Goal: Task Accomplishment & Management: Complete application form

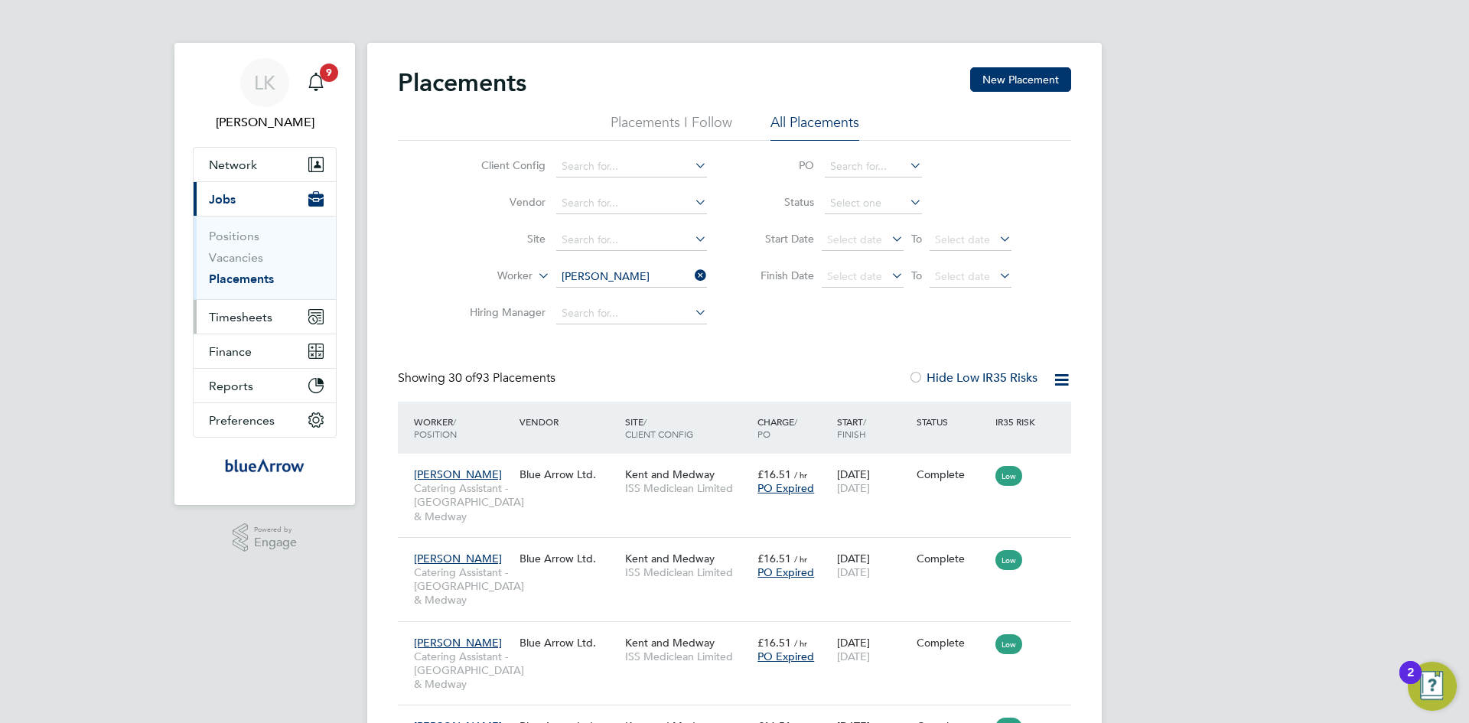
click at [238, 316] on span "Timesheets" at bounding box center [241, 317] width 64 height 15
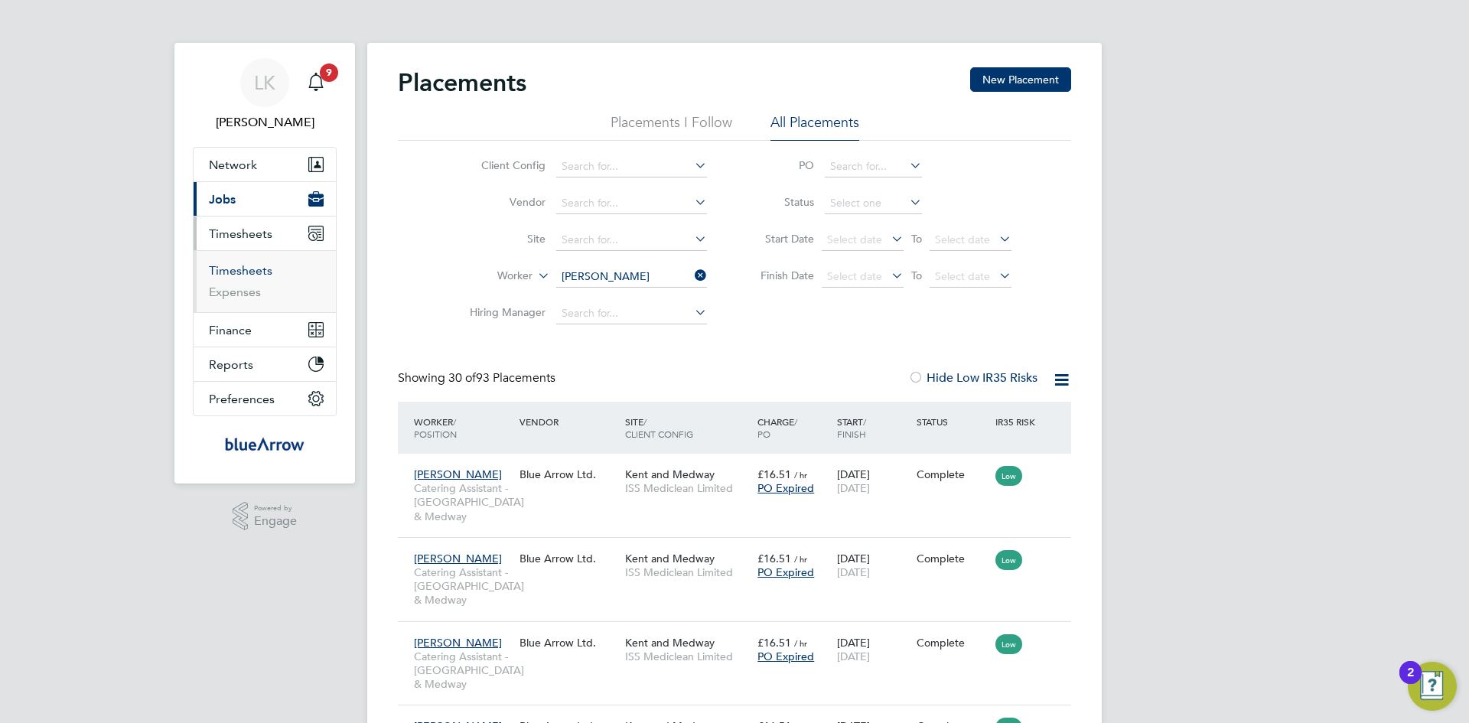
click at [246, 269] on link "Timesheets" at bounding box center [241, 270] width 64 height 15
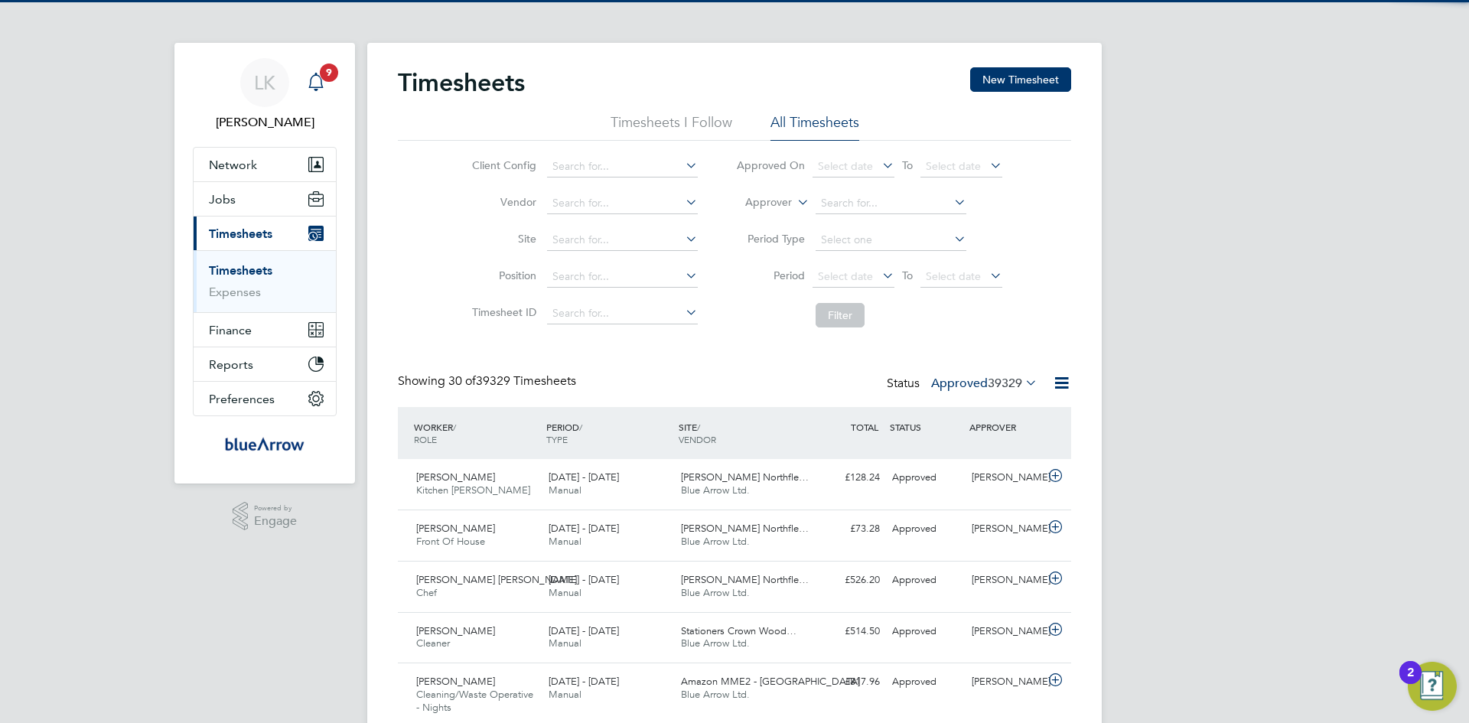
click at [318, 81] on icon "Main navigation" at bounding box center [316, 82] width 18 height 18
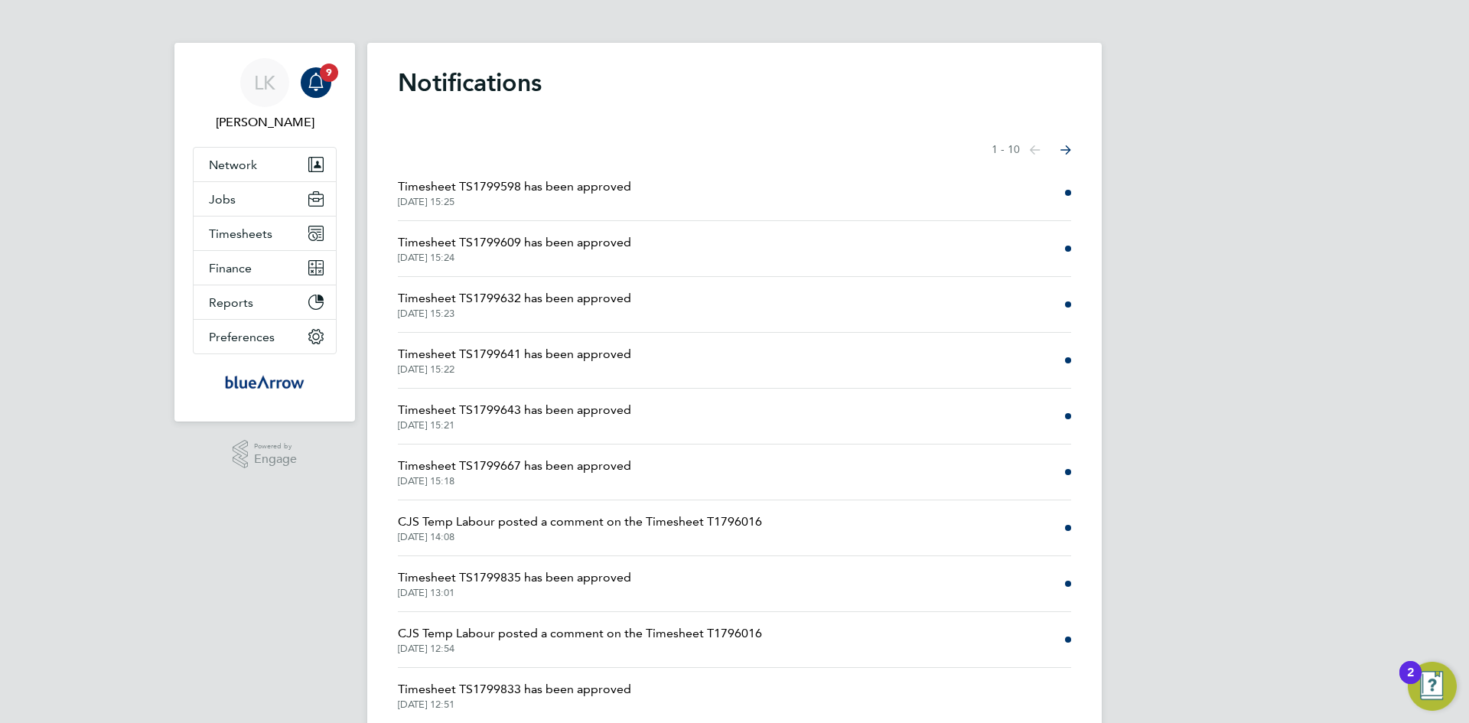
click at [540, 523] on span "CJS Temp Labour posted a comment on the Timesheet T1796016" at bounding box center [580, 522] width 364 height 18
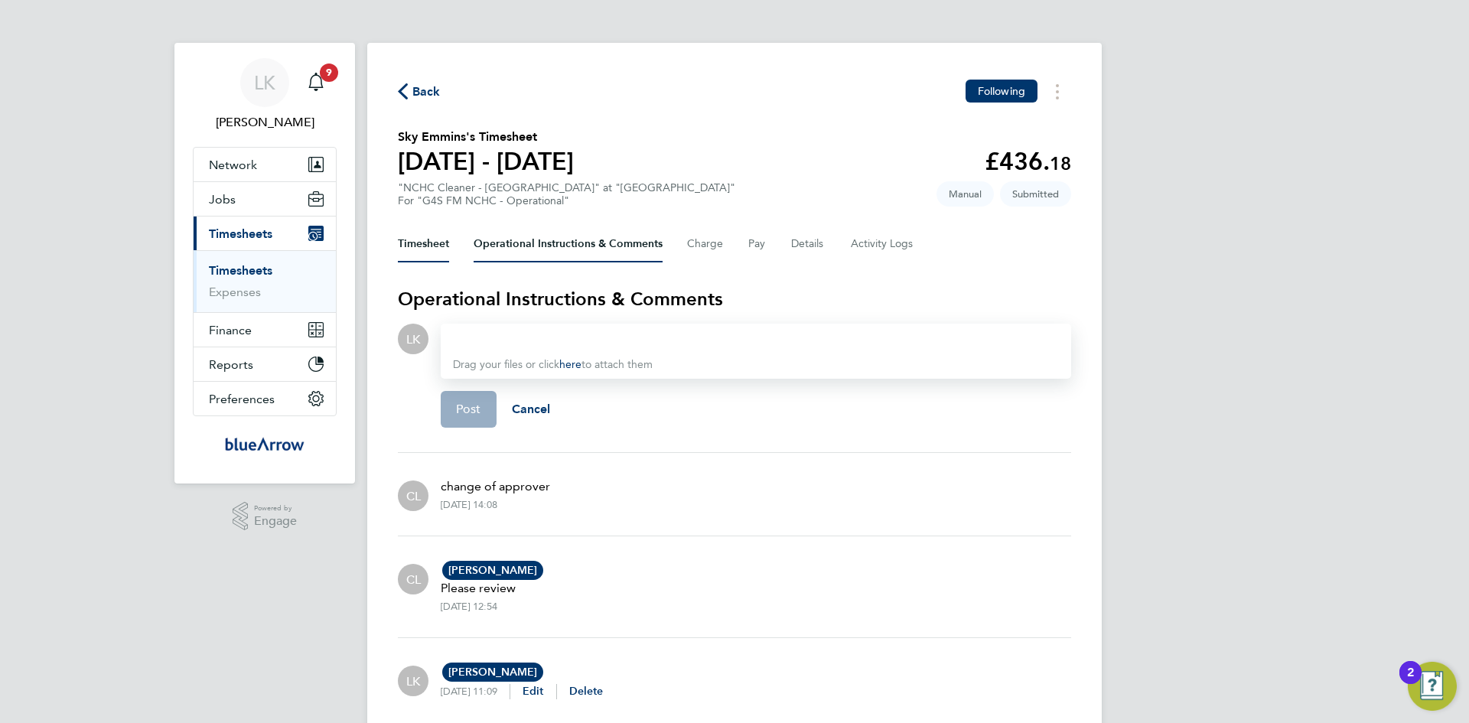
click at [413, 242] on button "Timesheet" at bounding box center [423, 244] width 51 height 37
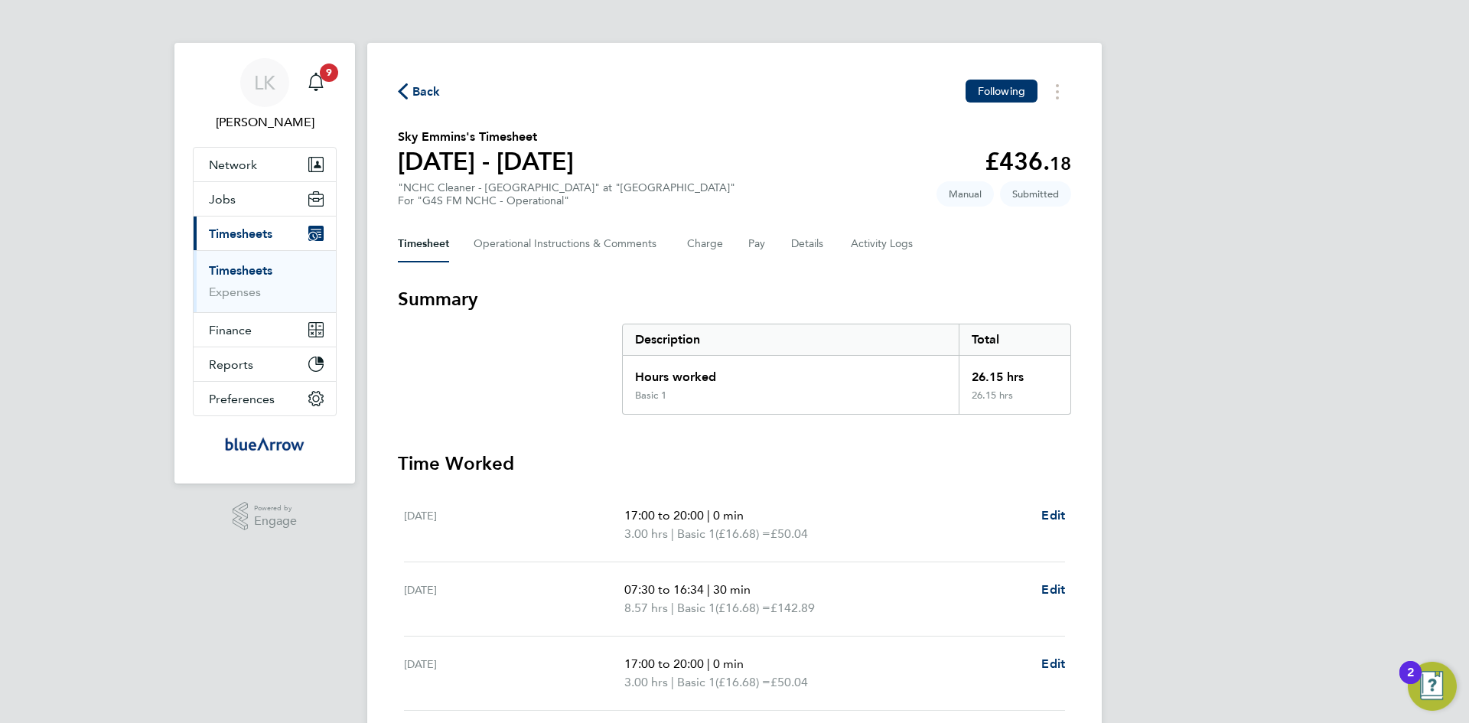
click at [256, 235] on span "Timesheets" at bounding box center [241, 233] width 64 height 15
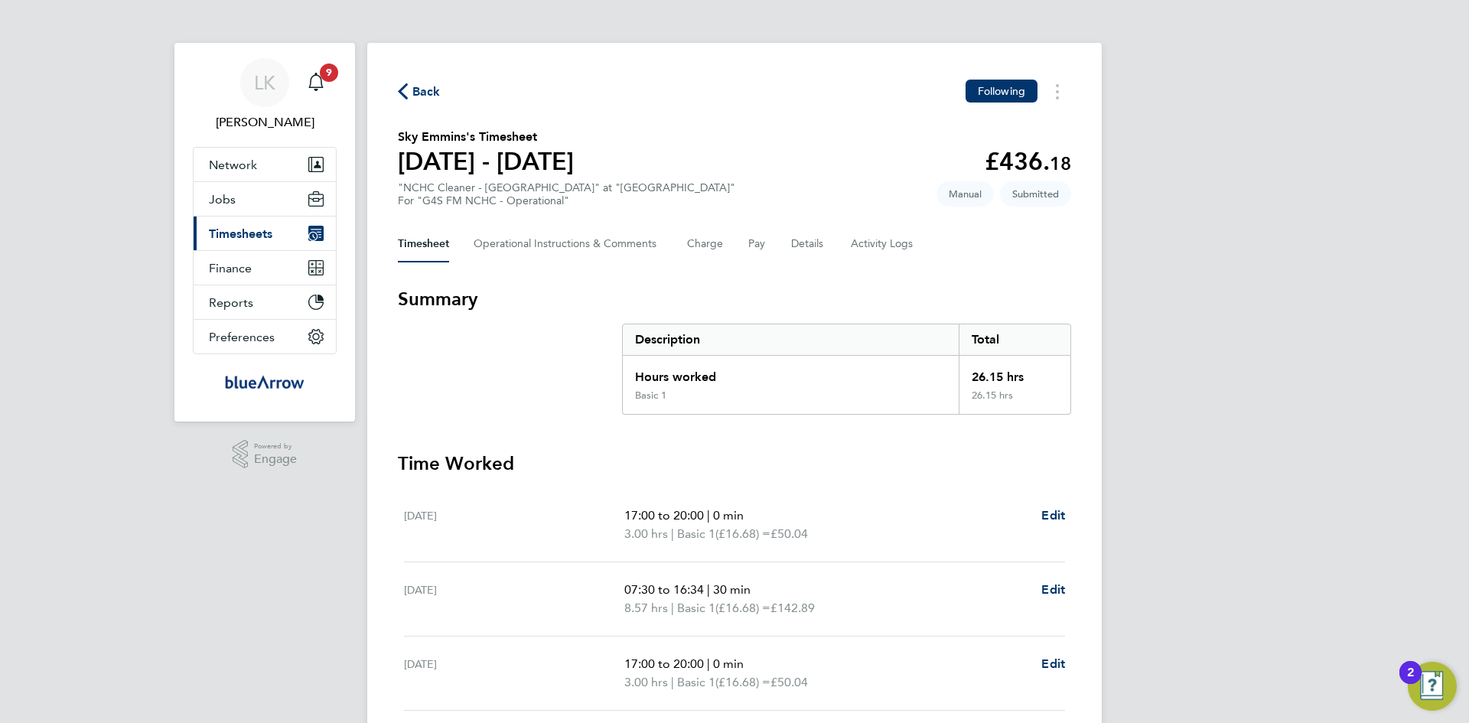
click at [255, 235] on span "Timesheets" at bounding box center [241, 233] width 64 height 15
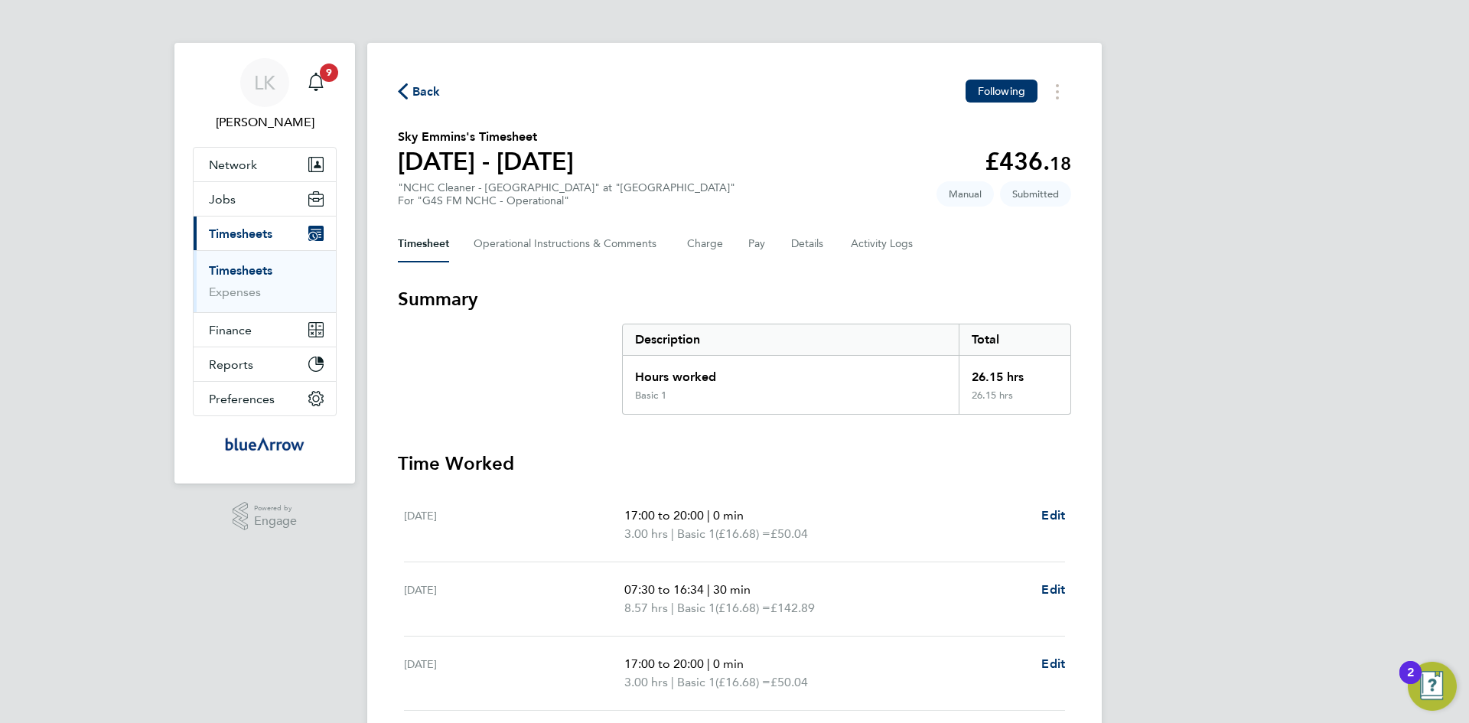
click at [259, 275] on link "Timesheets" at bounding box center [241, 270] width 64 height 15
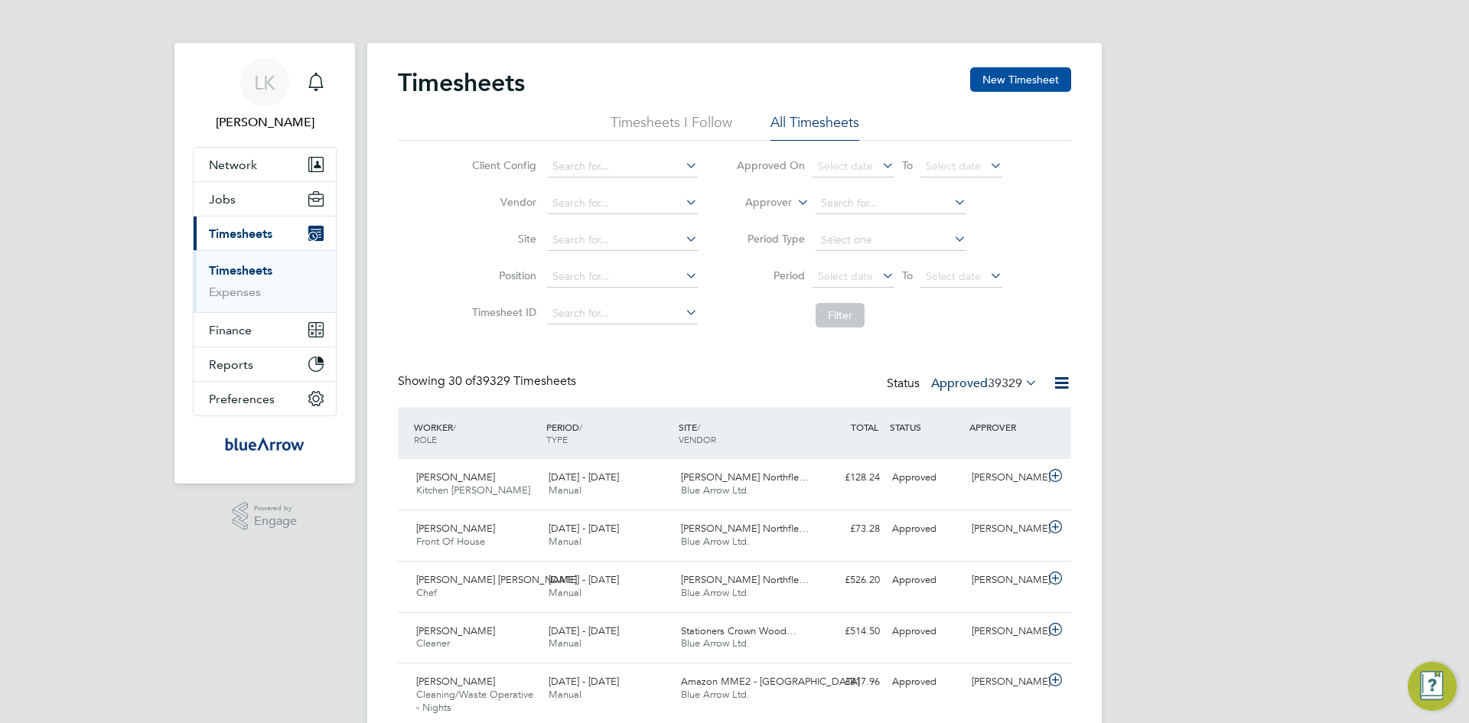
click at [1002, 83] on button "New Timesheet" at bounding box center [1020, 79] width 101 height 24
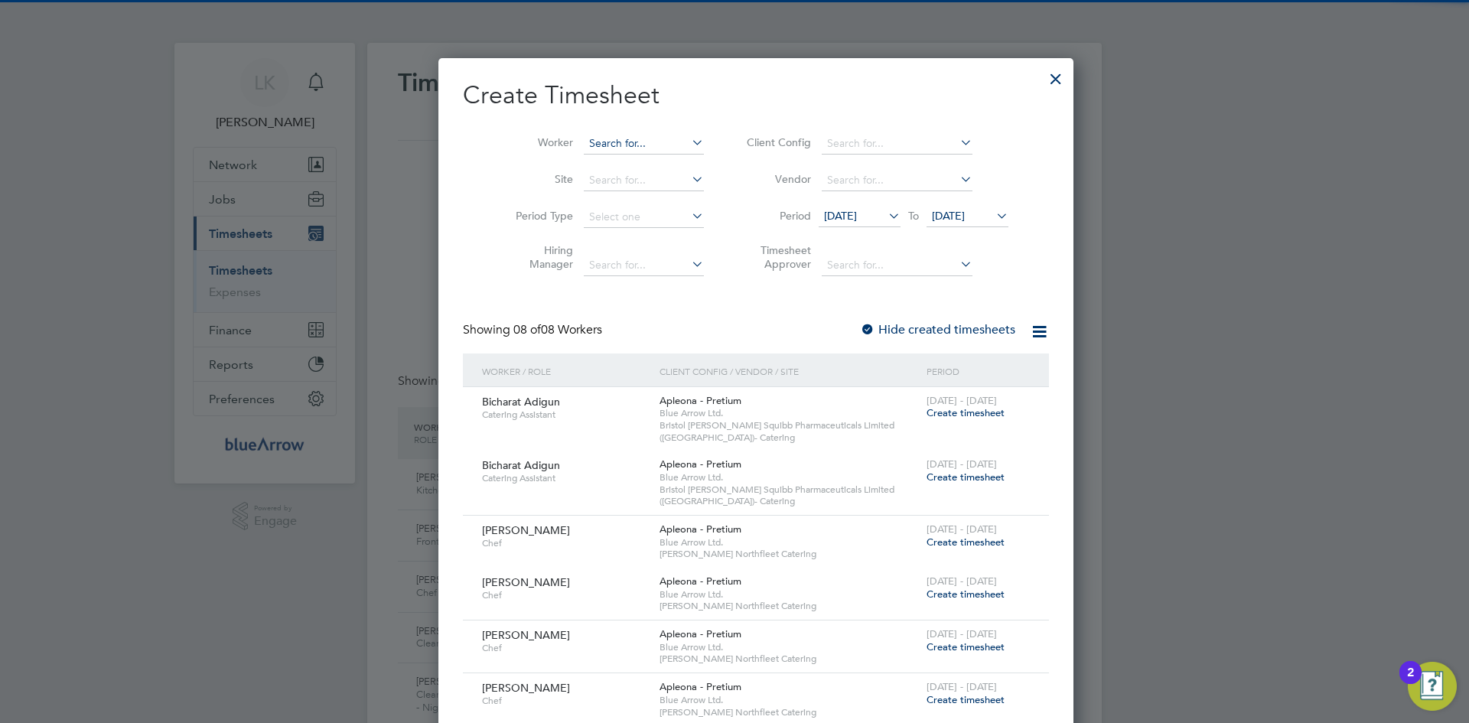
click at [612, 140] on input at bounding box center [644, 143] width 120 height 21
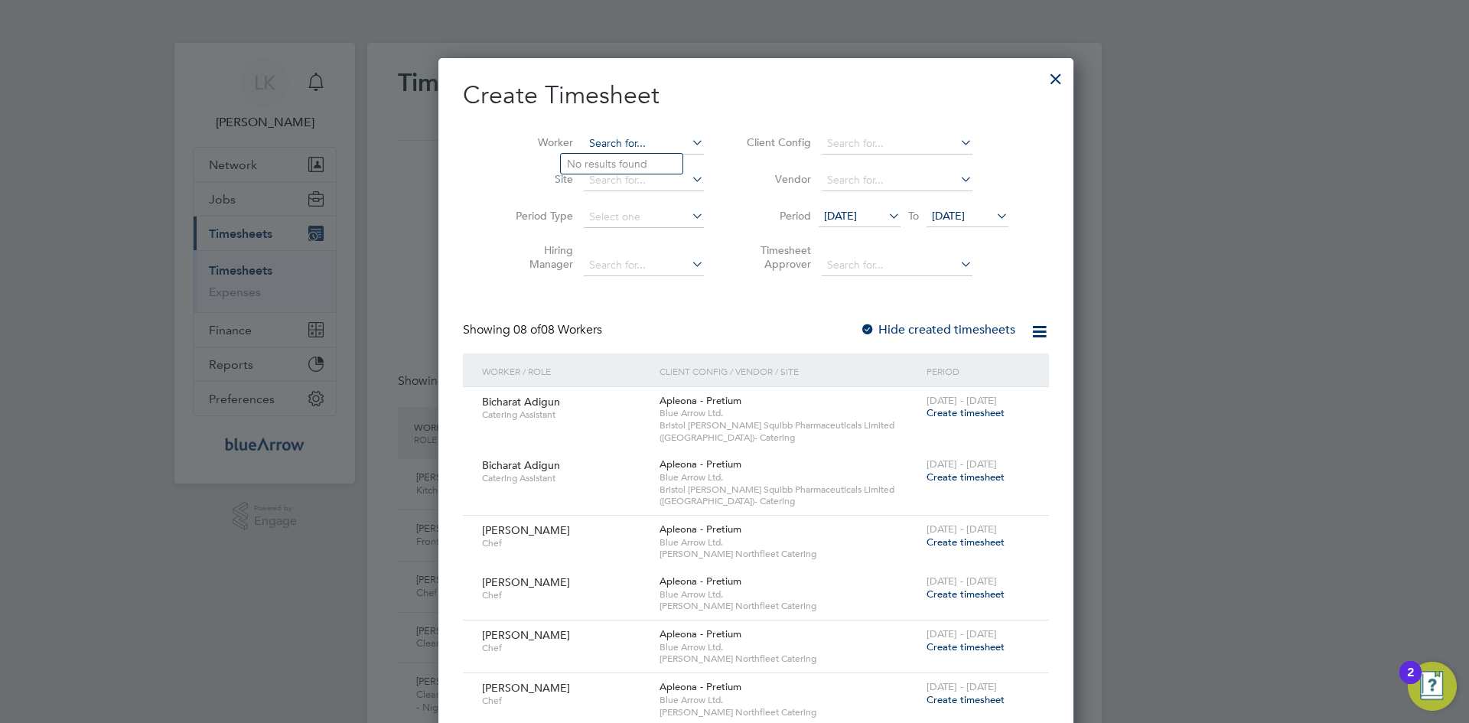
paste input "[PERSON_NAME]"
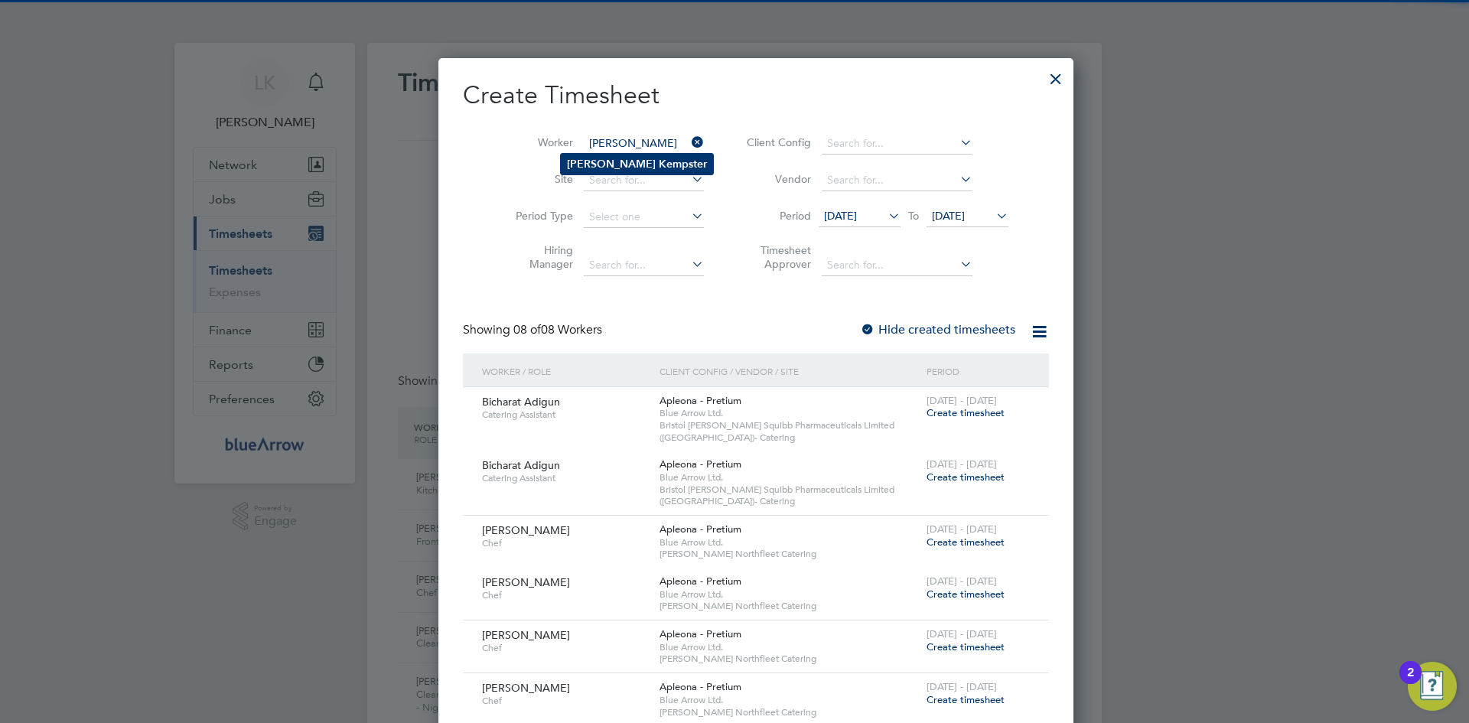
type input "[PERSON_NAME]"
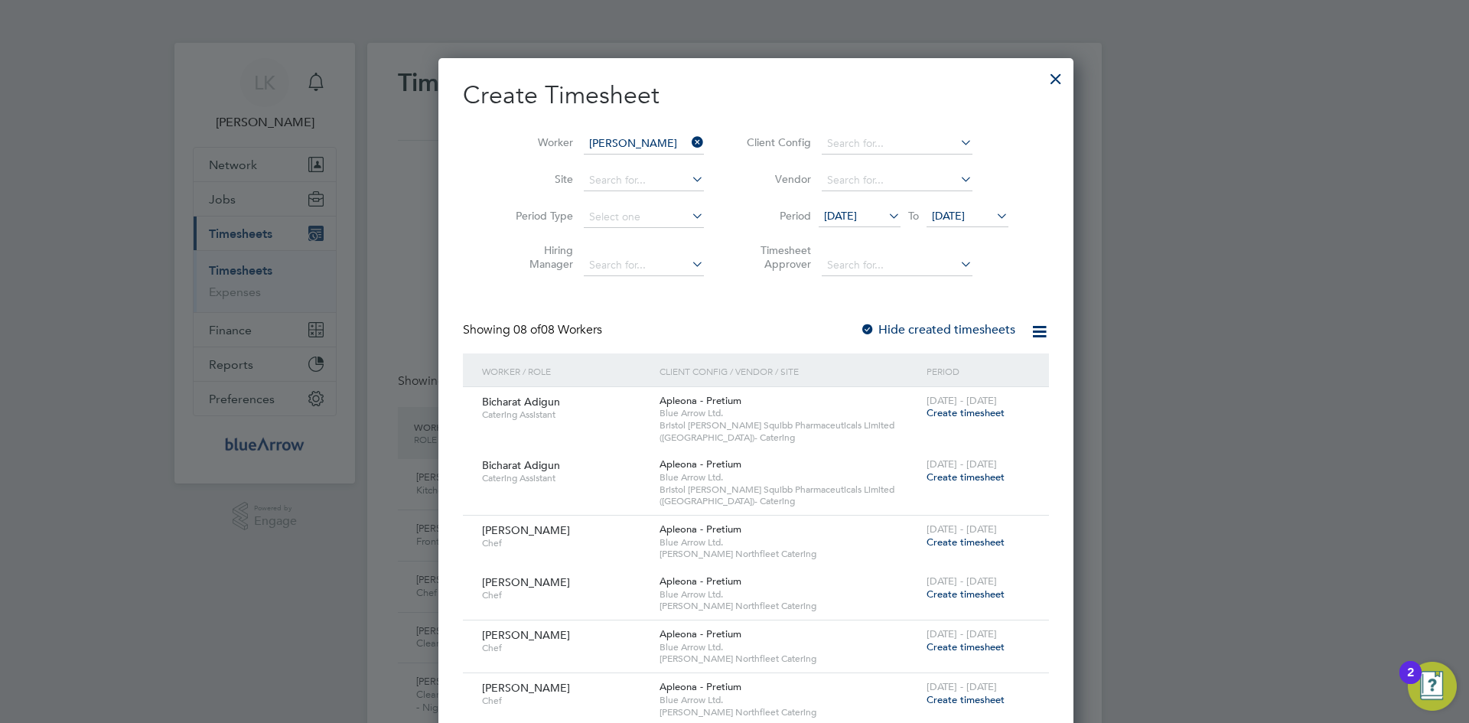
click at [608, 159] on li "[PERSON_NAME]" at bounding box center [637, 164] width 152 height 21
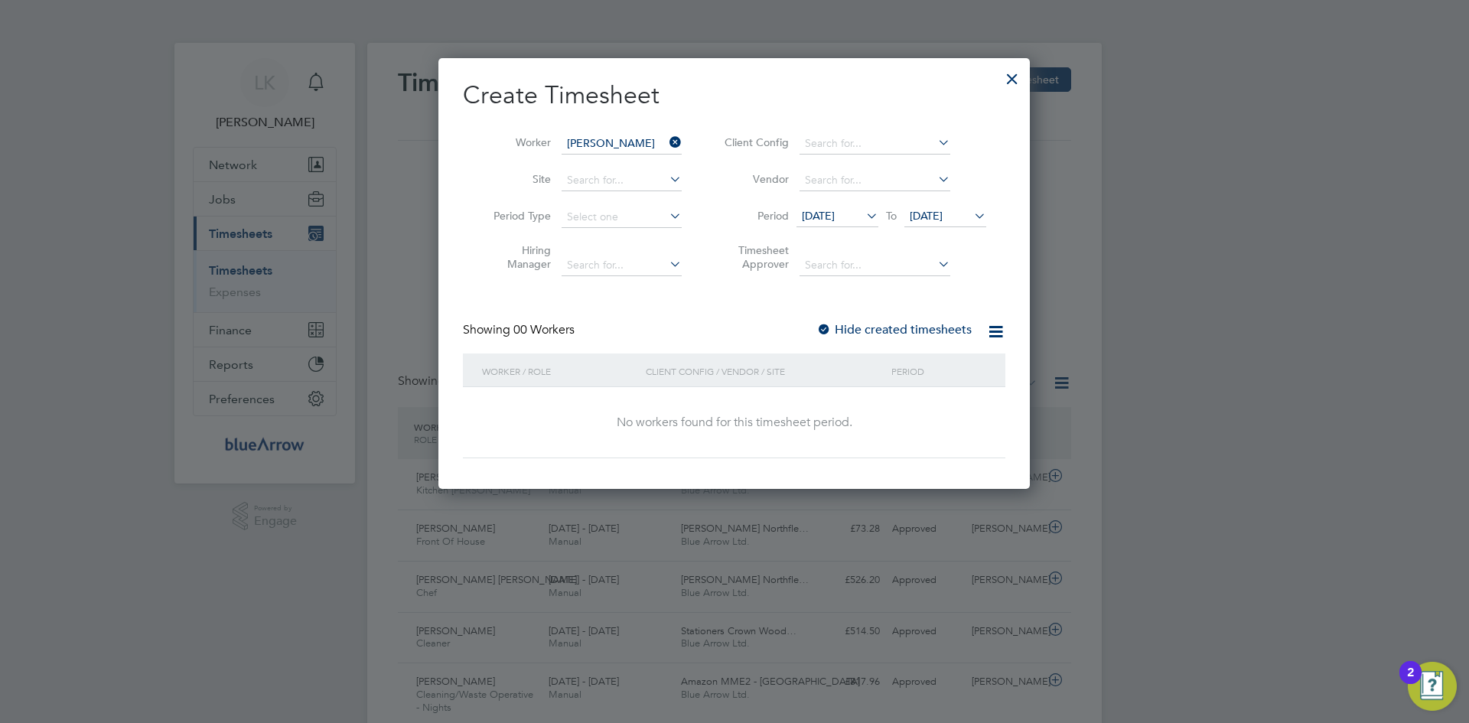
click at [826, 328] on div at bounding box center [823, 330] width 15 height 15
click at [813, 216] on span "[DATE]" at bounding box center [818, 216] width 33 height 14
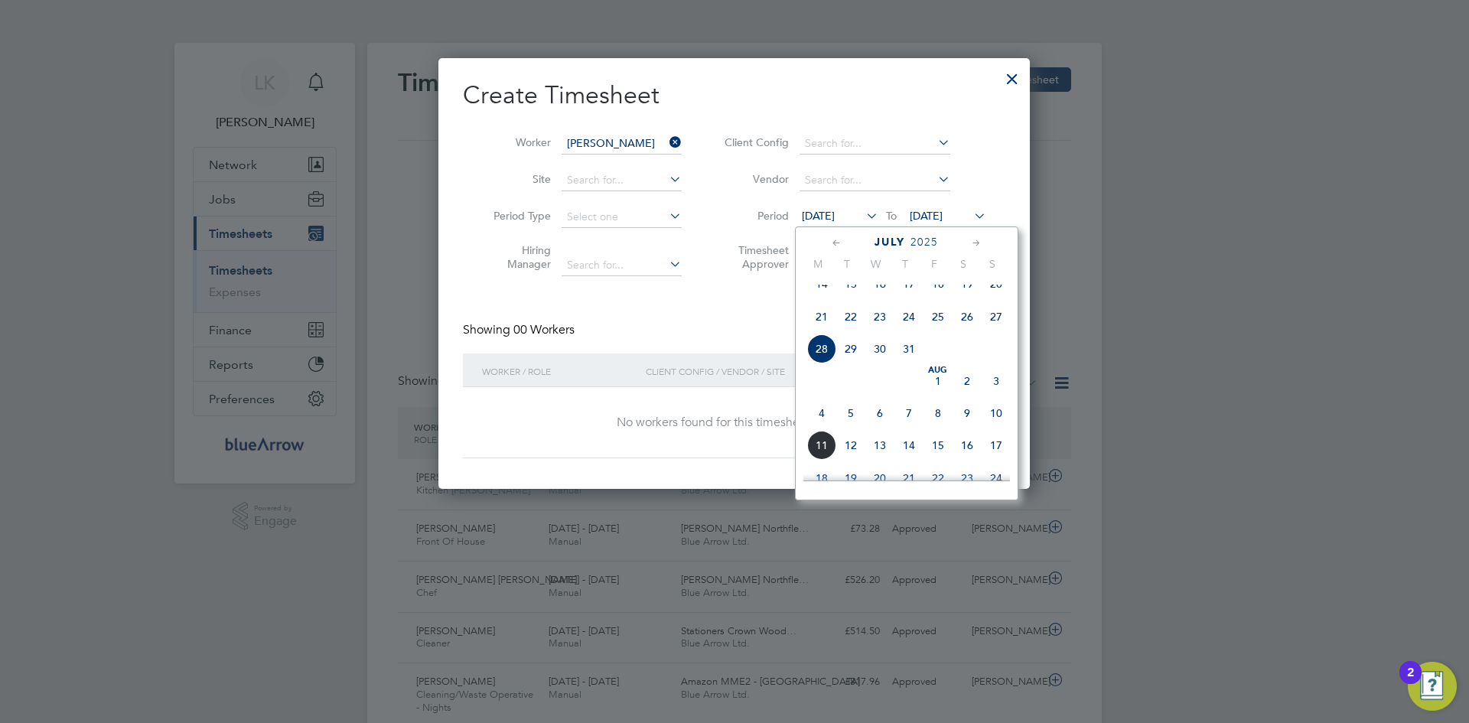
click at [819, 425] on span "4" at bounding box center [821, 413] width 29 height 29
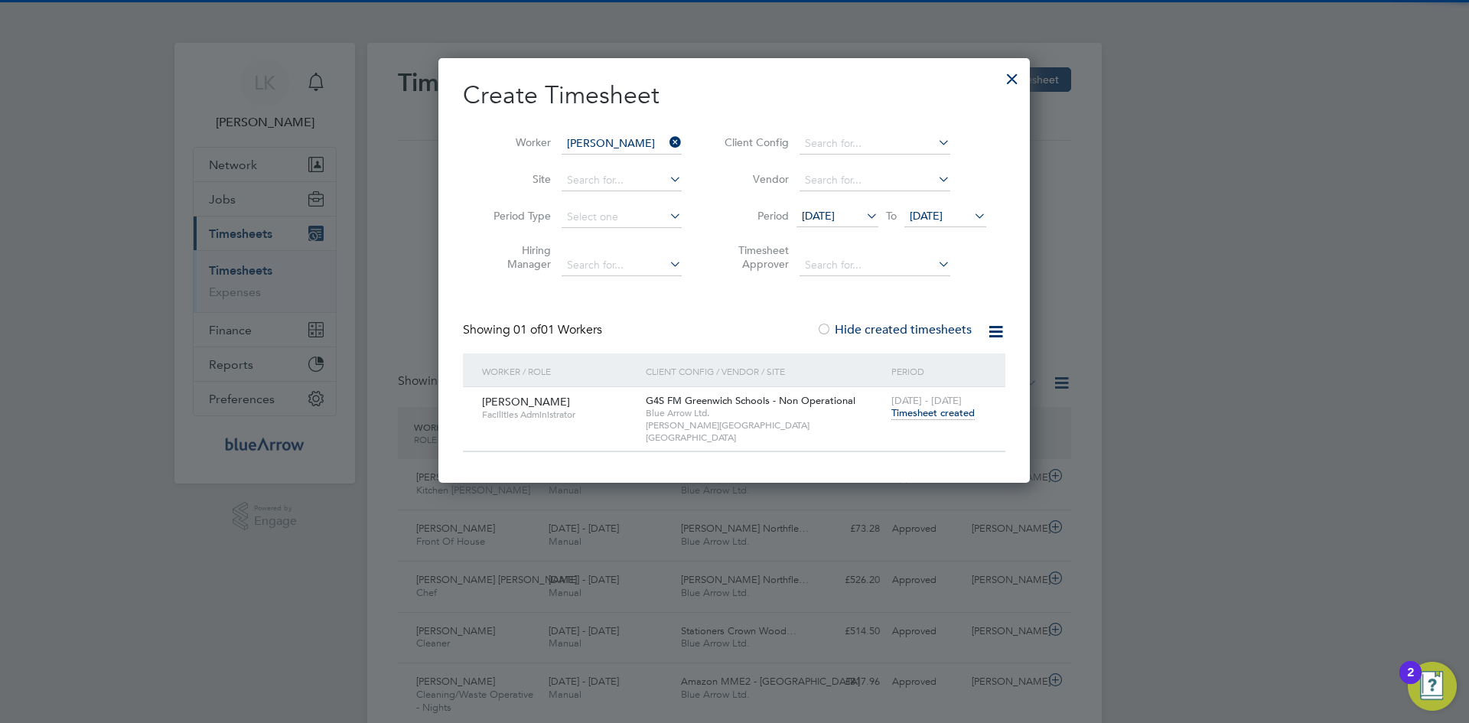
click at [928, 217] on span "[DATE]" at bounding box center [926, 216] width 33 height 14
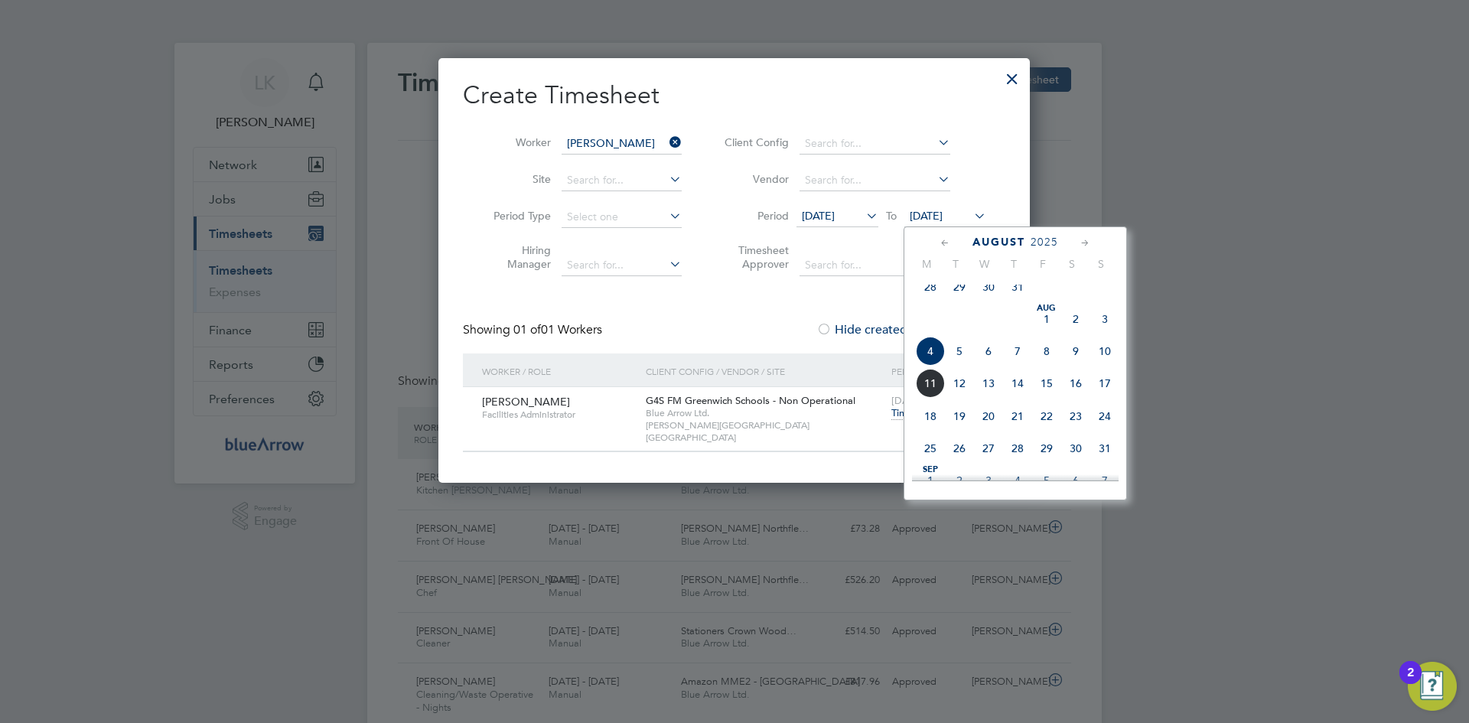
click at [1100, 366] on span "10" at bounding box center [1104, 351] width 29 height 29
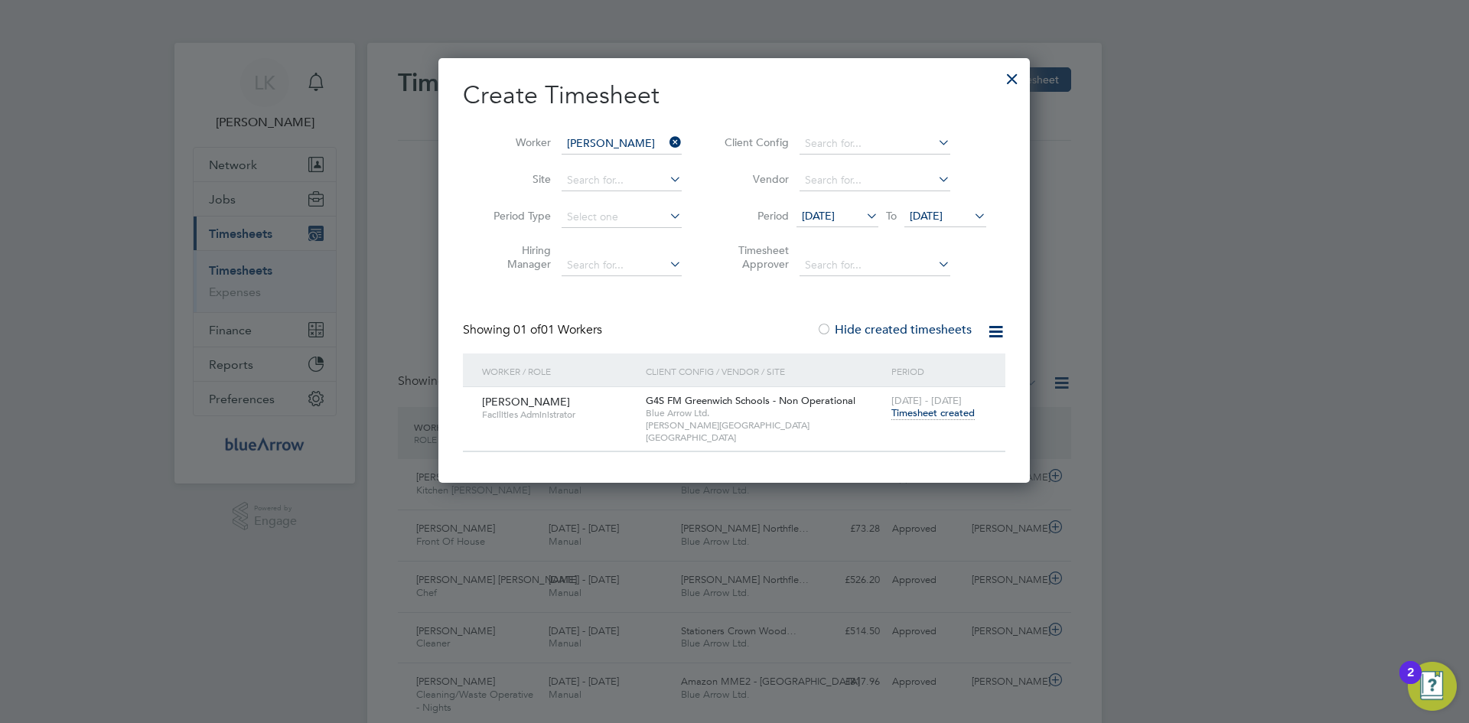
click at [921, 412] on span "Timesheet created" at bounding box center [932, 413] width 83 height 14
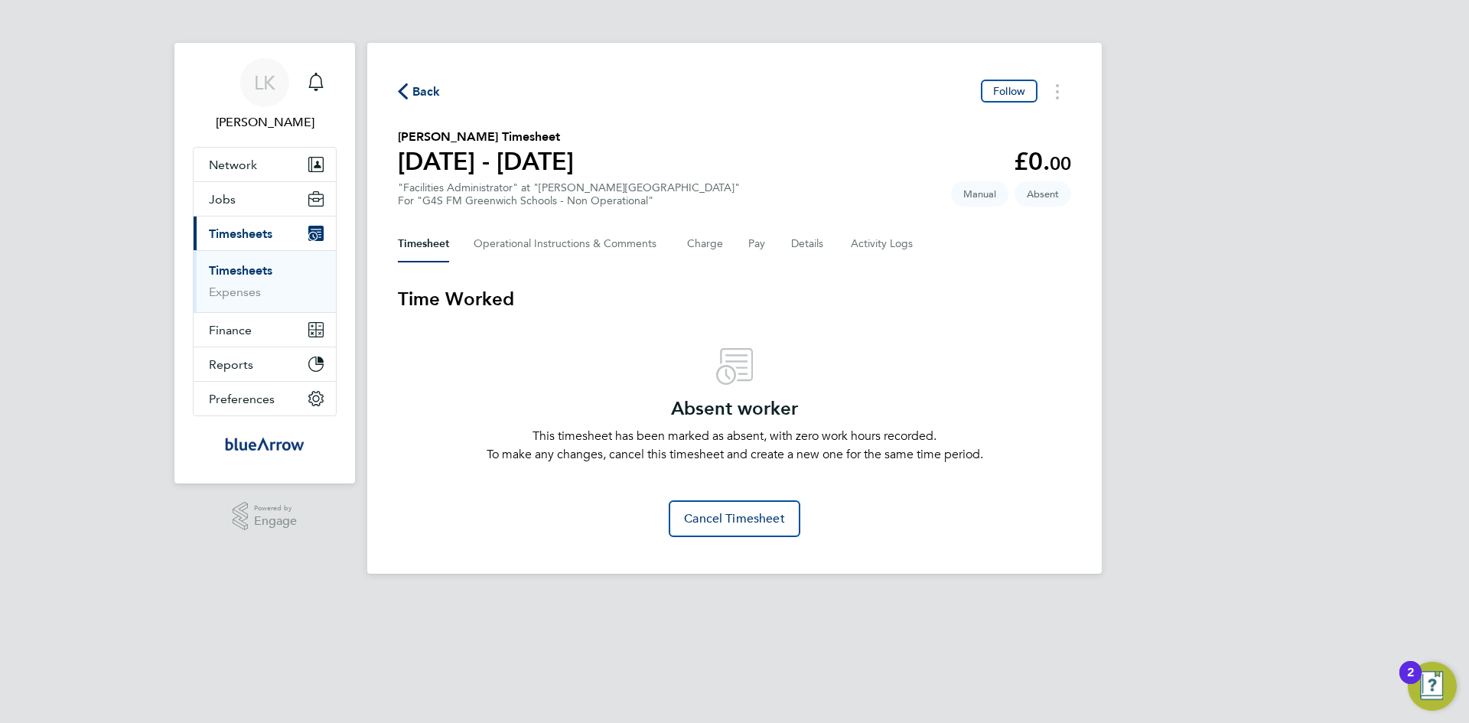
click at [435, 94] on span "Back" at bounding box center [426, 92] width 28 height 18
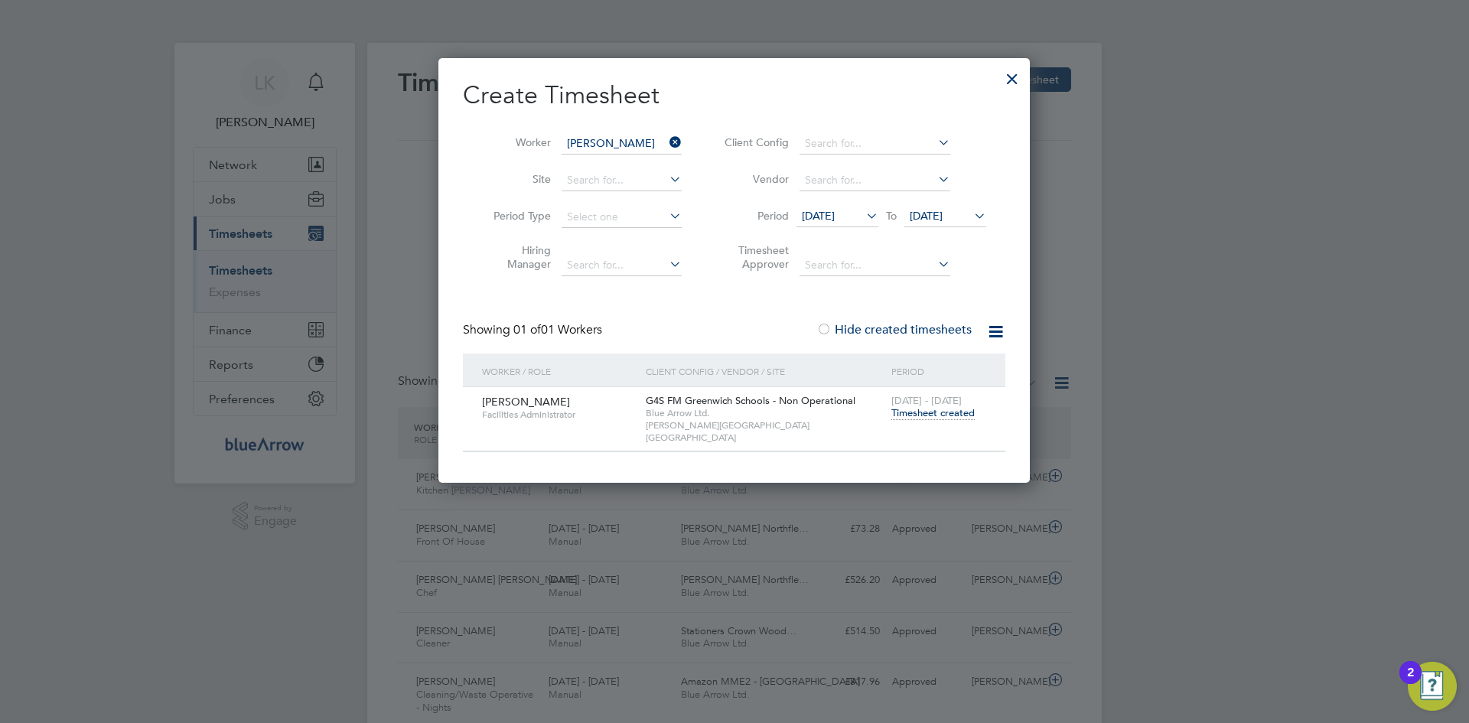
click at [1005, 79] on div at bounding box center [1013, 75] width 28 height 28
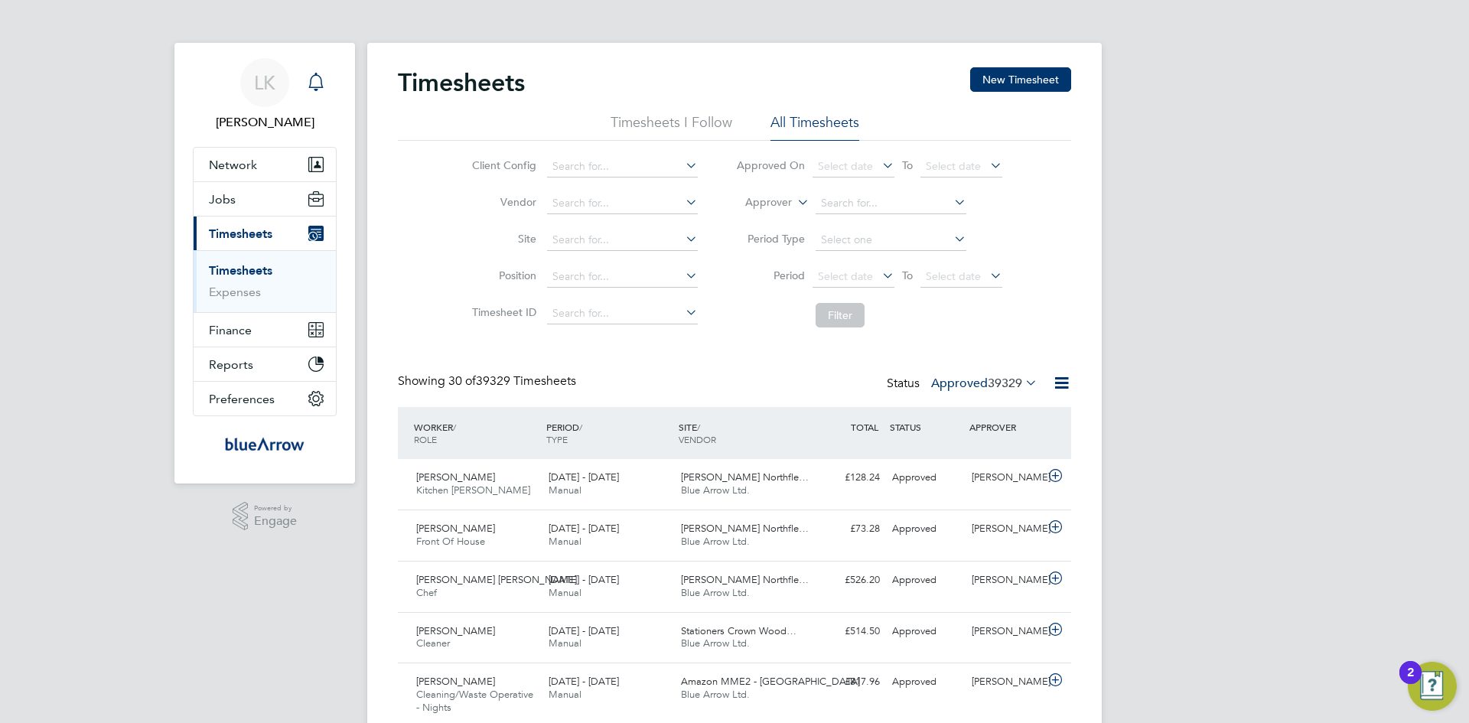
click at [311, 85] on icon "Main navigation" at bounding box center [316, 82] width 18 height 18
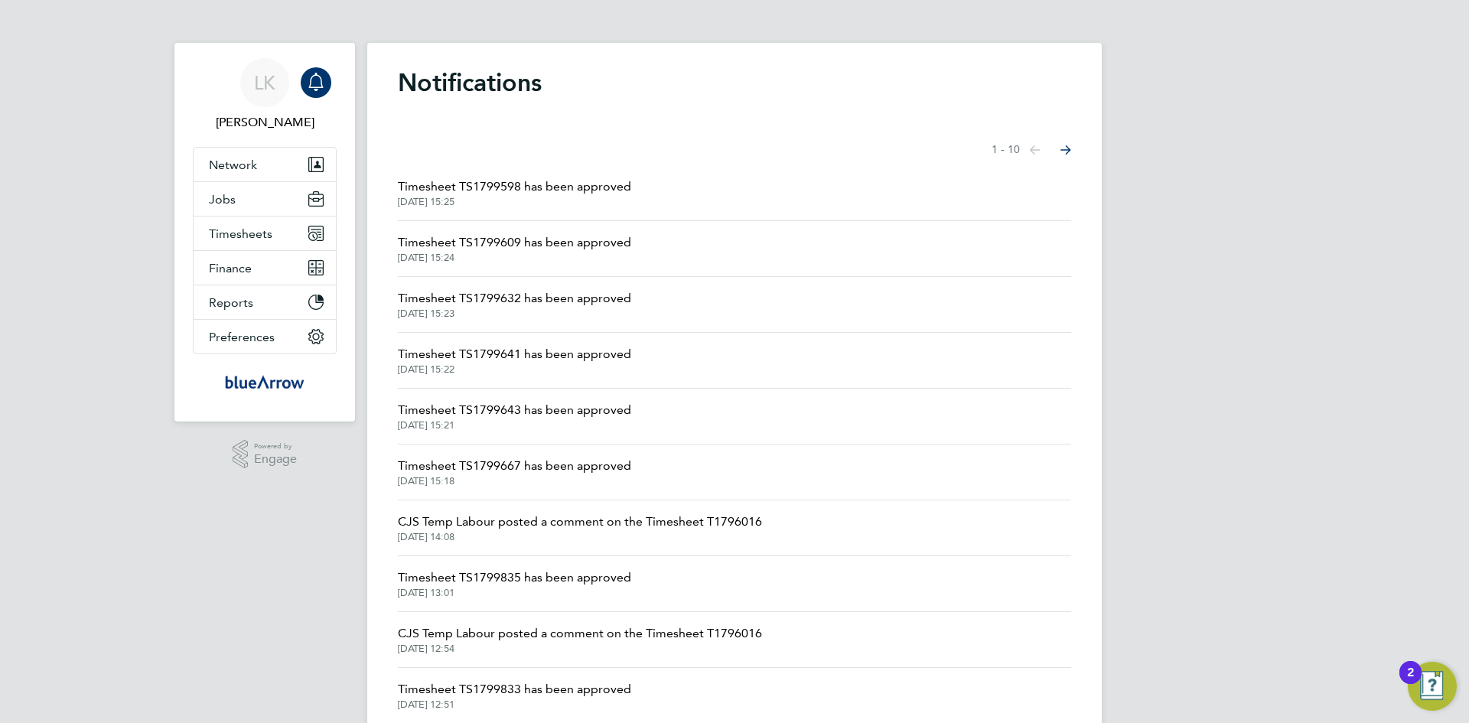
click at [491, 184] on span "Timesheet TS1799598 has been approved" at bounding box center [514, 187] width 233 height 18
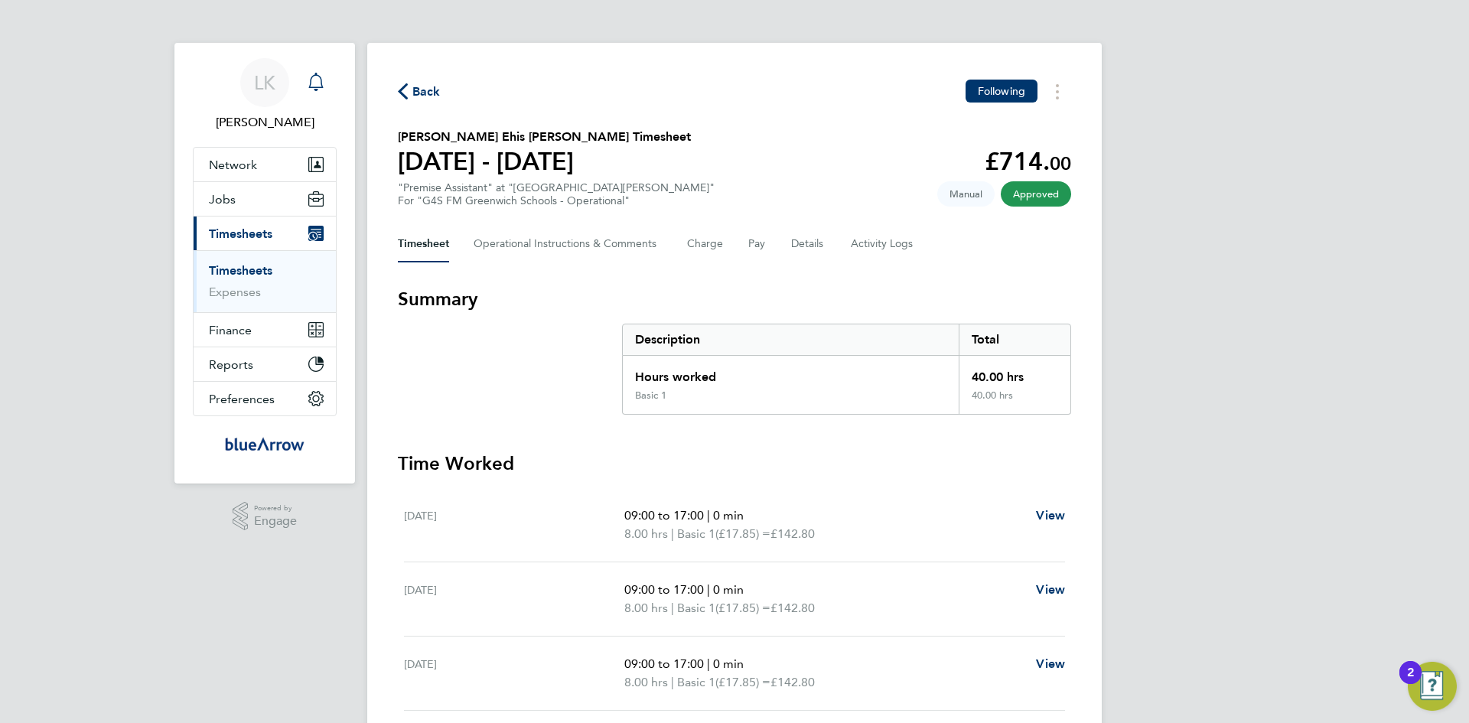
click at [312, 83] on icon "Main navigation" at bounding box center [316, 82] width 18 height 18
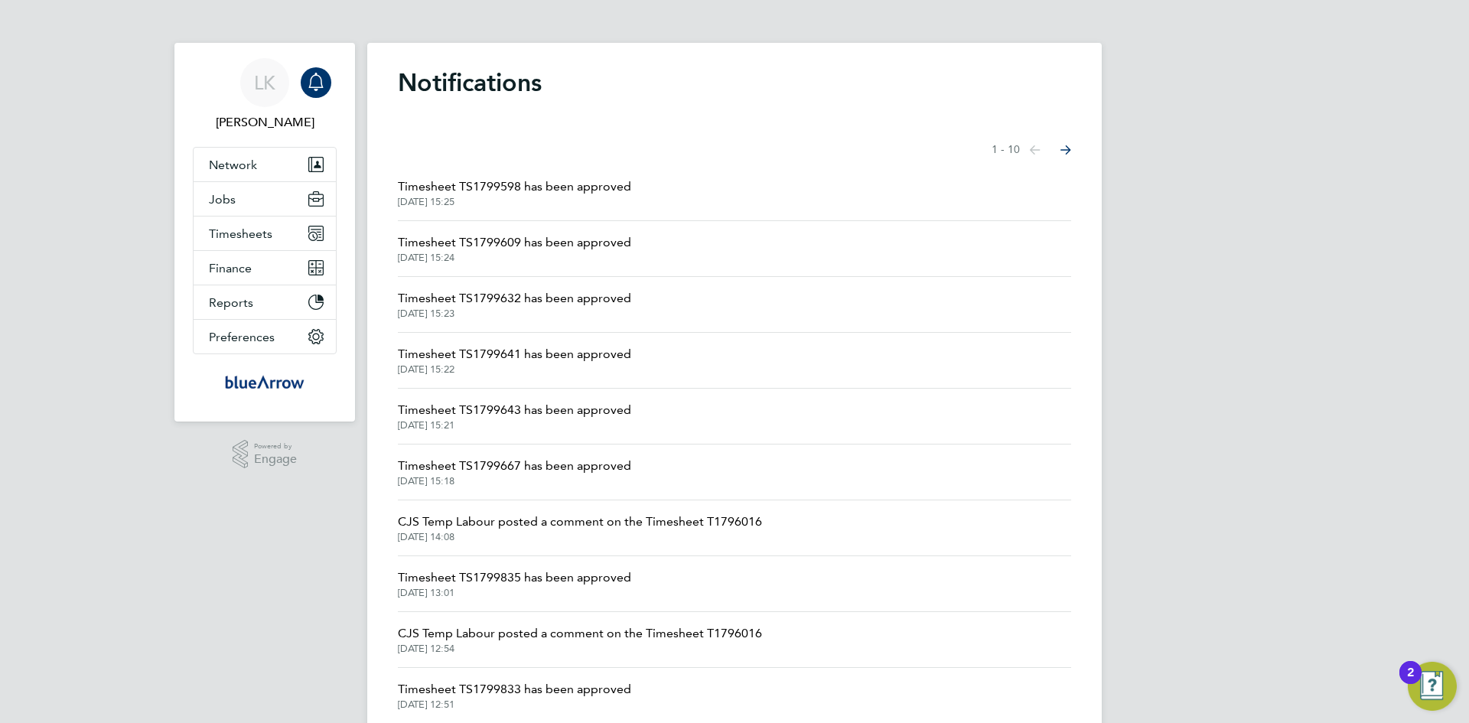
click at [500, 243] on span "Timesheet TS1799609 has been approved" at bounding box center [514, 242] width 233 height 18
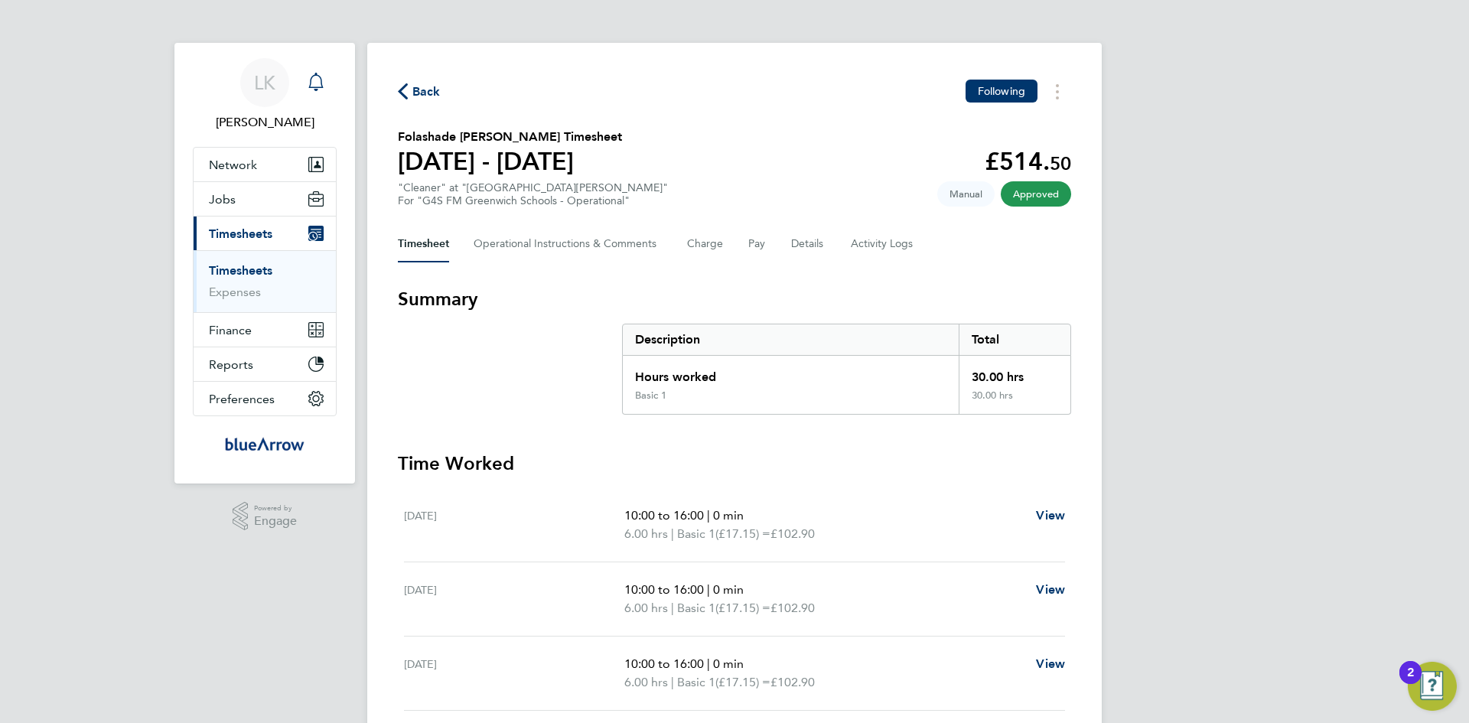
click at [316, 81] on icon "Main navigation" at bounding box center [316, 82] width 18 height 18
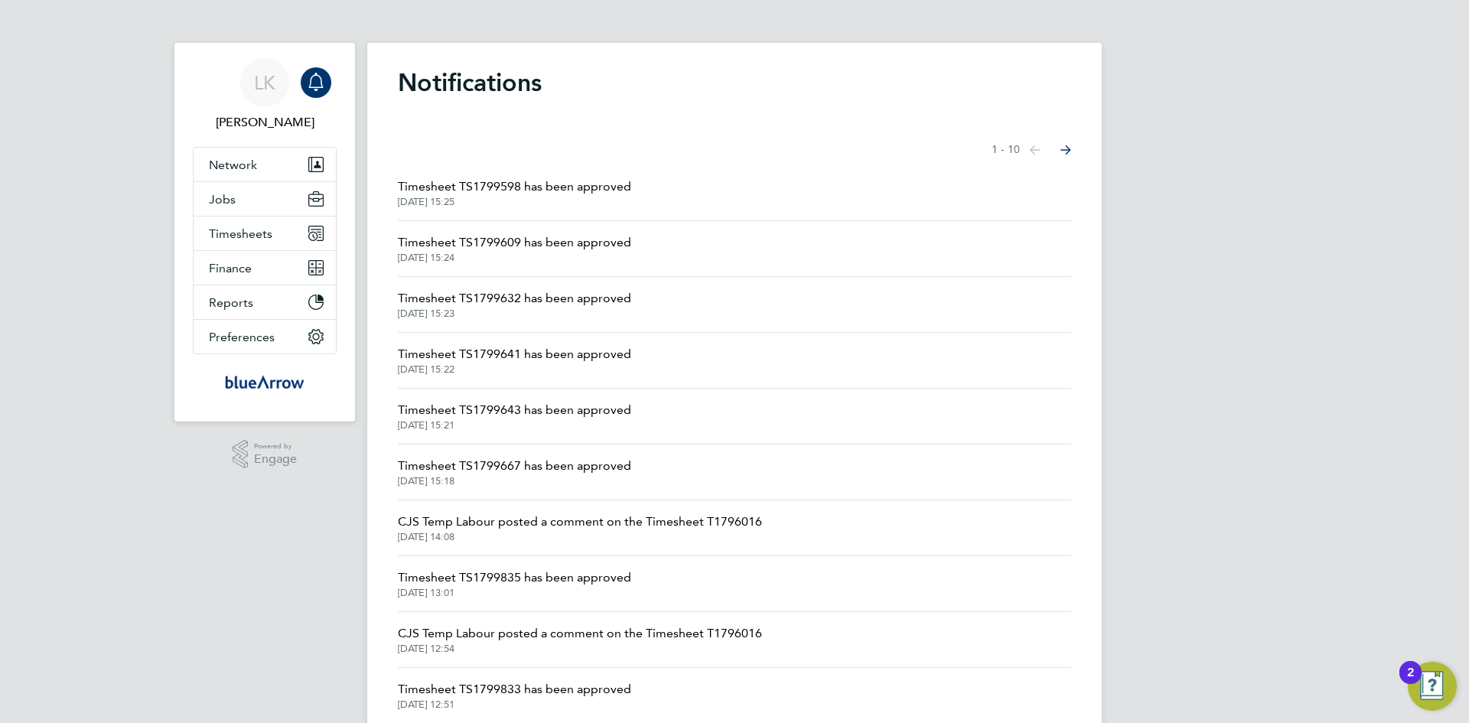
click at [503, 297] on span "Timesheet TS1799632 has been approved" at bounding box center [514, 298] width 233 height 18
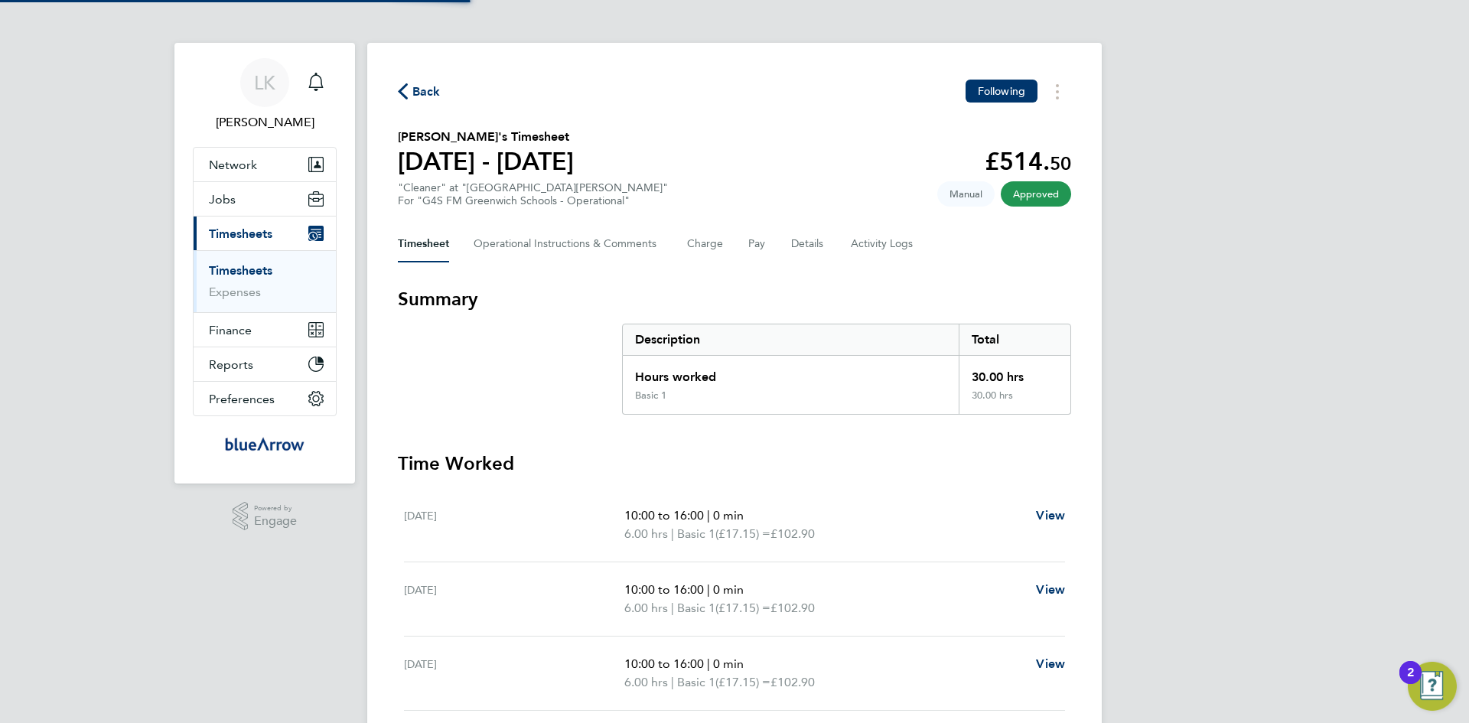
click at [503, 297] on h3 "Summary" at bounding box center [734, 299] width 673 height 24
click at [320, 83] on icon "Main navigation" at bounding box center [316, 82] width 18 height 18
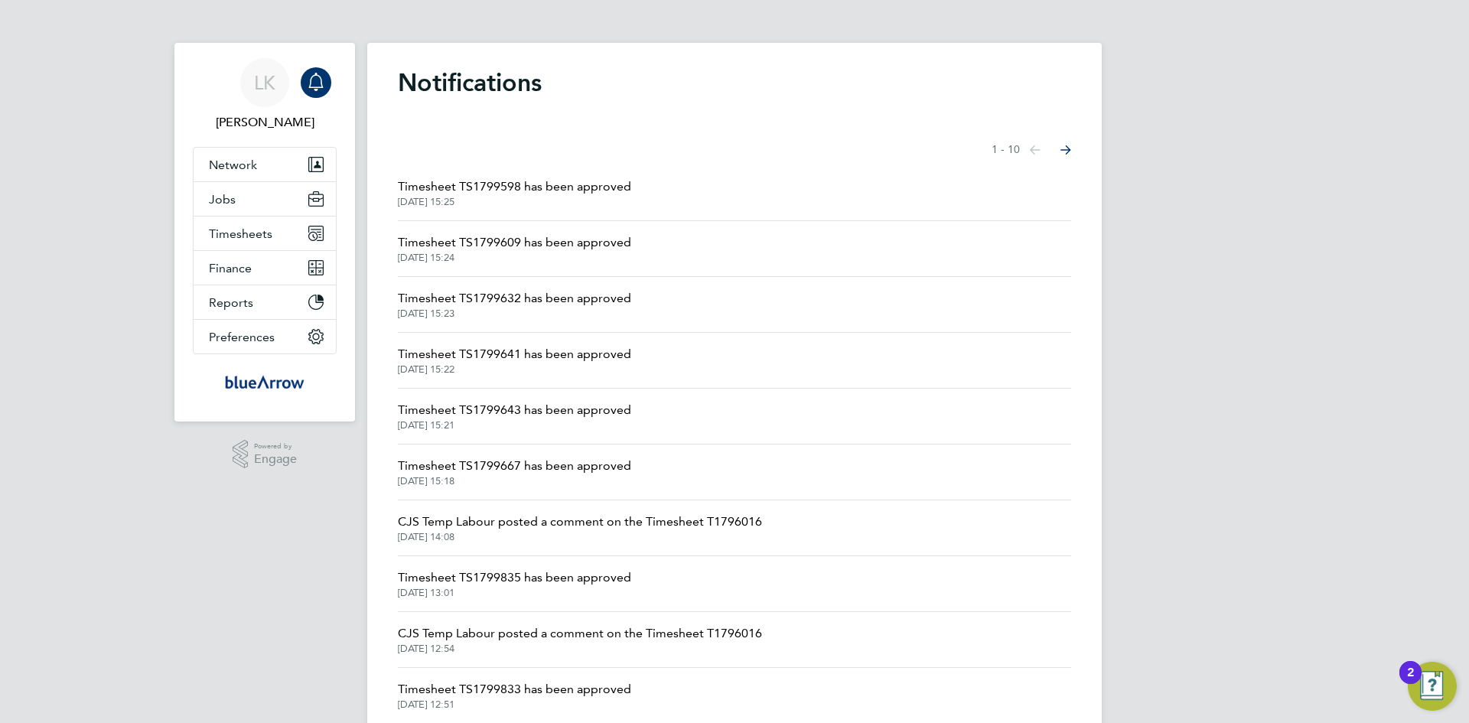
click at [503, 349] on span "Timesheet TS1799641 has been approved" at bounding box center [514, 354] width 233 height 18
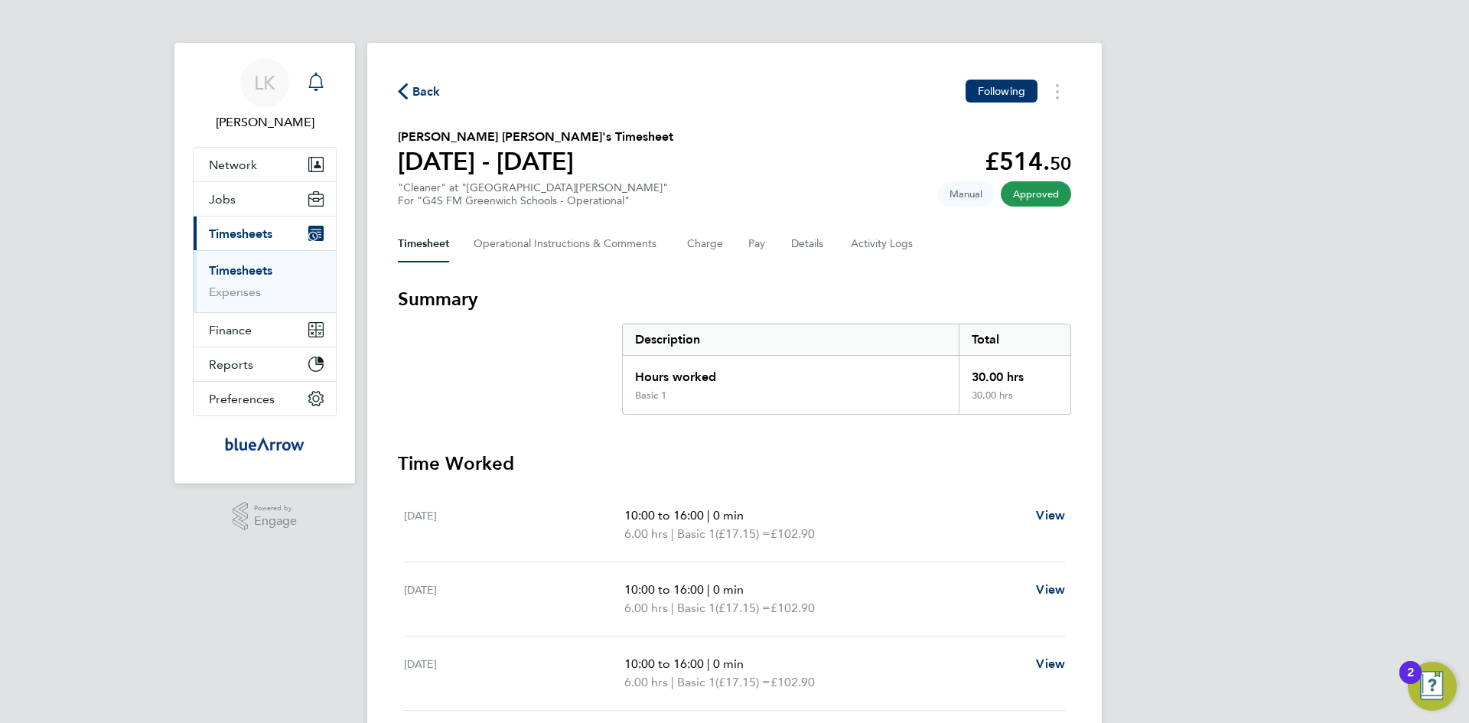
click at [311, 83] on icon "Main navigation" at bounding box center [316, 82] width 18 height 18
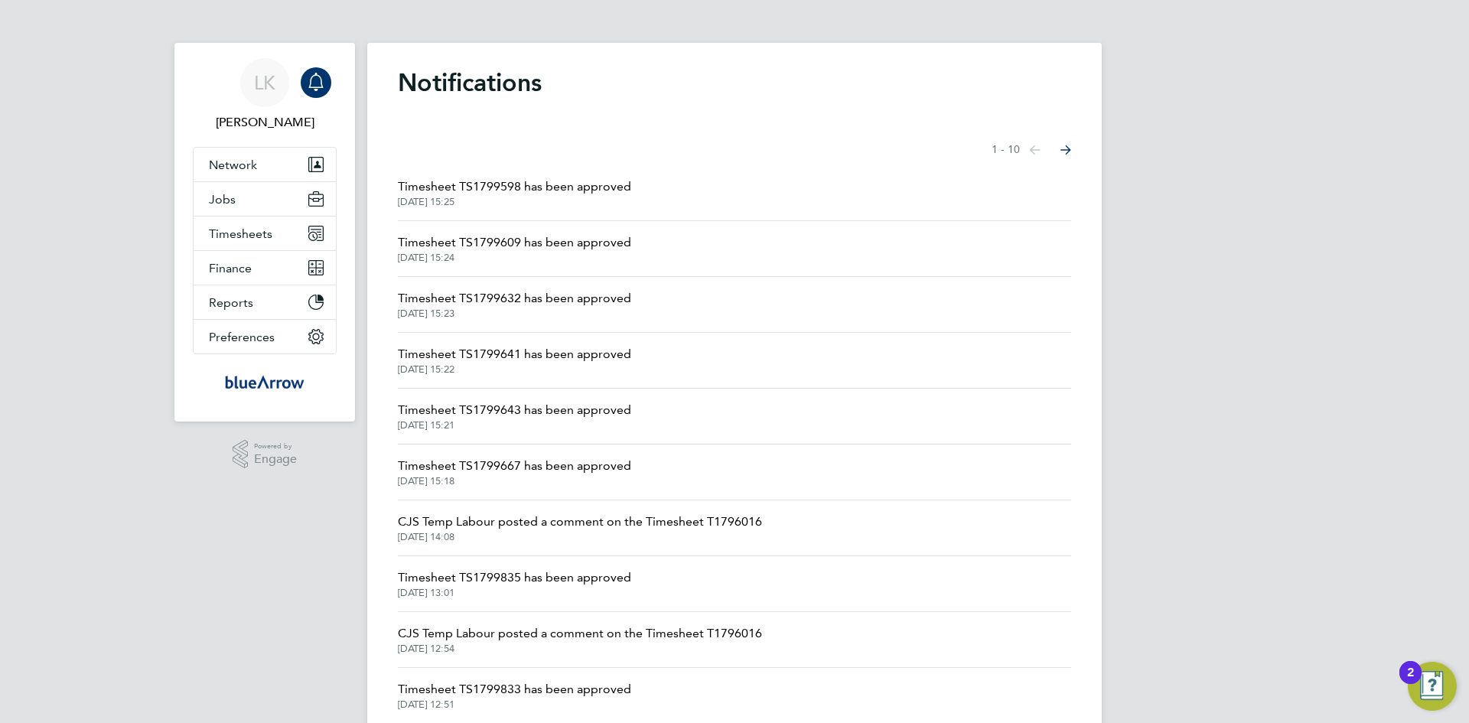
click at [486, 465] on span "Timesheet TS1799667 has been approved" at bounding box center [514, 466] width 233 height 18
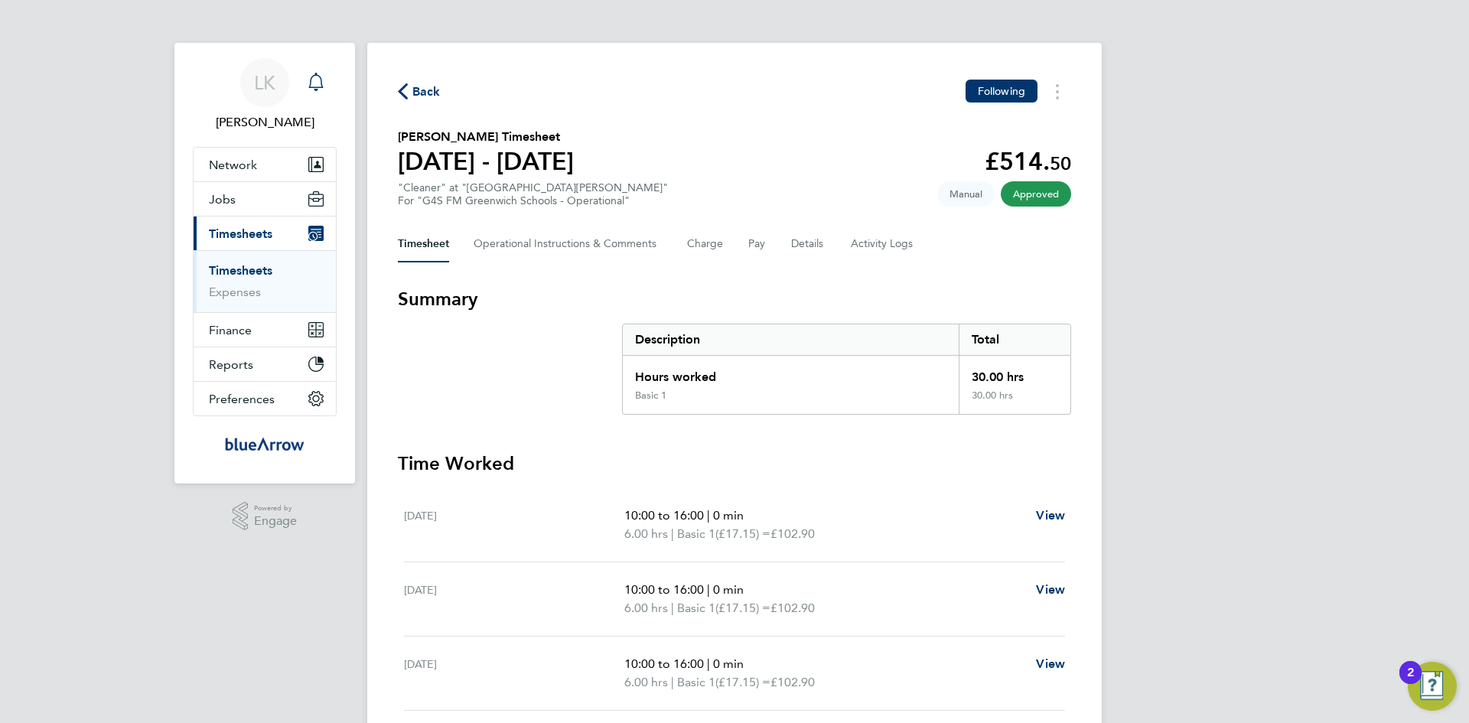
click at [318, 82] on icon "Main navigation" at bounding box center [316, 82] width 18 height 18
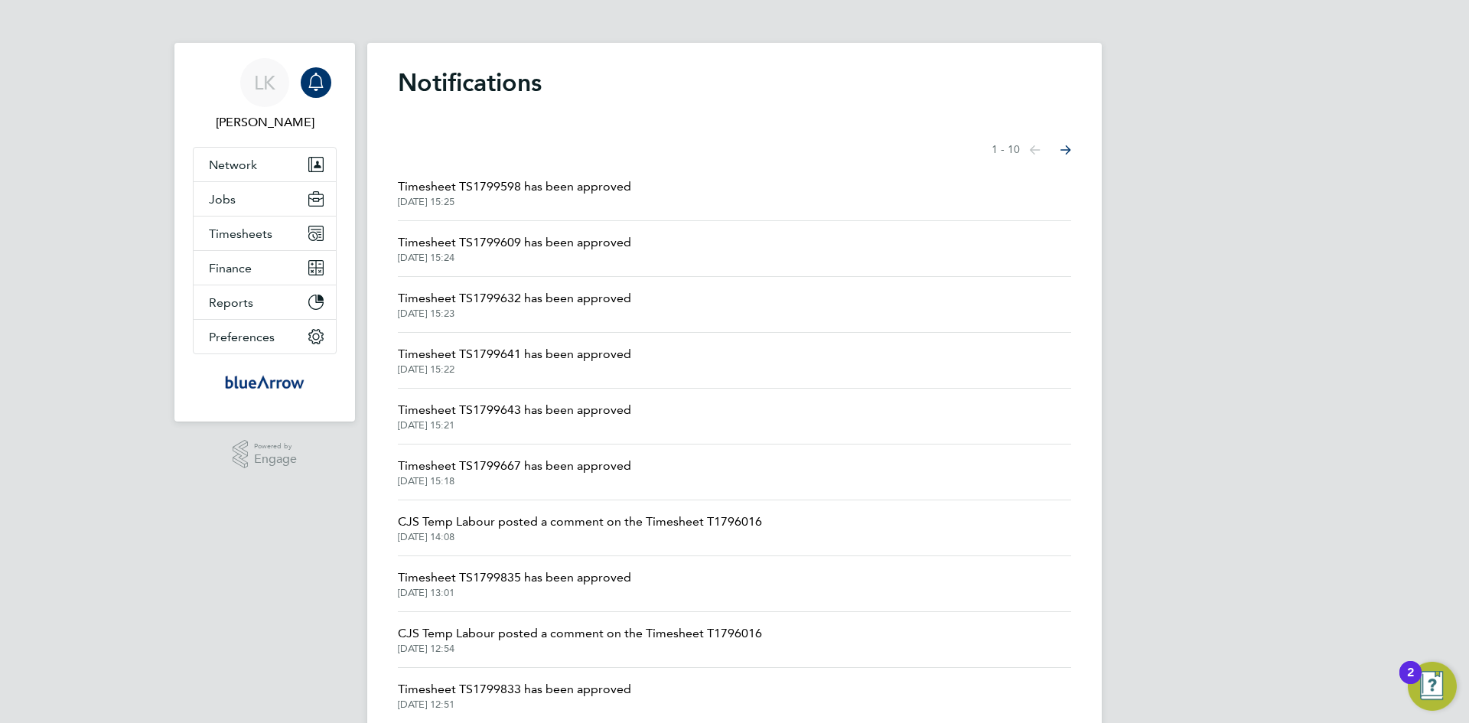
click at [522, 576] on span "Timesheet TS1799835 has been approved" at bounding box center [514, 578] width 233 height 18
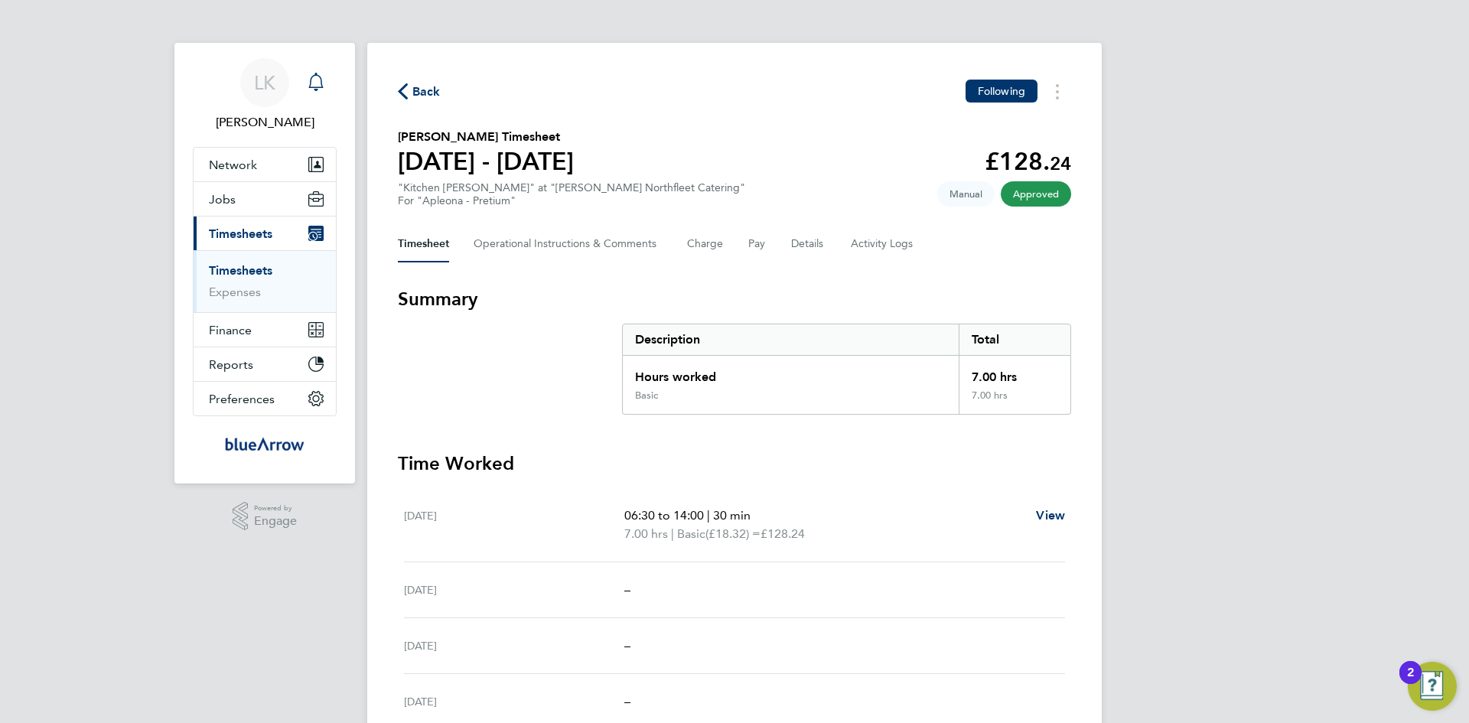
click at [316, 84] on icon "Main navigation" at bounding box center [316, 82] width 18 height 18
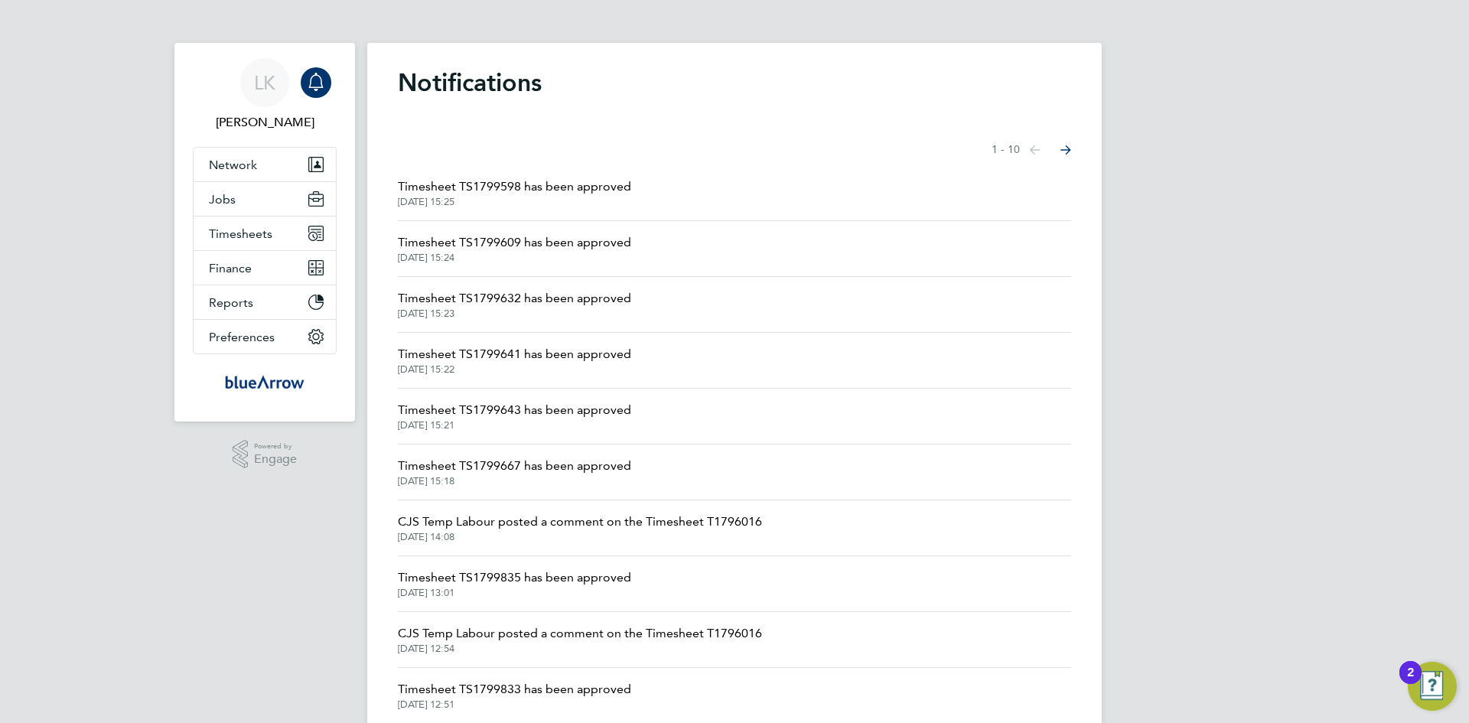
click at [517, 689] on span "Timesheet TS1799833 has been approved" at bounding box center [514, 689] width 233 height 18
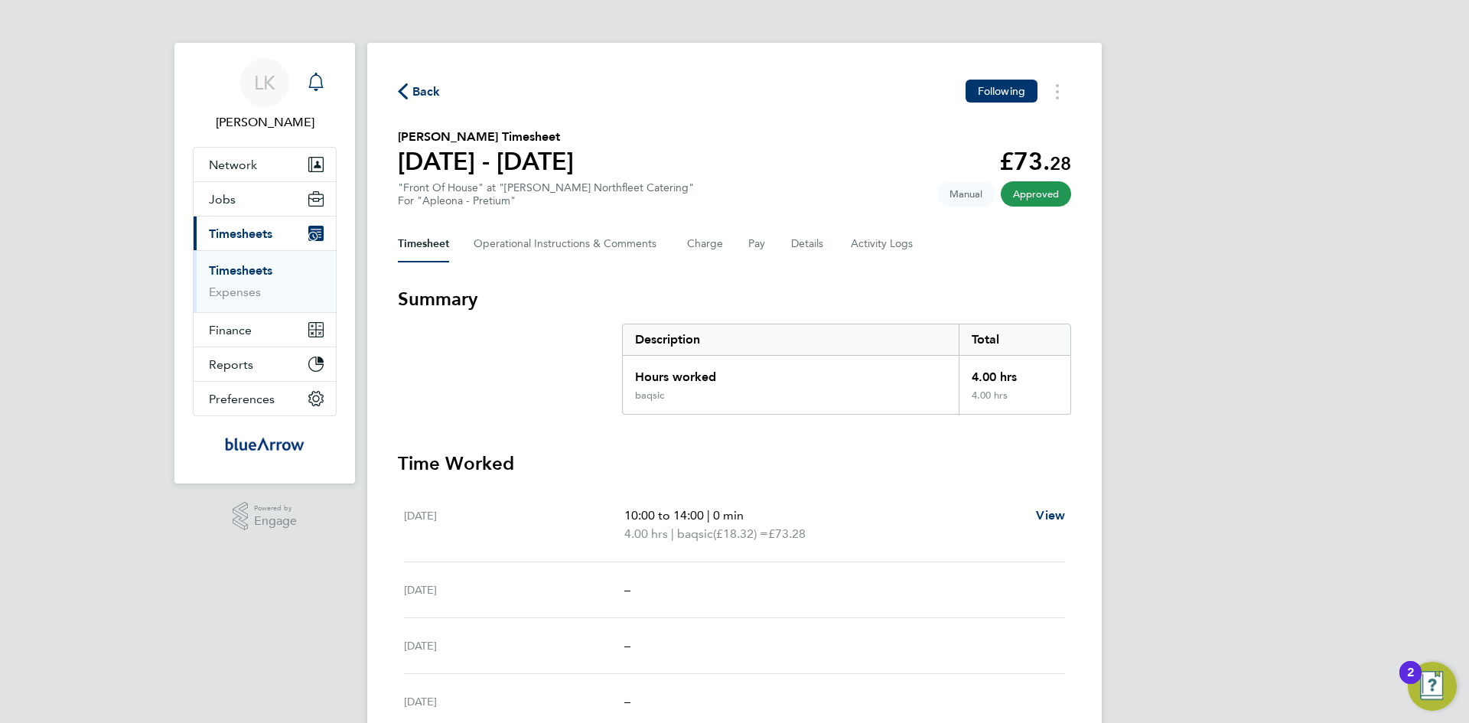
click at [319, 80] on icon "Main navigation" at bounding box center [316, 82] width 18 height 18
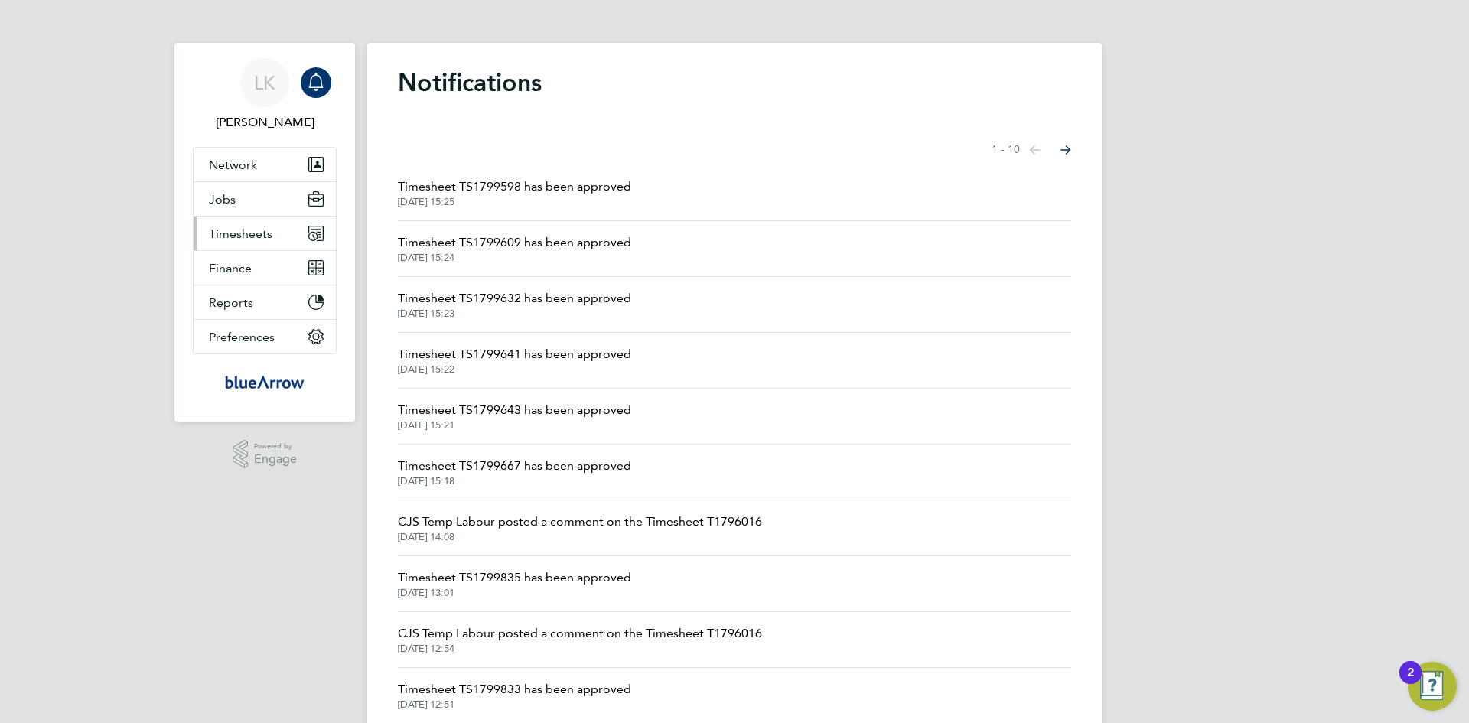
click at [236, 234] on span "Timesheets" at bounding box center [241, 233] width 64 height 15
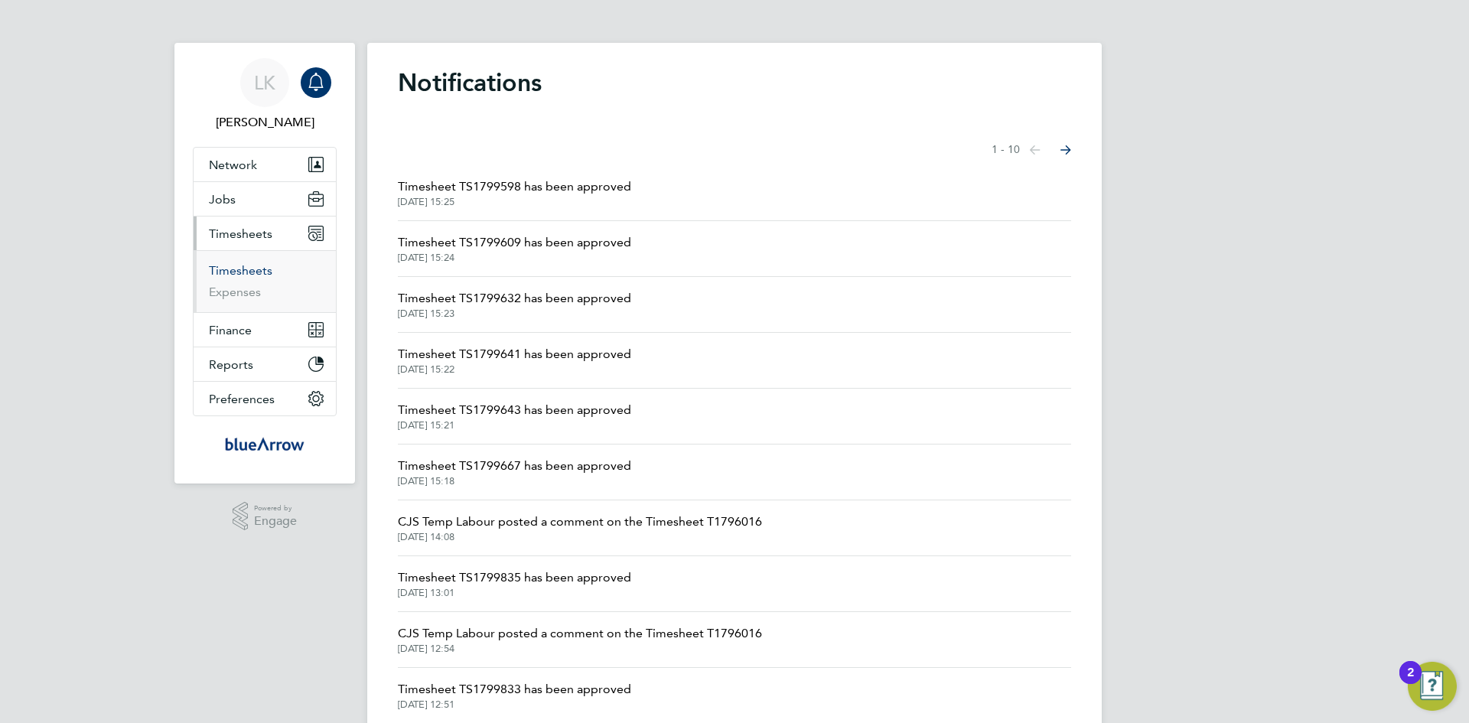
click at [237, 272] on link "Timesheets" at bounding box center [241, 270] width 64 height 15
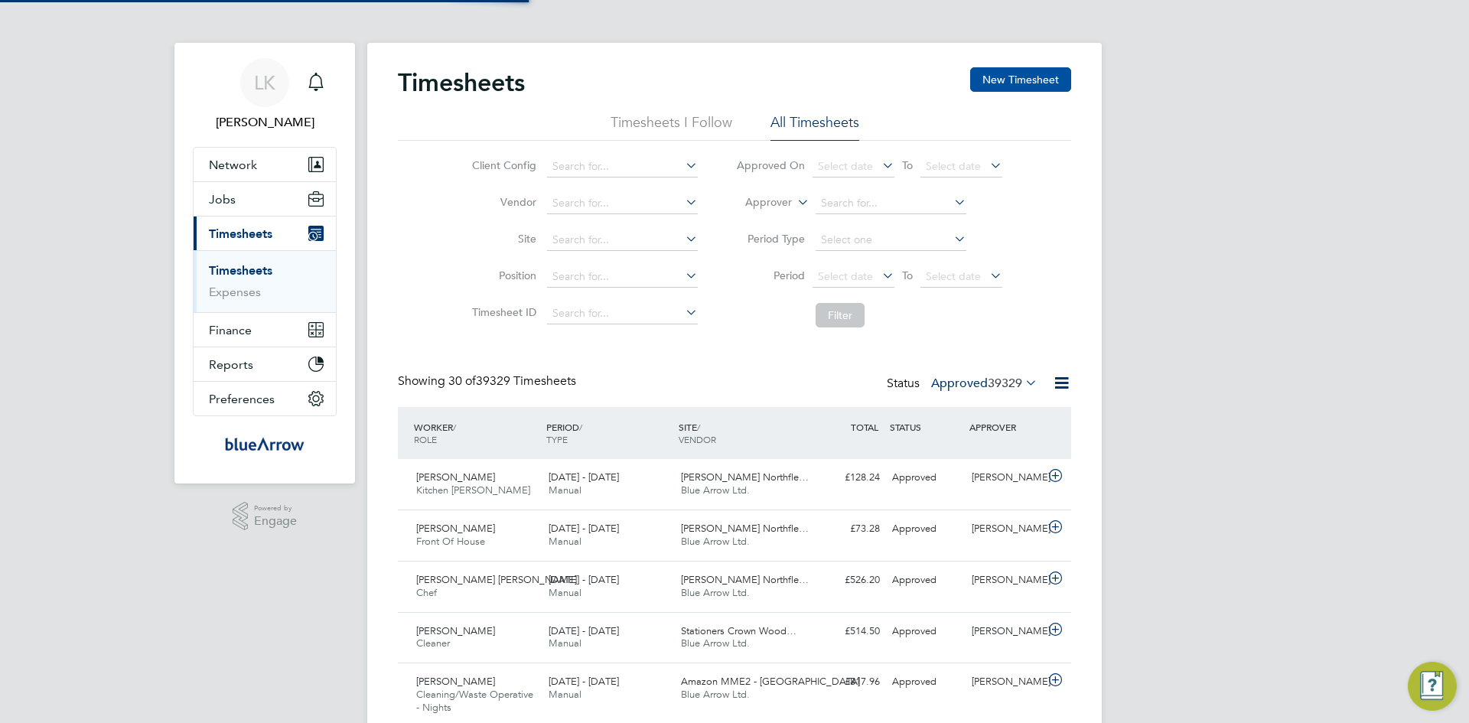
scroll to position [39, 133]
click at [1022, 74] on button "New Timesheet" at bounding box center [1020, 79] width 101 height 24
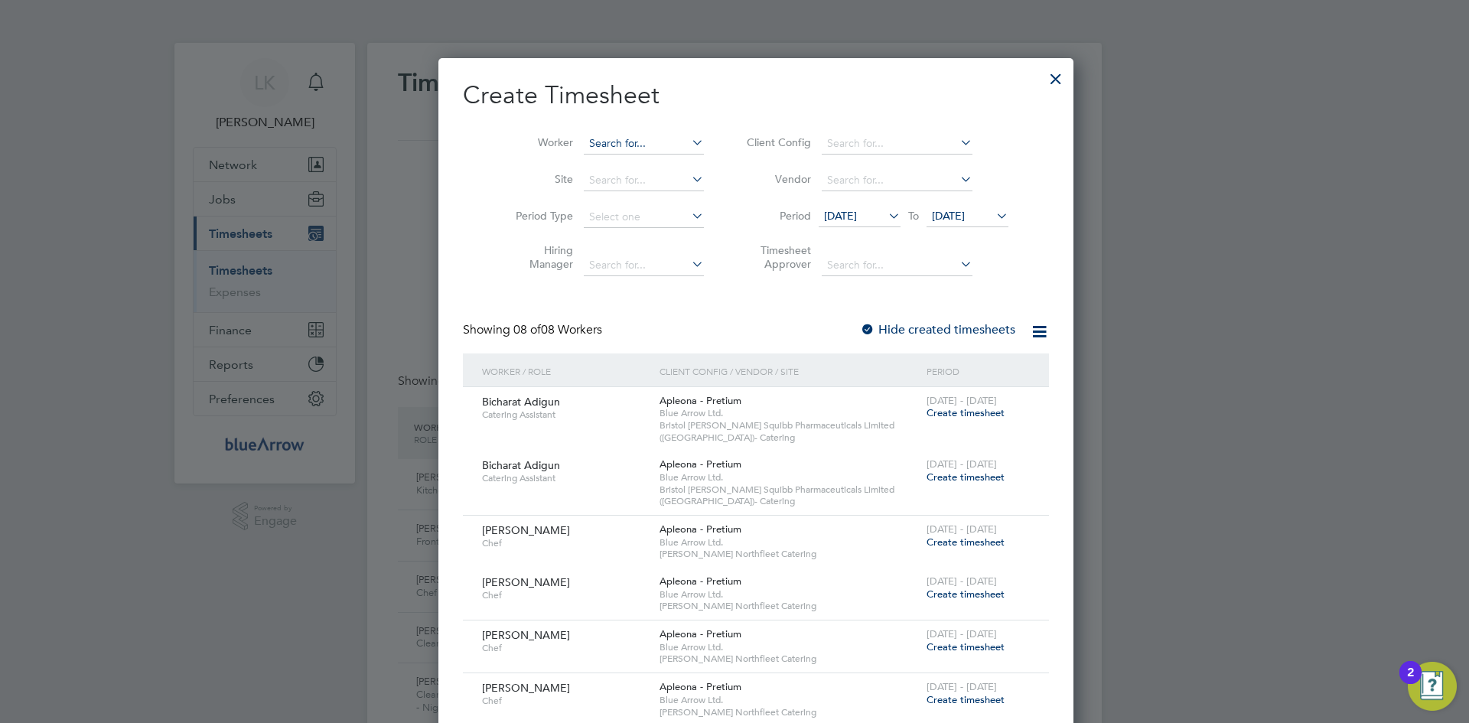
click at [599, 138] on input at bounding box center [644, 143] width 120 height 21
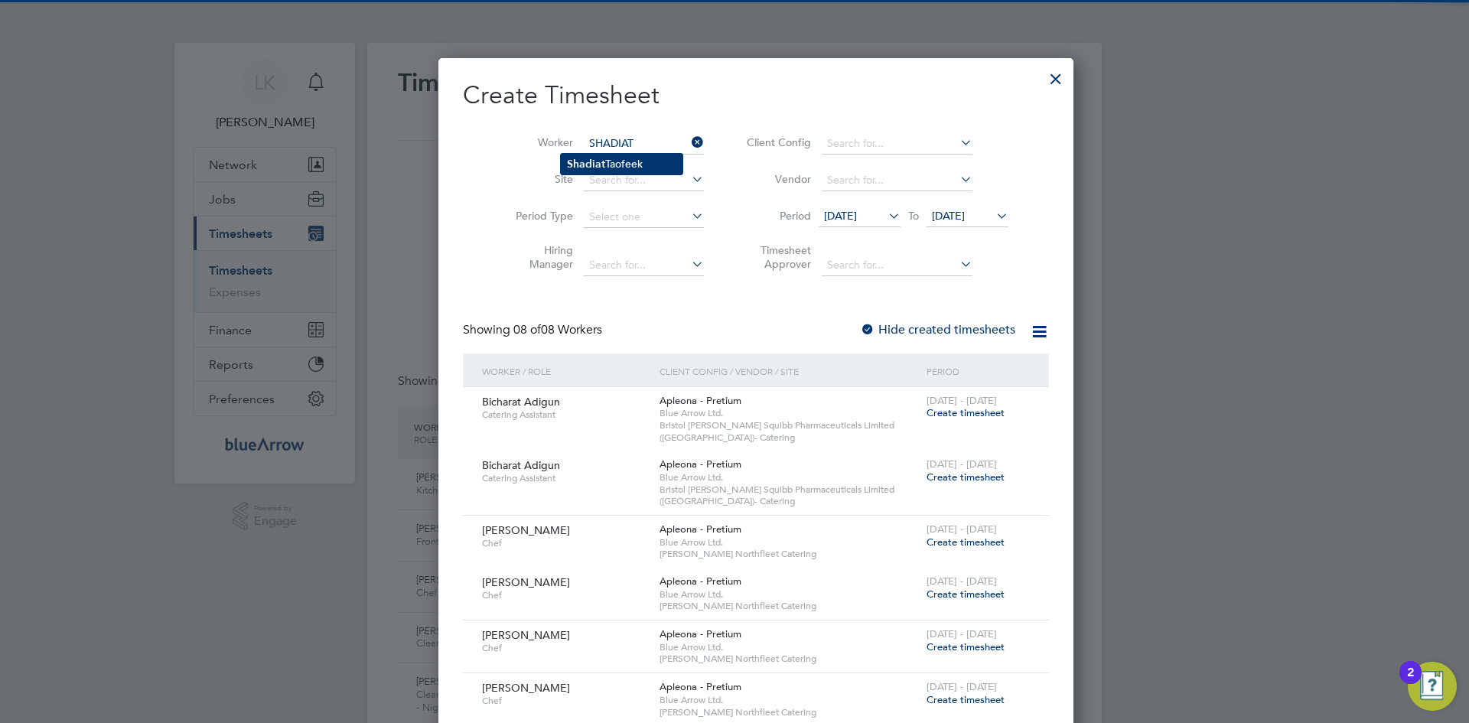
click at [629, 164] on li "Shadiat Taofeek" at bounding box center [622, 164] width 122 height 21
type input "Shadiat Taofeek"
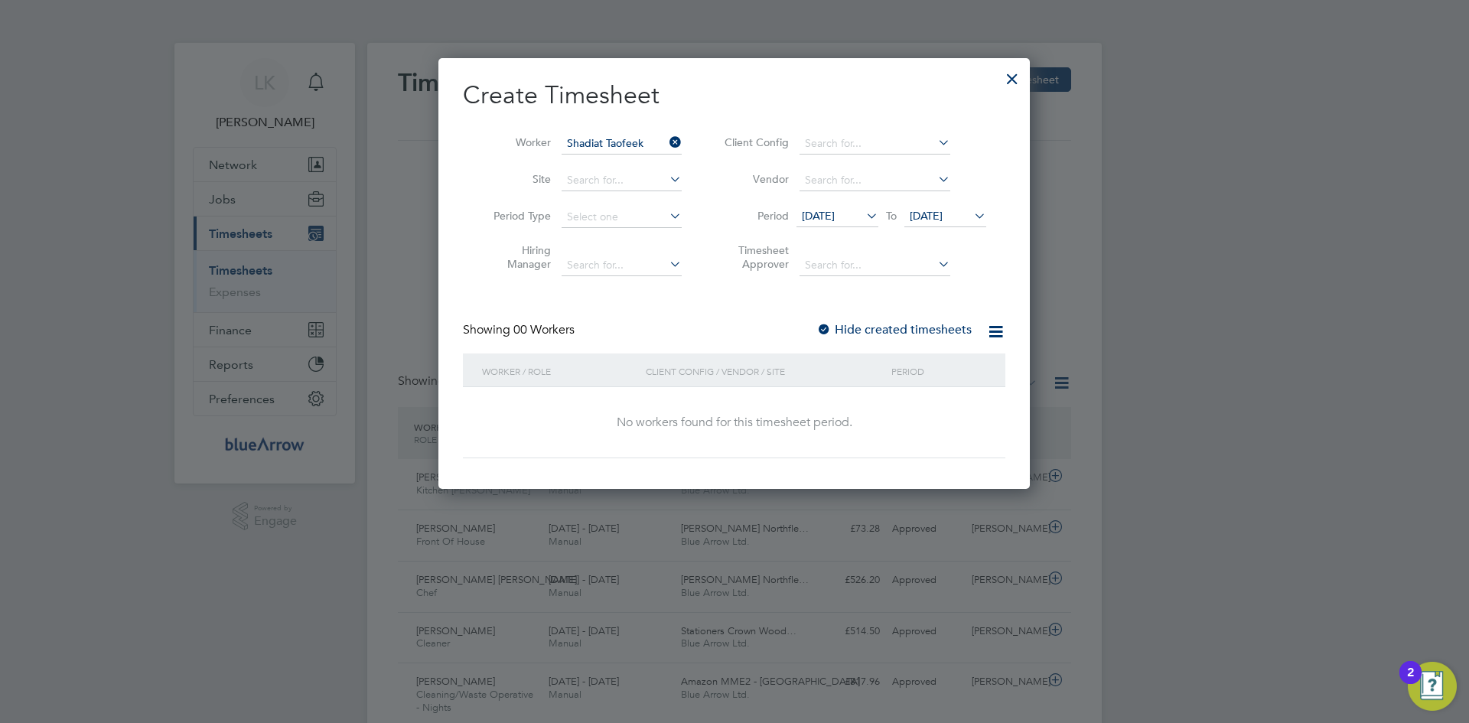
click at [825, 215] on span "[DATE]" at bounding box center [818, 216] width 33 height 14
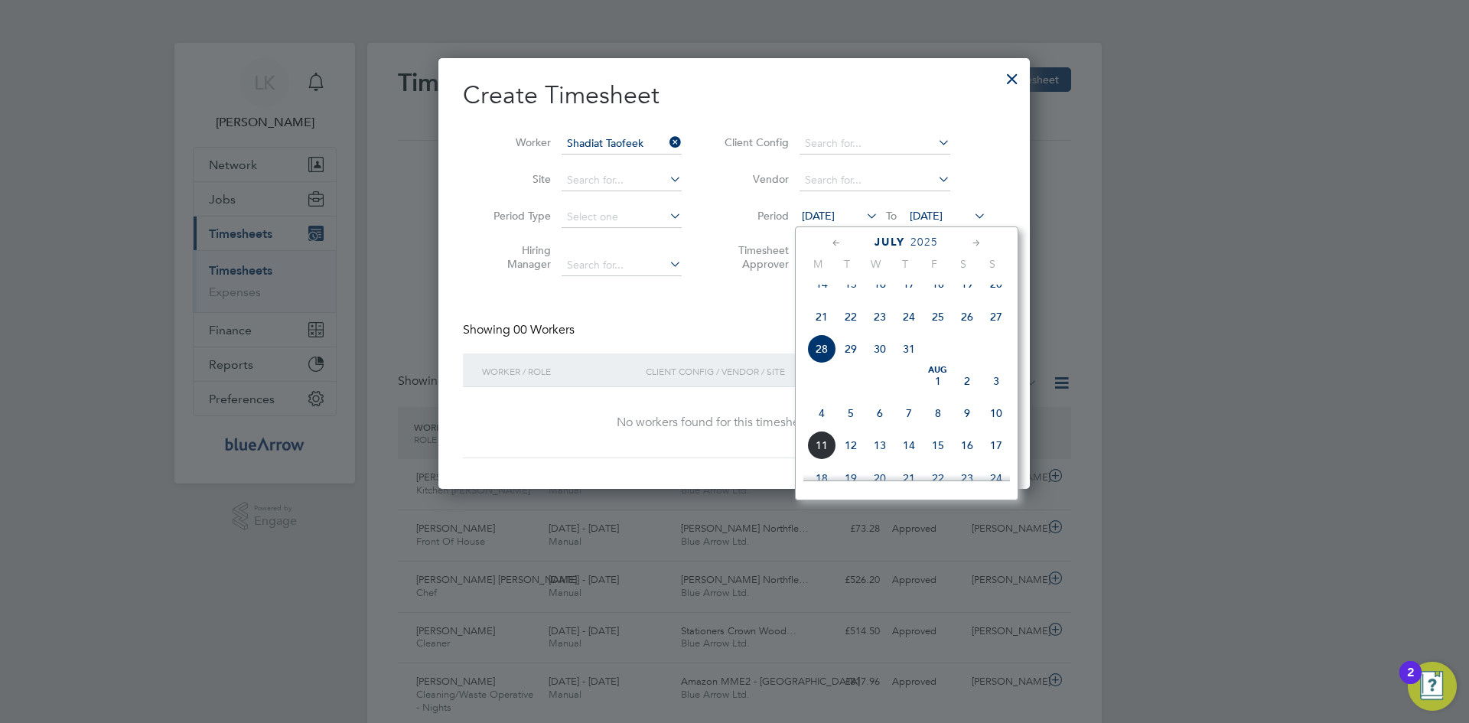
click at [820, 428] on span "4" at bounding box center [821, 413] width 29 height 29
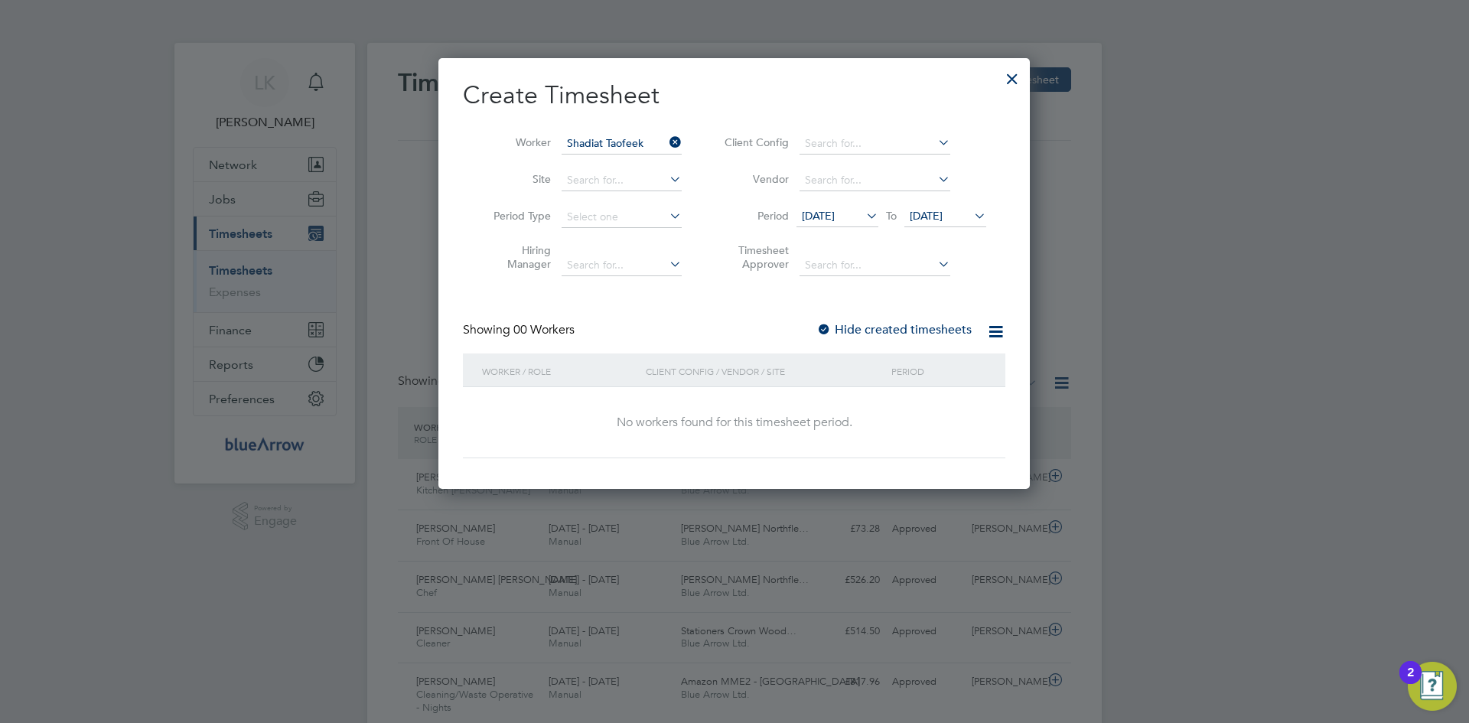
click at [937, 208] on span "[DATE]" at bounding box center [945, 217] width 82 height 21
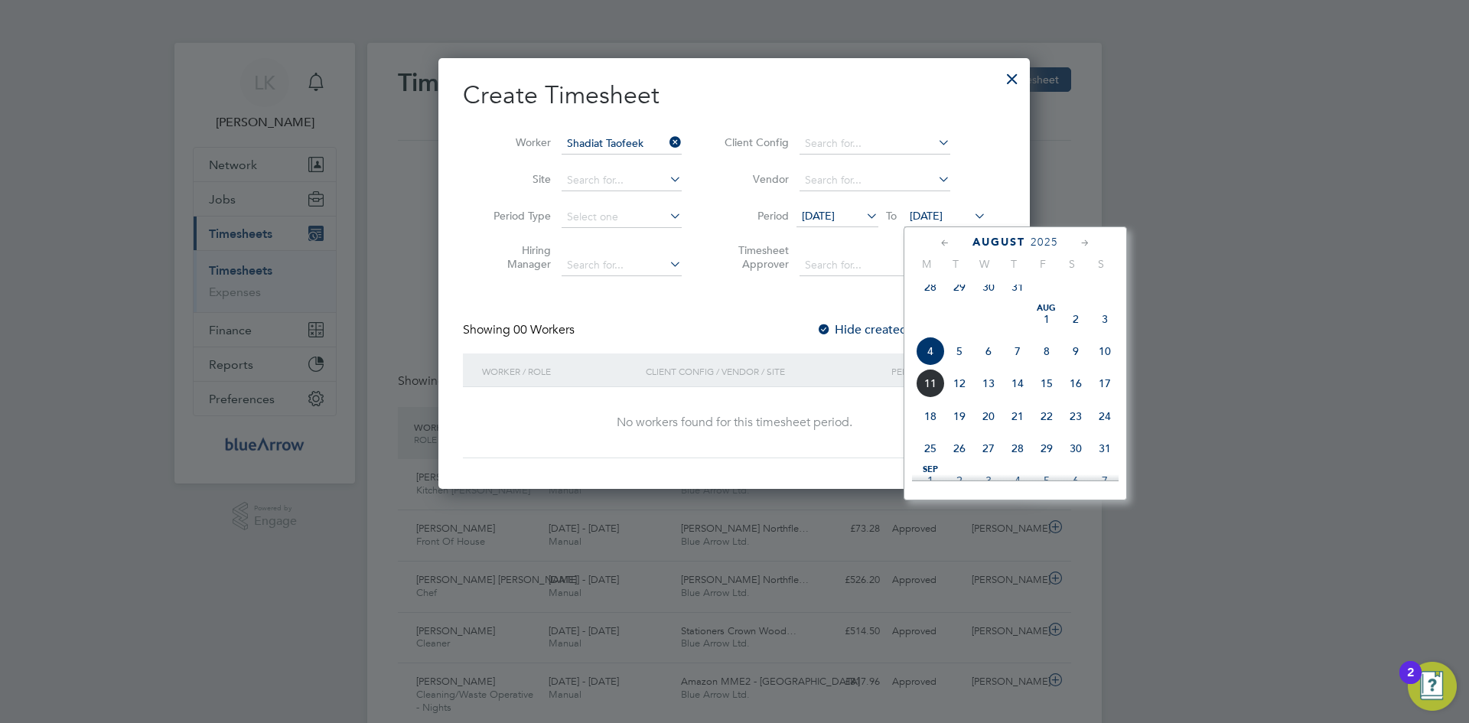
click at [1104, 360] on span "10" at bounding box center [1104, 351] width 29 height 29
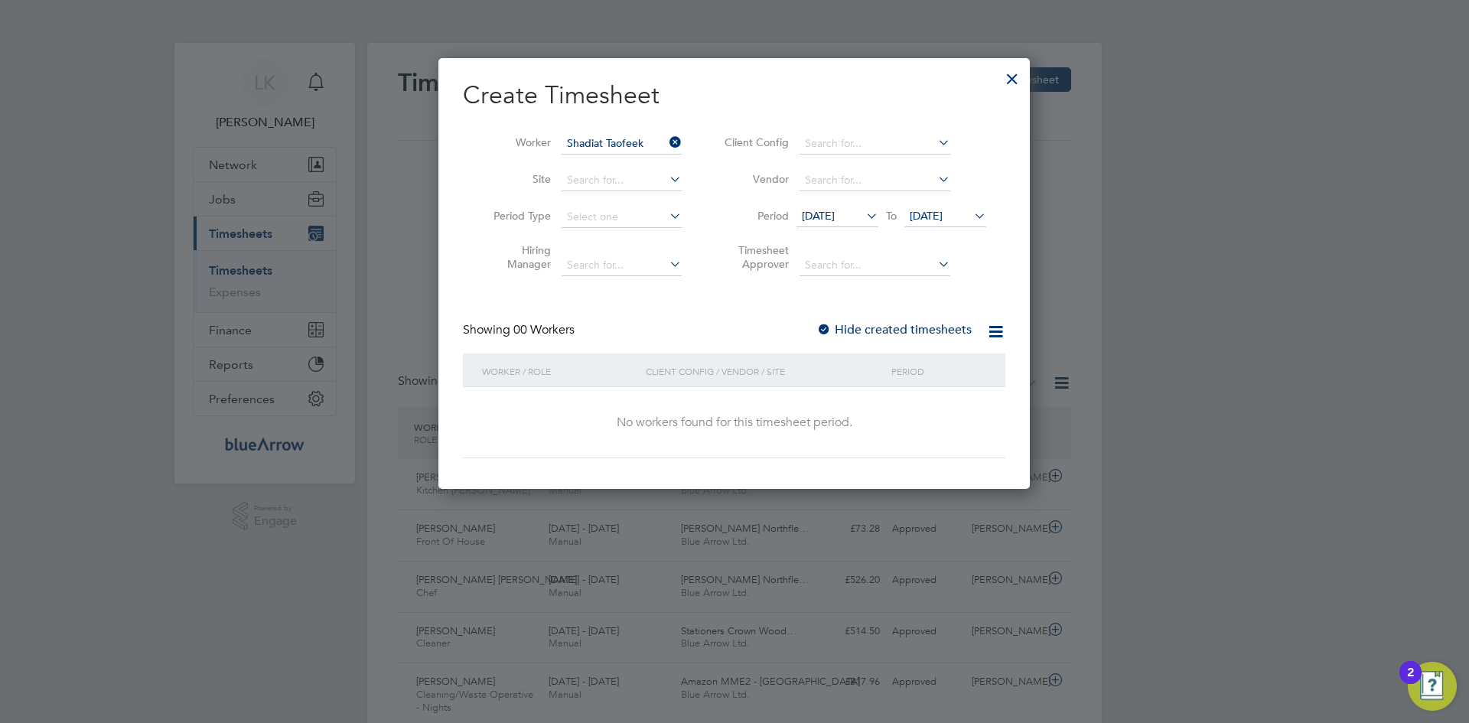
click at [842, 324] on label "Hide created timesheets" at bounding box center [893, 329] width 155 height 15
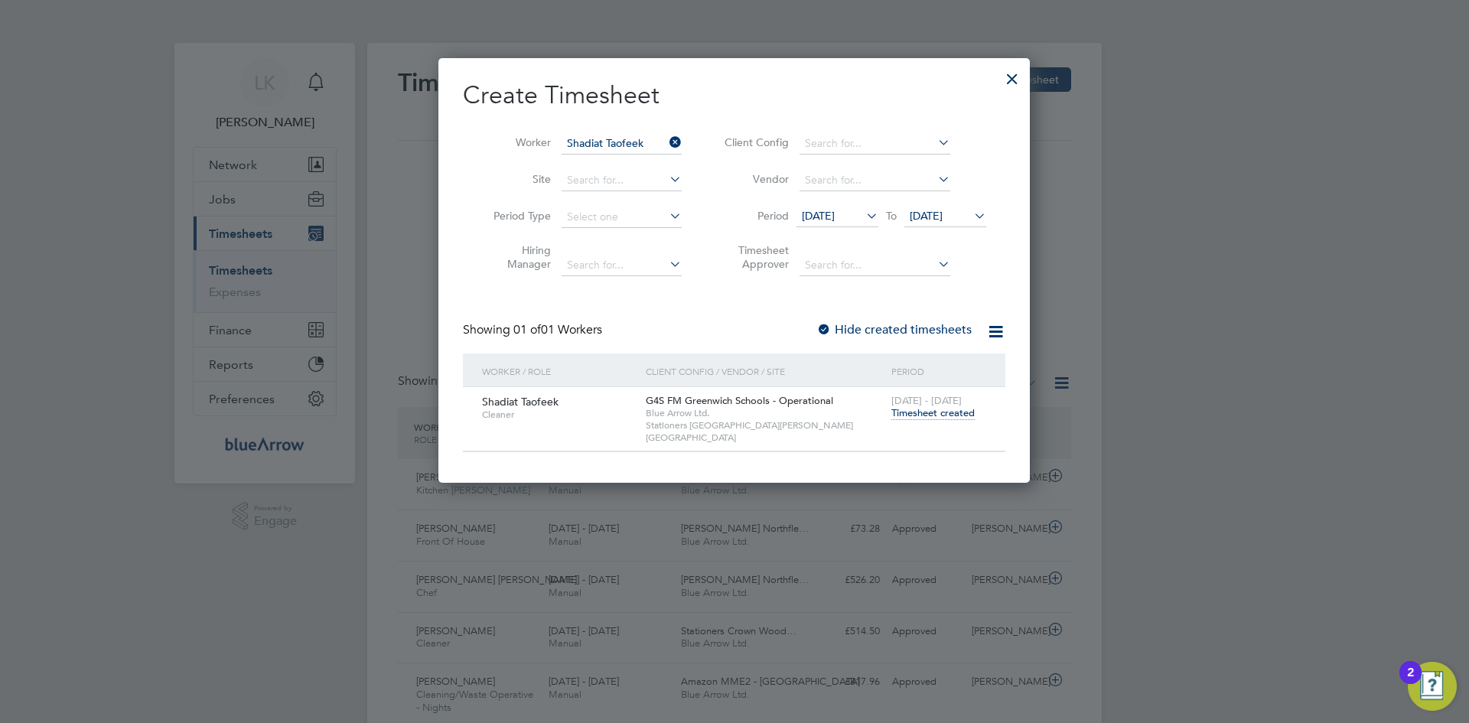
click at [917, 410] on span "Timesheet created" at bounding box center [932, 413] width 83 height 14
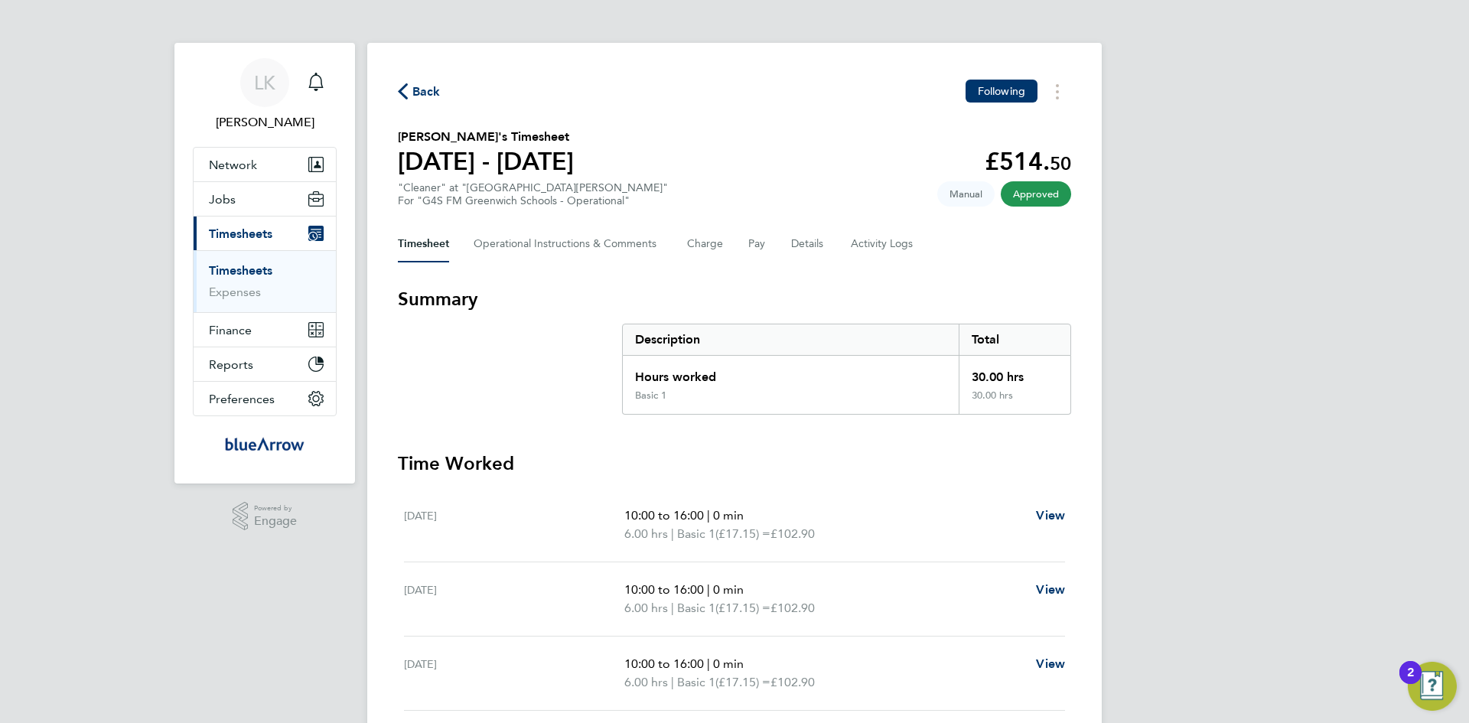
click at [427, 93] on span "Back" at bounding box center [426, 92] width 28 height 18
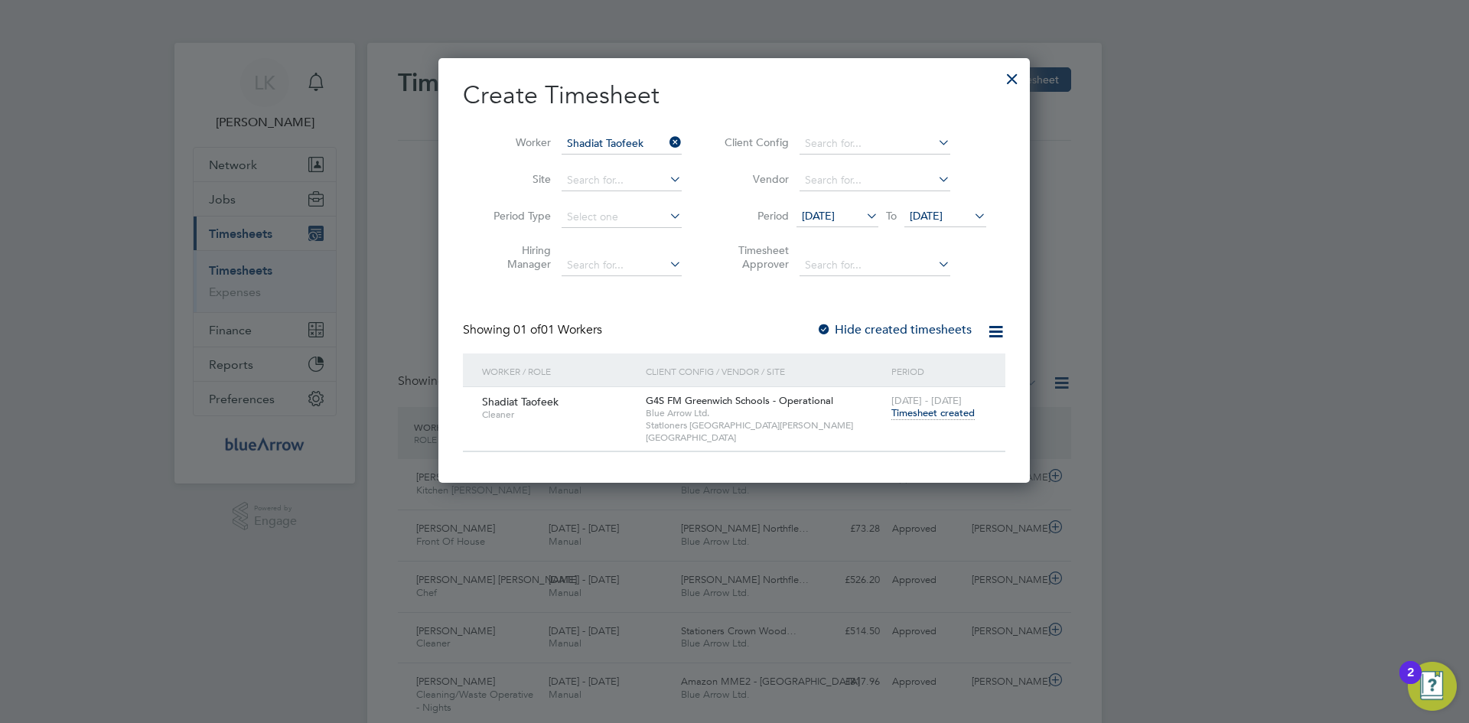
click at [666, 141] on icon at bounding box center [666, 142] width 0 height 21
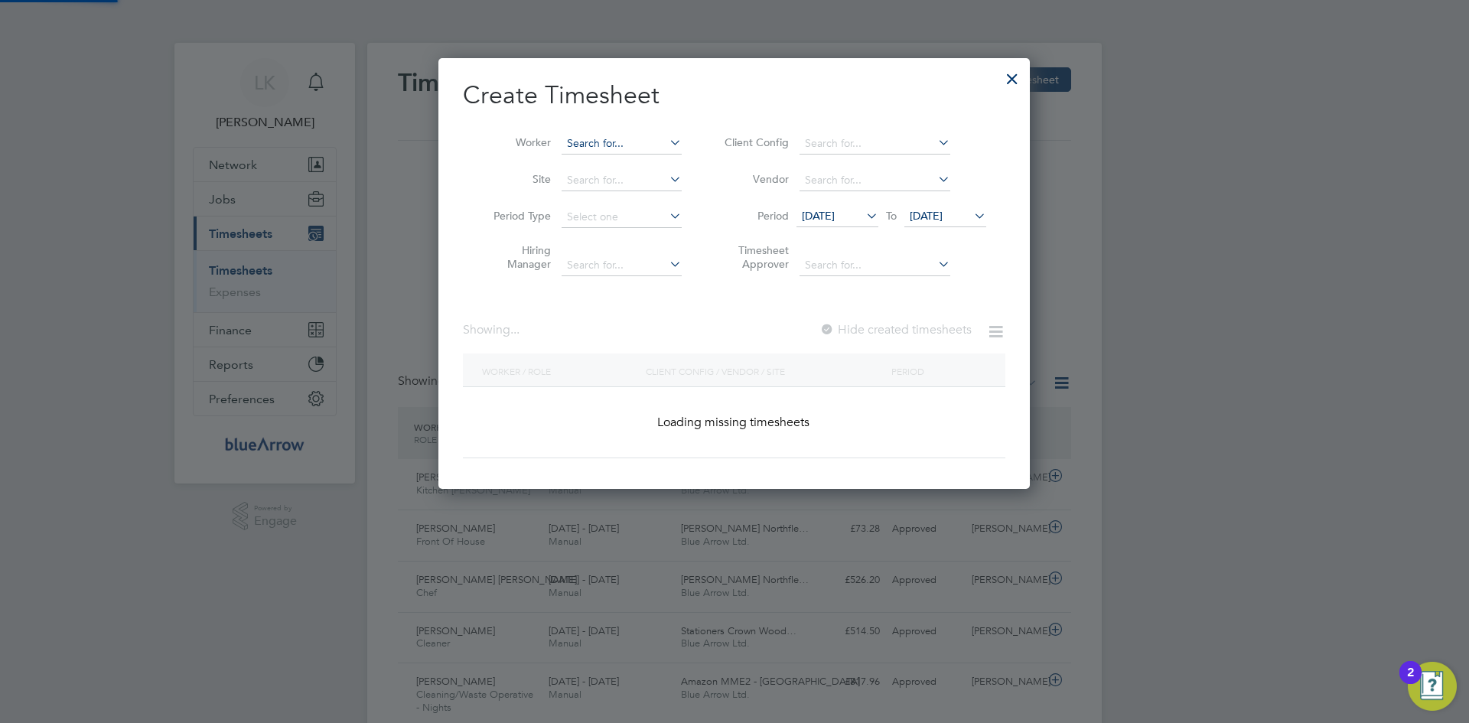
click at [637, 140] on input at bounding box center [622, 143] width 120 height 21
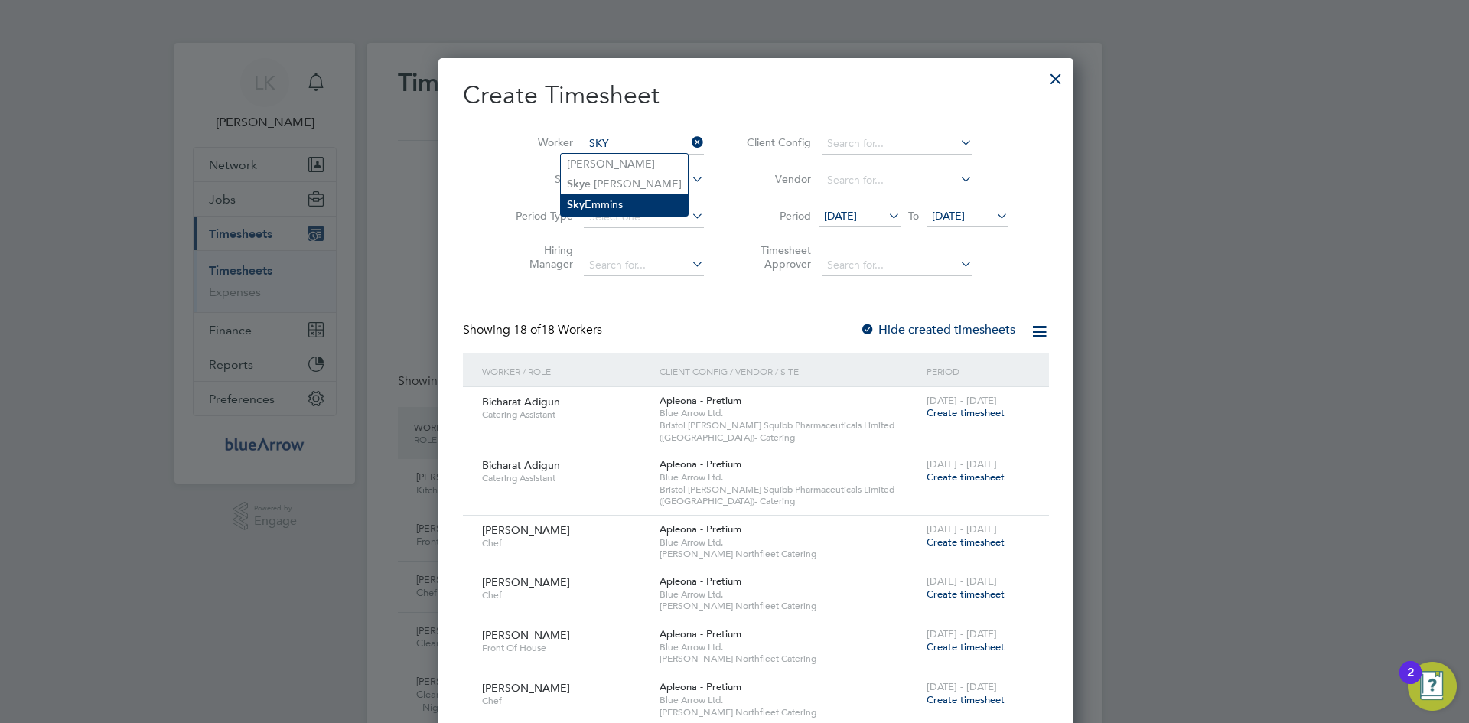
click at [614, 207] on li "Sky Emmins" at bounding box center [624, 204] width 127 height 21
type input "Sky Emmins"
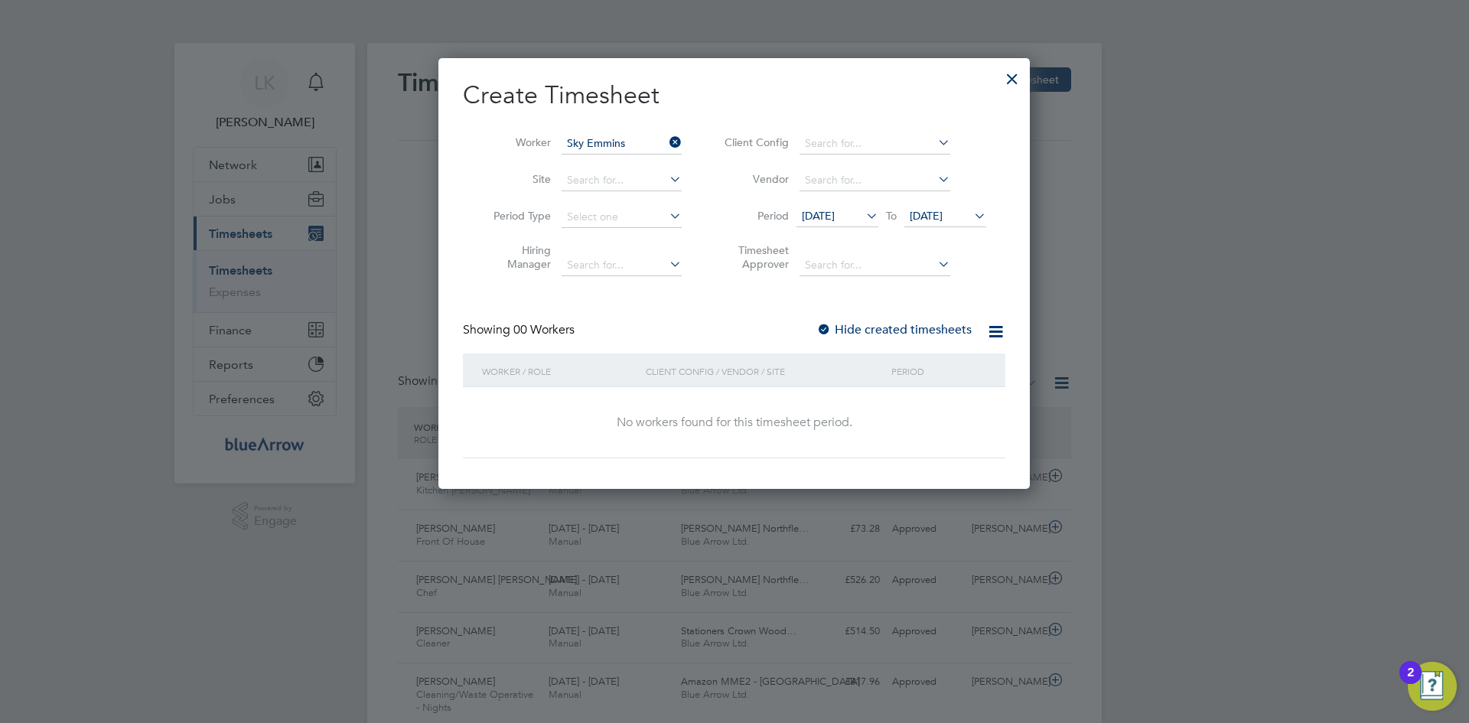
click at [829, 328] on div at bounding box center [823, 330] width 15 height 15
click at [865, 328] on label "Hide created timesheets" at bounding box center [893, 329] width 155 height 15
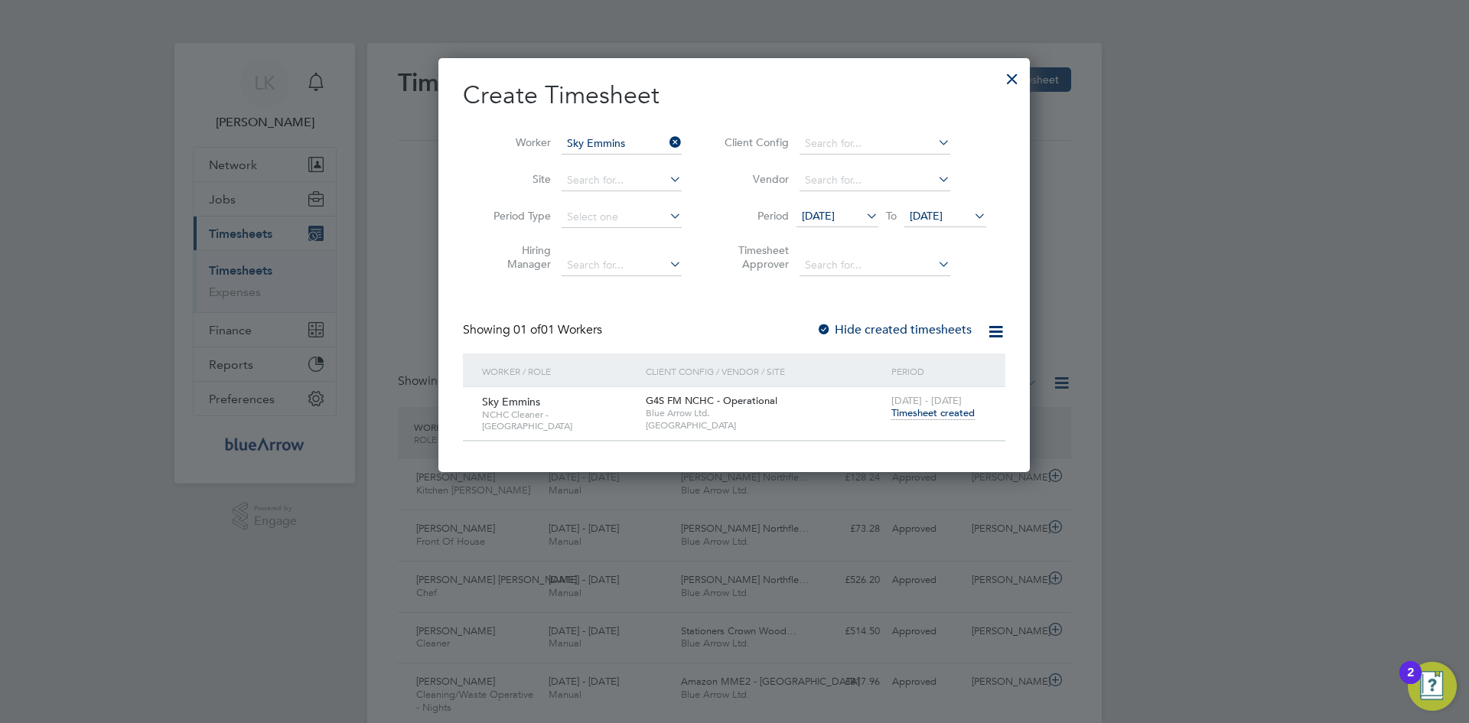
click at [911, 412] on span "Timesheet created" at bounding box center [932, 413] width 83 height 14
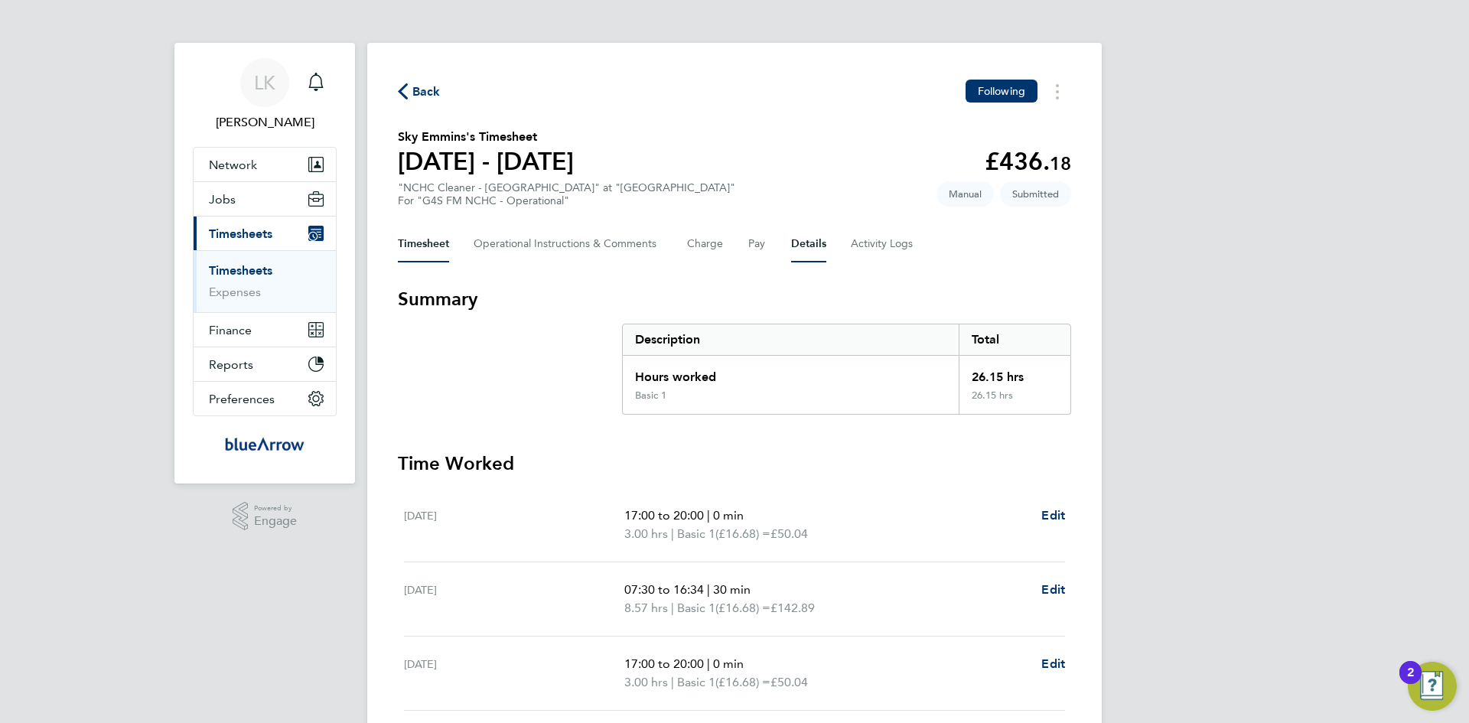
click at [813, 243] on button "Details" at bounding box center [808, 244] width 35 height 37
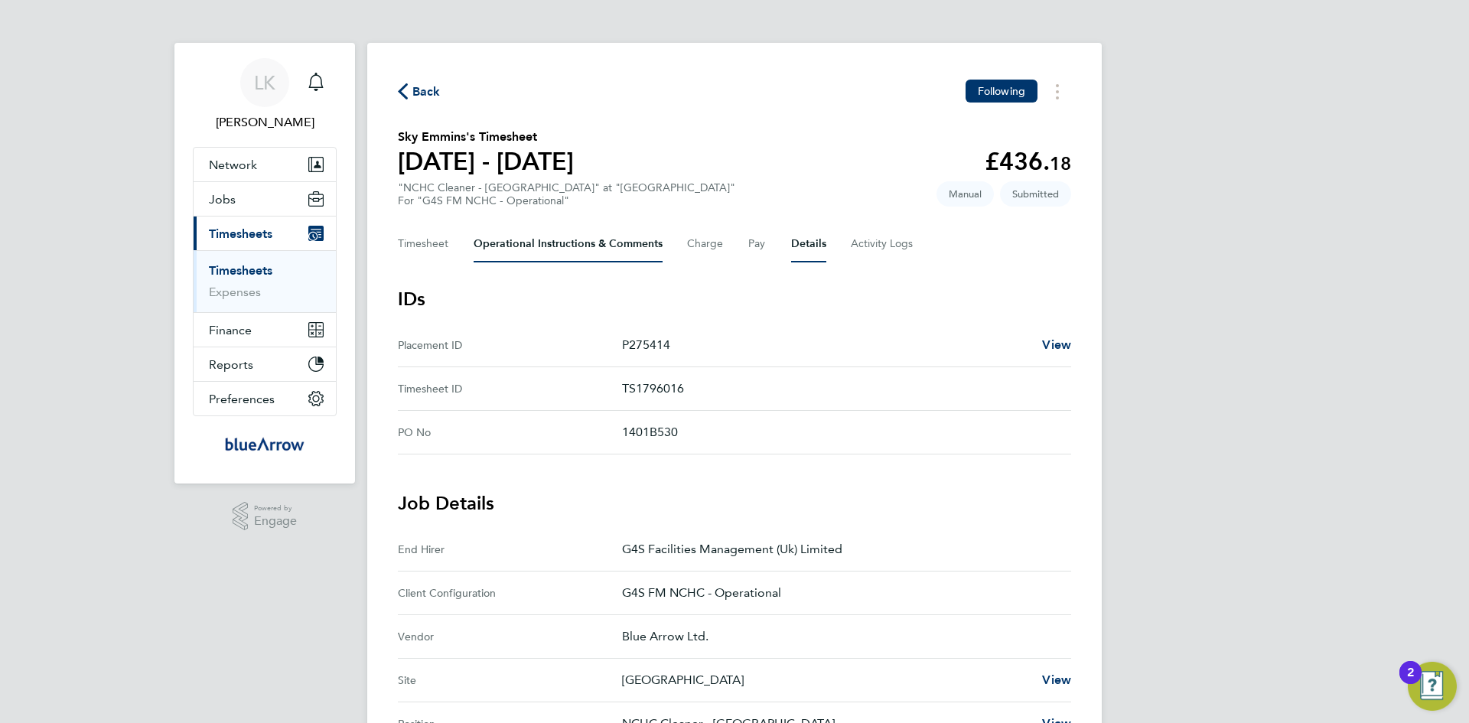
click at [532, 242] on Comments-tab "Operational Instructions & Comments" at bounding box center [568, 244] width 189 height 37
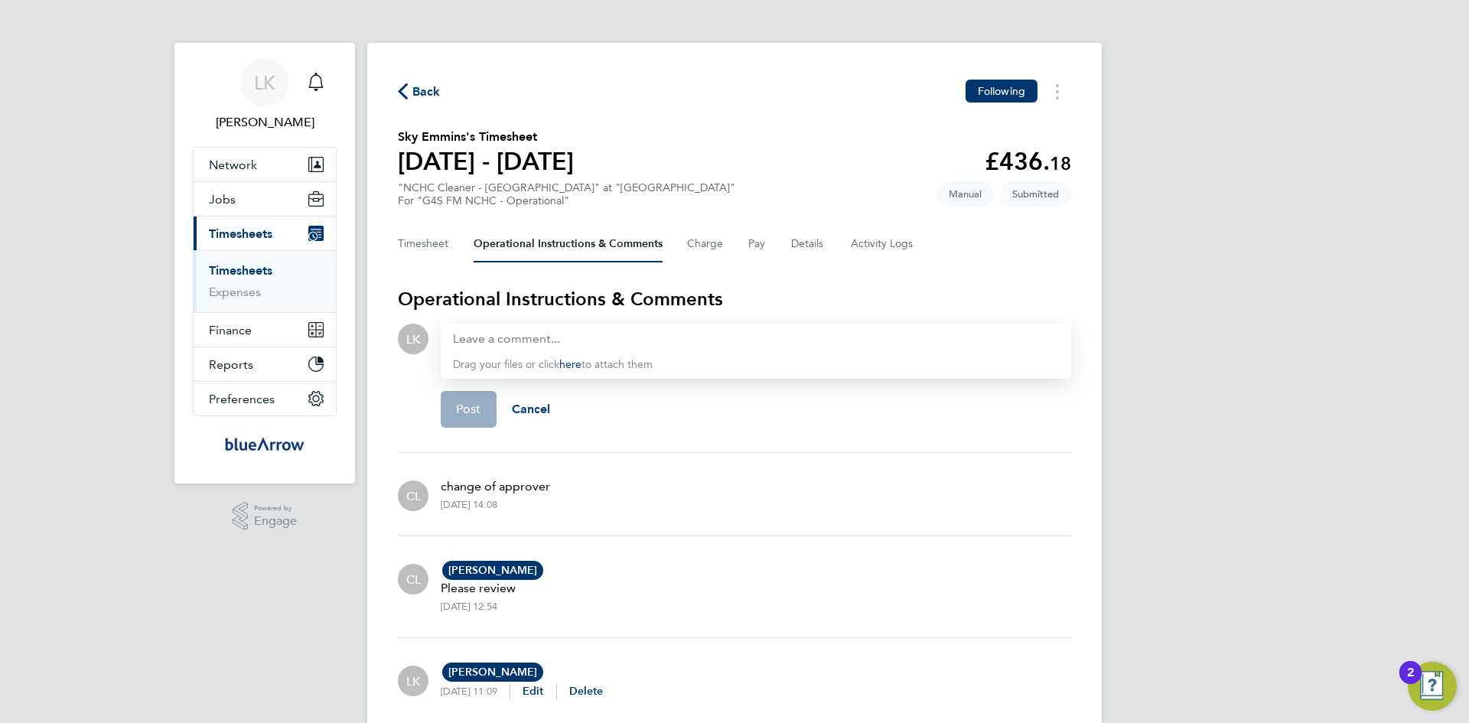
click at [416, 91] on span "Back" at bounding box center [426, 92] width 28 height 18
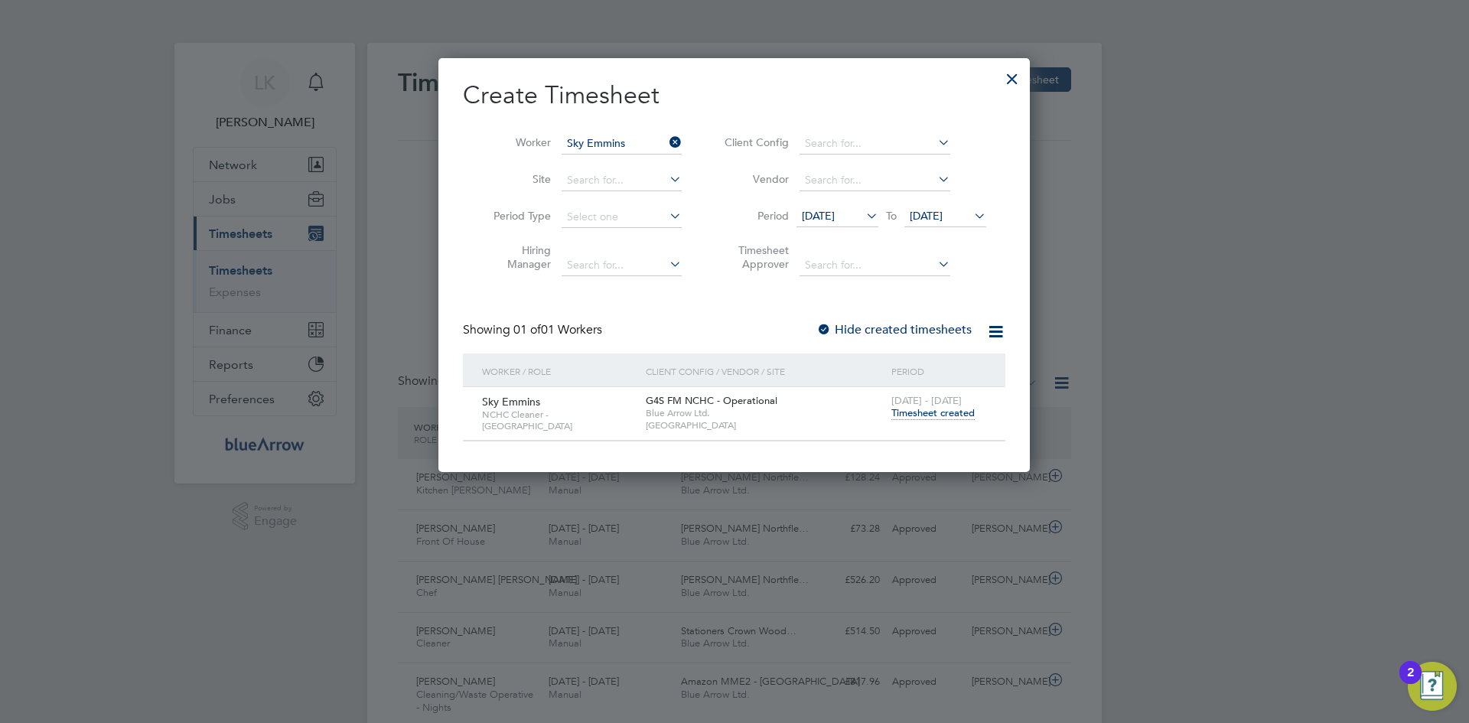
click at [1018, 77] on div at bounding box center [1013, 75] width 28 height 28
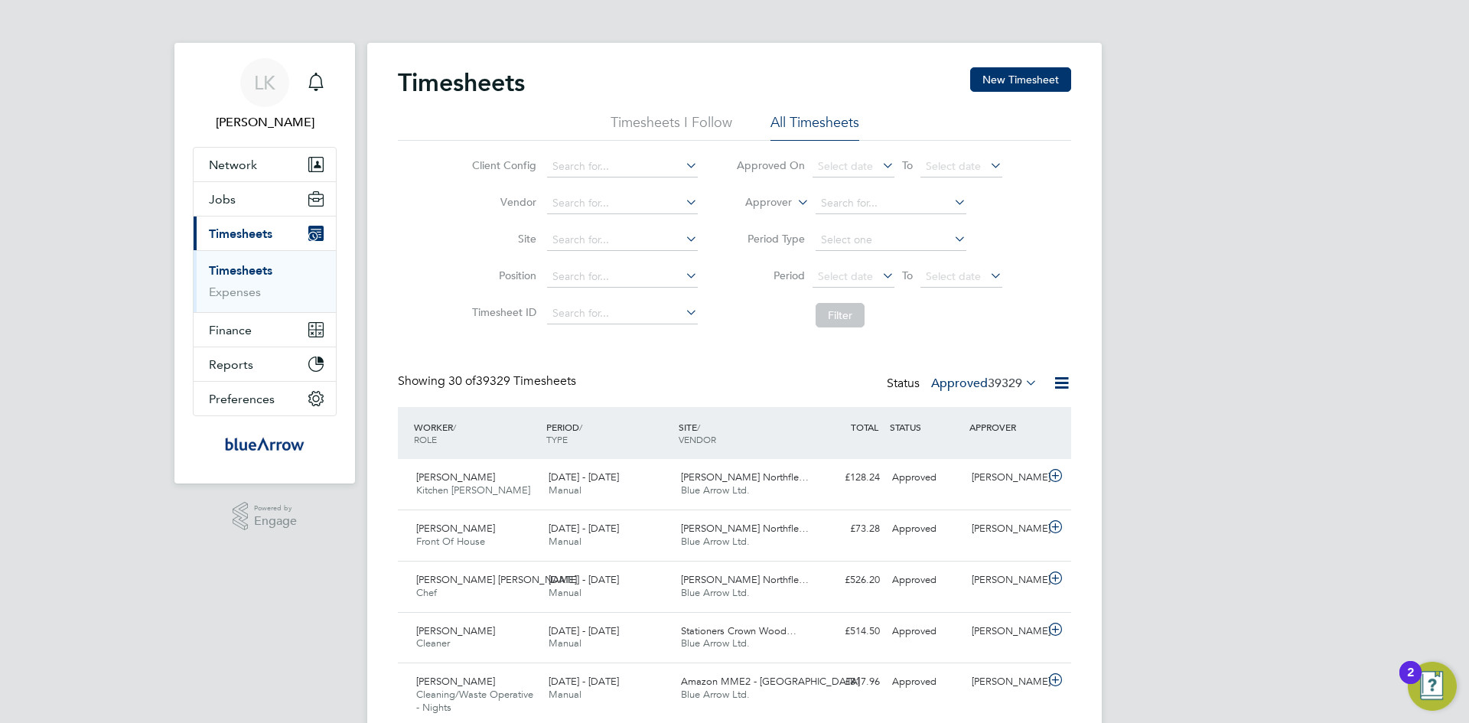
click at [239, 270] on link "Timesheets" at bounding box center [241, 270] width 64 height 15
click at [220, 220] on button "Current page: Timesheets" at bounding box center [265, 234] width 142 height 34
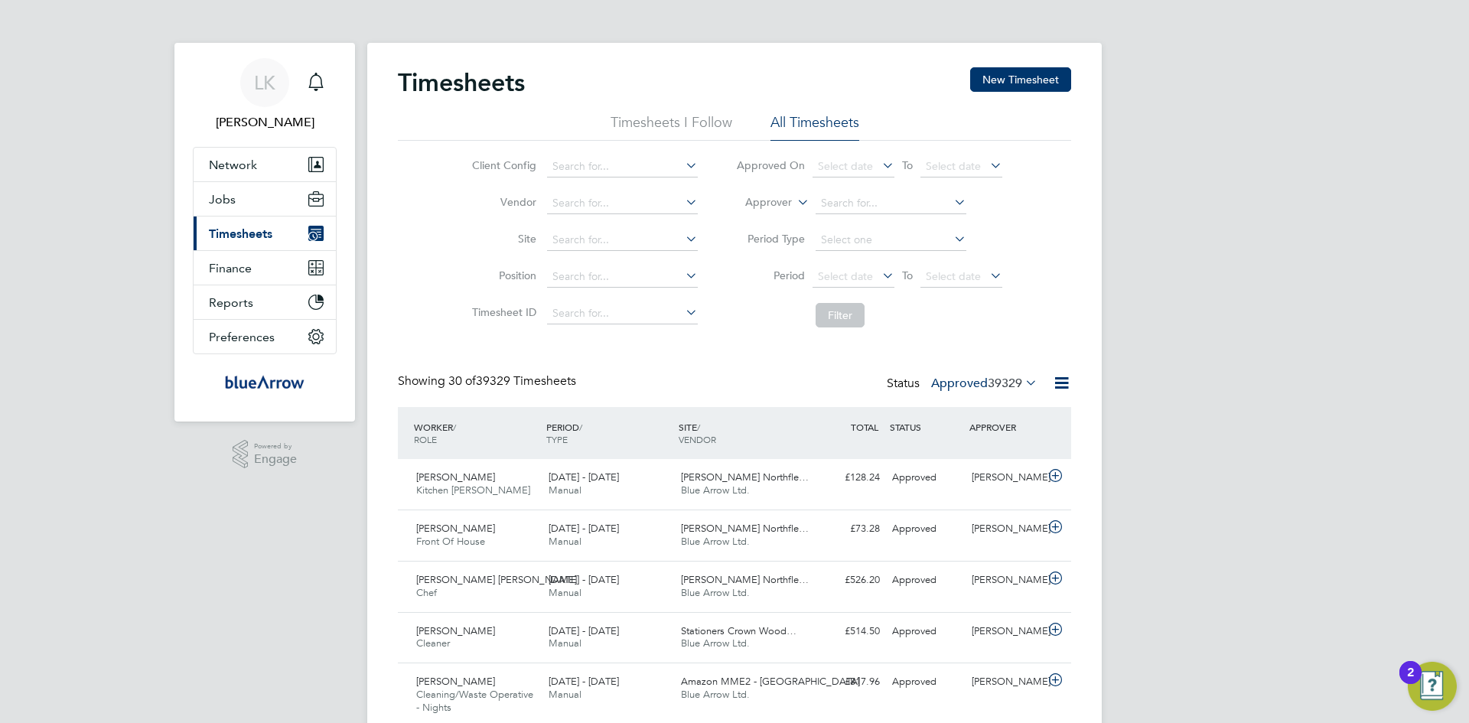
click at [219, 232] on span "Timesheets" at bounding box center [241, 233] width 64 height 15
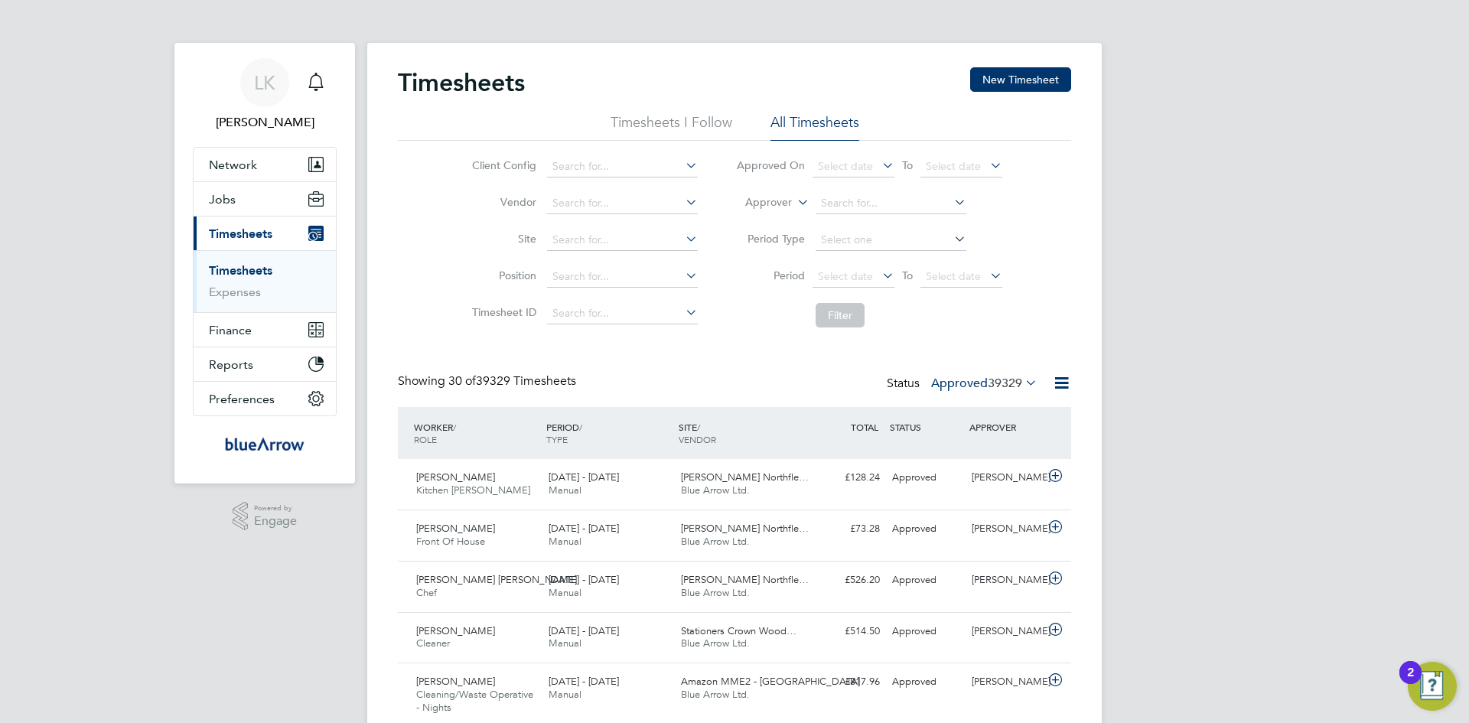
click at [220, 272] on link "Timesheets" at bounding box center [241, 270] width 64 height 15
click at [234, 266] on link "Timesheets" at bounding box center [241, 270] width 64 height 15
click at [240, 235] on span "Timesheets" at bounding box center [241, 233] width 64 height 15
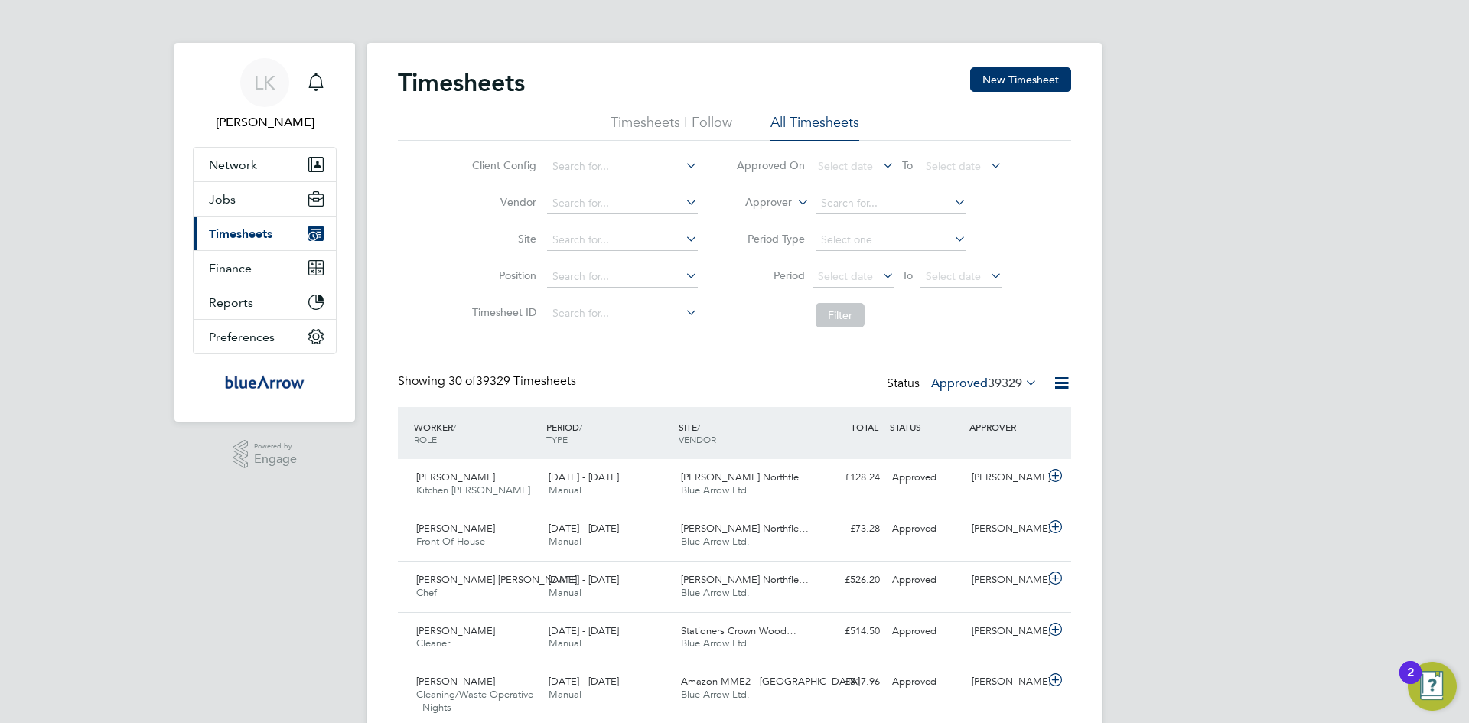
click at [240, 235] on span "Timesheets" at bounding box center [241, 233] width 64 height 15
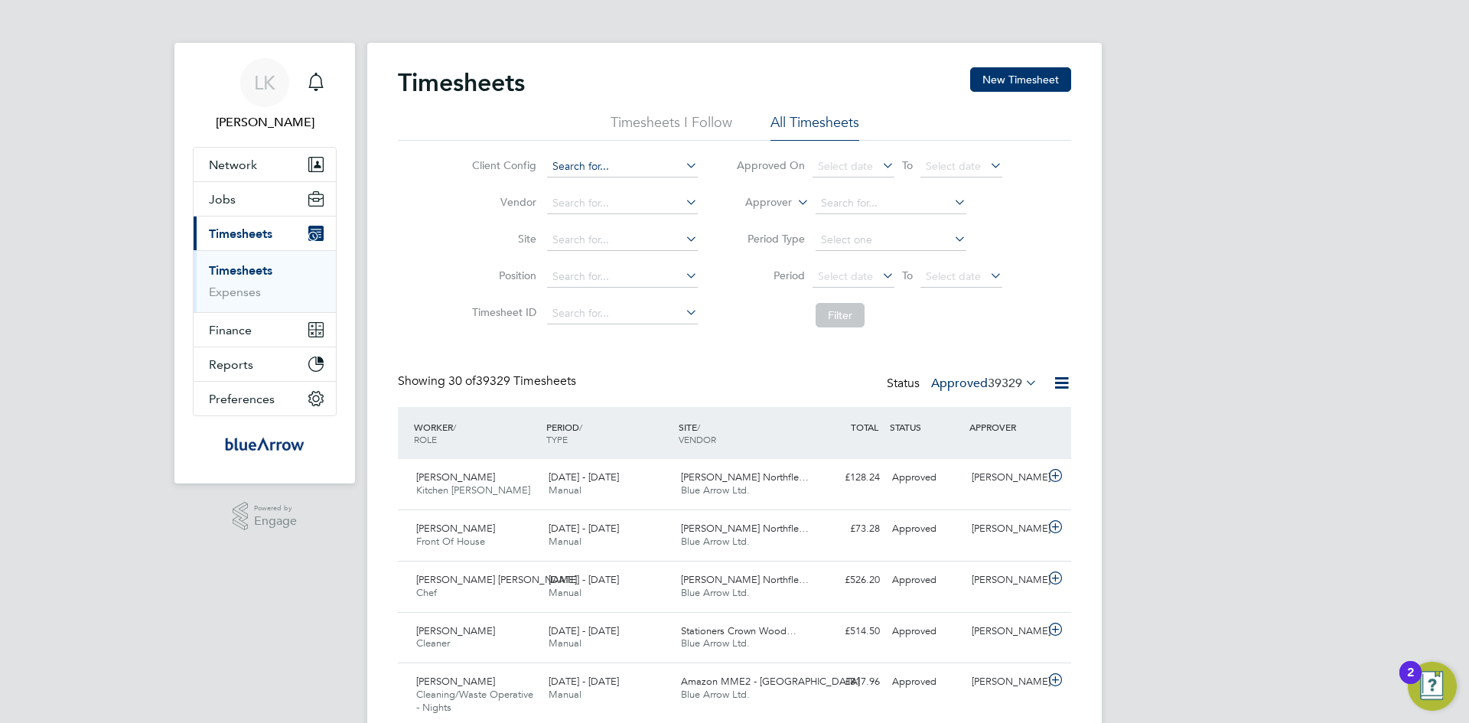
click at [556, 165] on input at bounding box center [622, 166] width 151 height 21
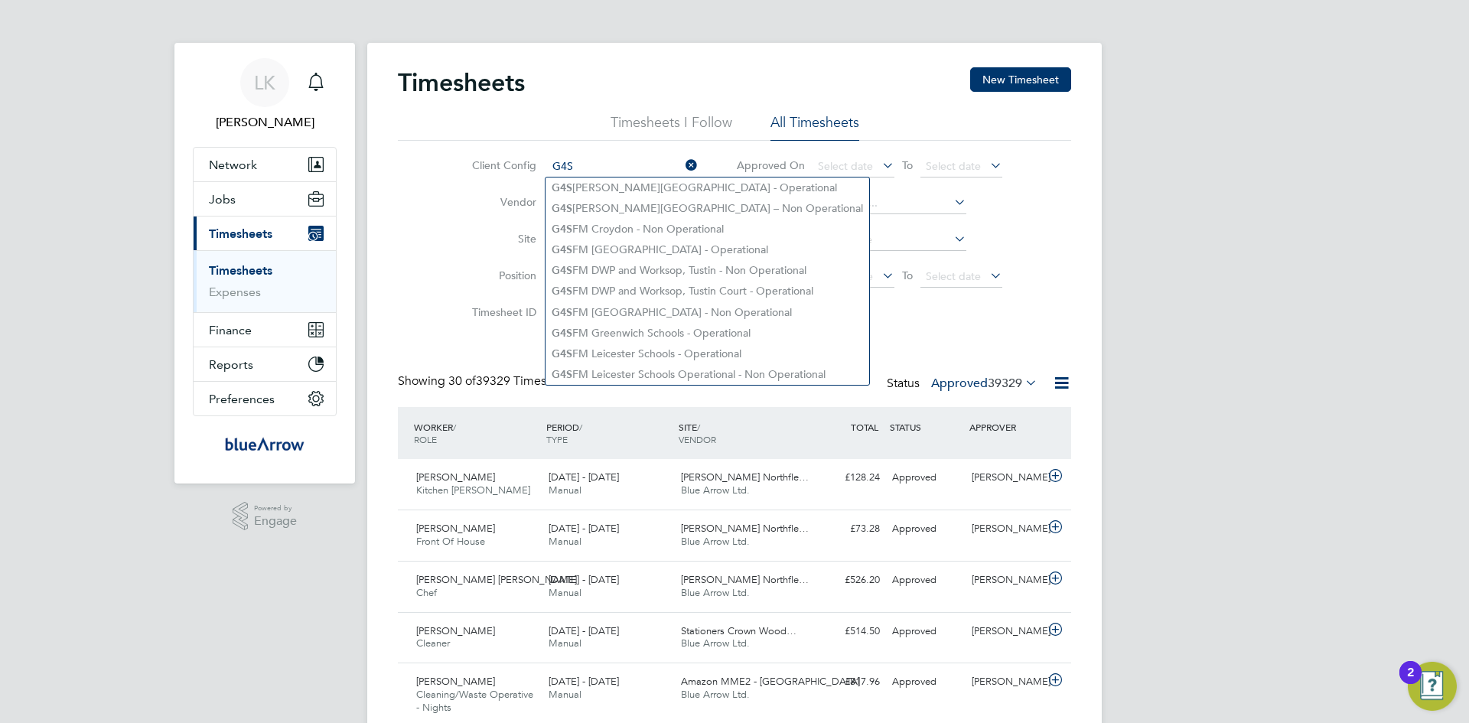
type input "G4S [PERSON_NAME][GEOGRAPHIC_DATA] - Operational"
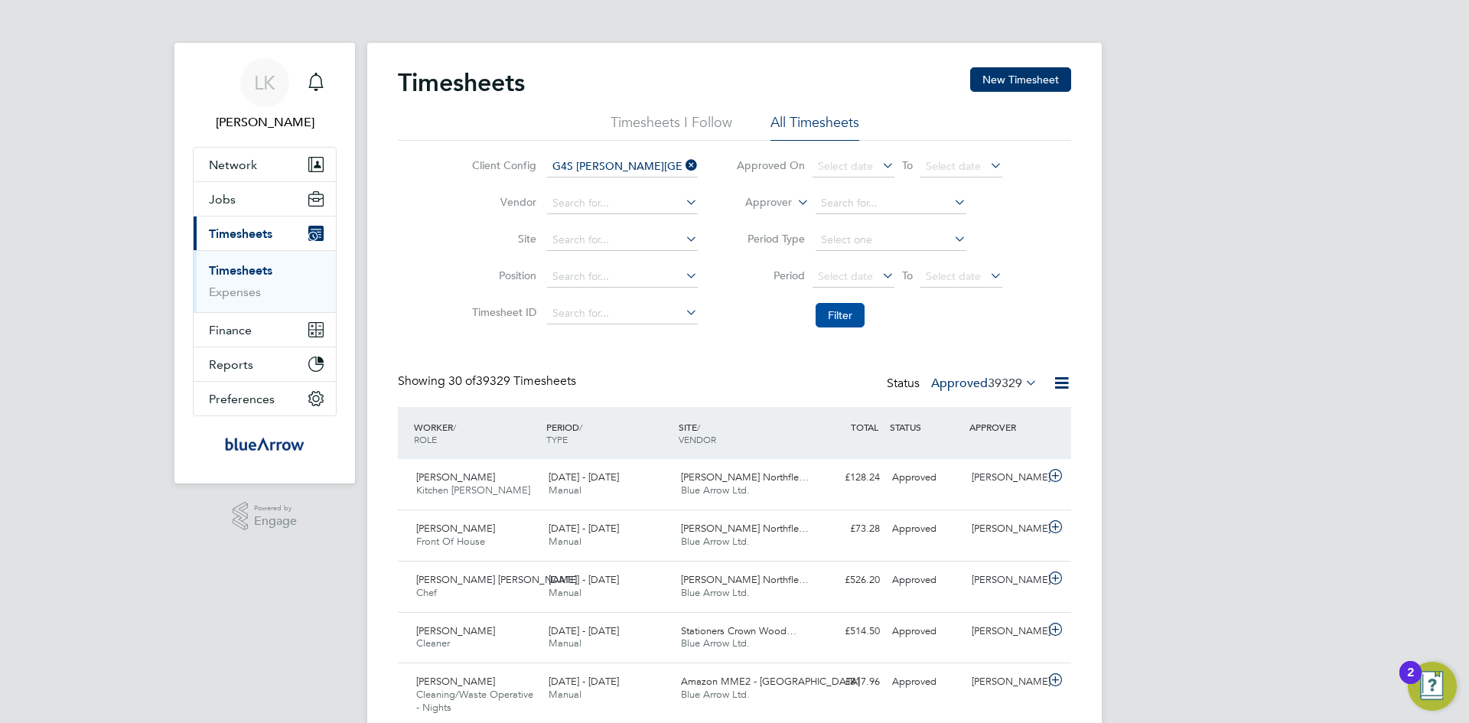
click at [846, 308] on button "Filter" at bounding box center [840, 315] width 49 height 24
click at [829, 275] on span "Select date" at bounding box center [845, 276] width 55 height 14
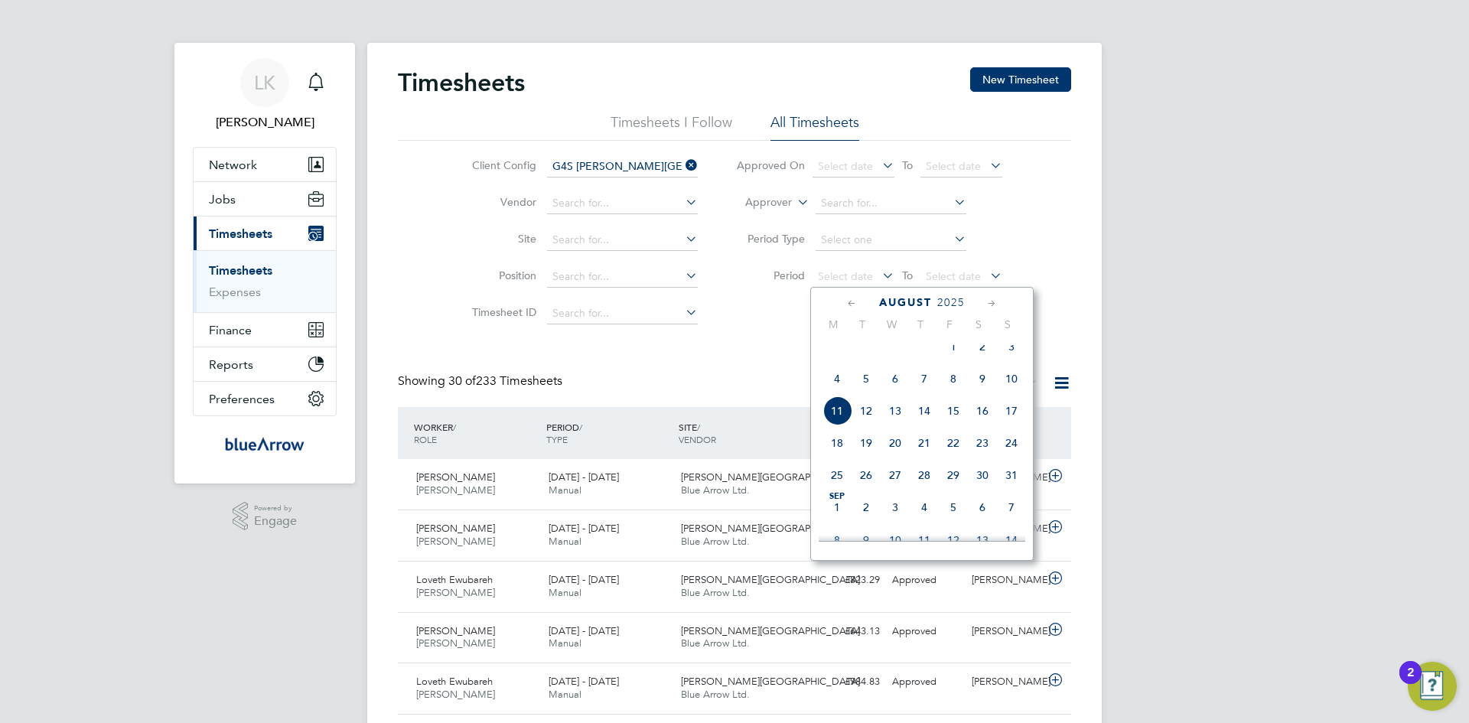
drag, startPoint x: 736, startPoint y: 365, endPoint x: 743, endPoint y: 354, distance: 12.7
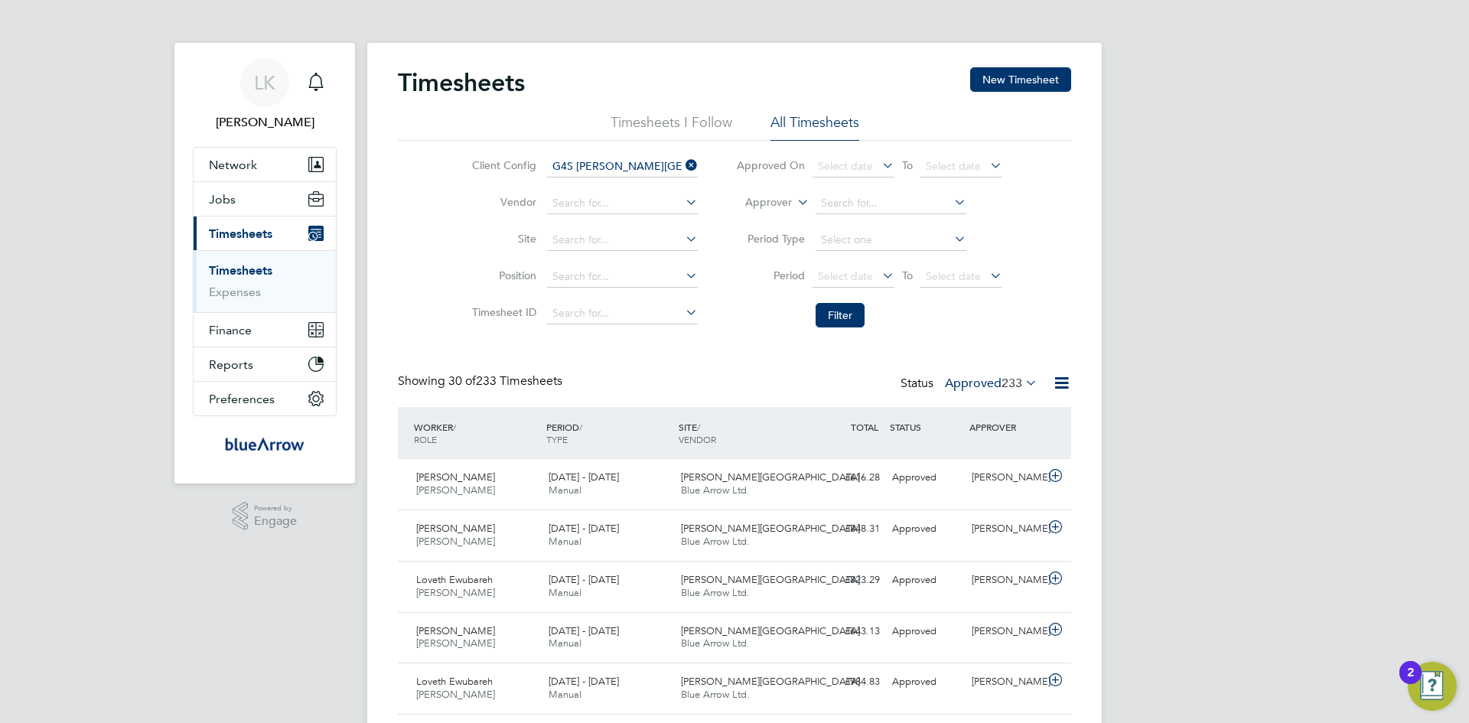
click at [683, 164] on icon at bounding box center [683, 165] width 0 height 21
click at [618, 196] on input at bounding box center [622, 203] width 151 height 21
click at [683, 199] on icon at bounding box center [683, 201] width 0 height 21
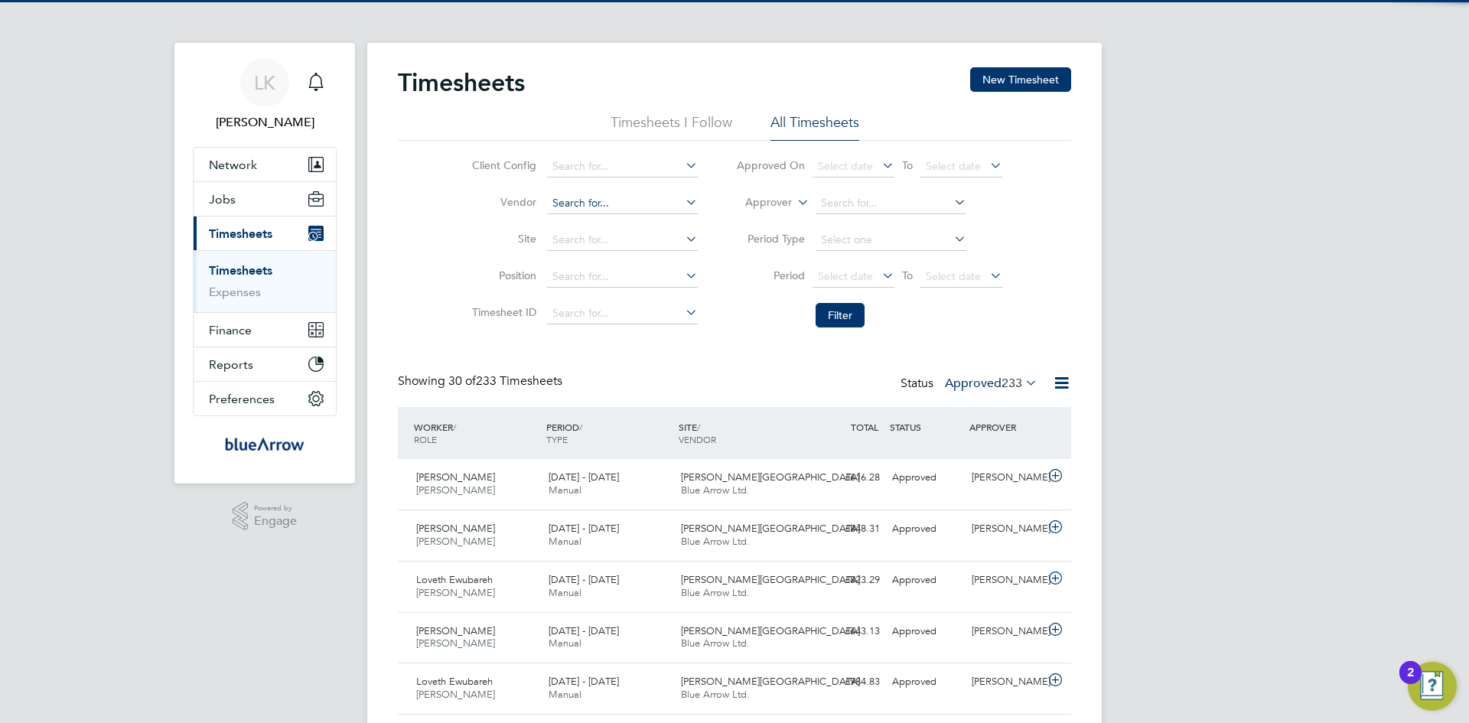
click at [620, 204] on input at bounding box center [622, 203] width 151 height 21
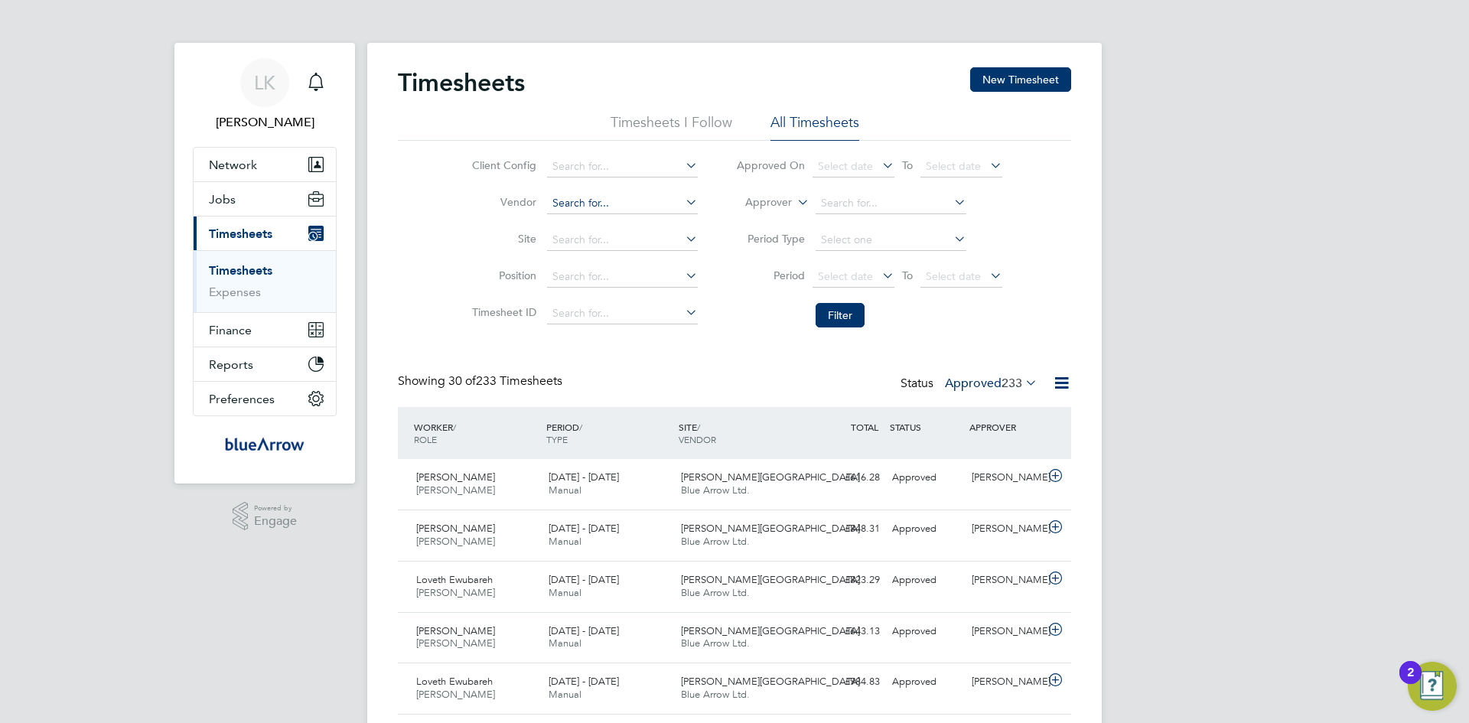
type input "G"
click at [819, 279] on span "Select date" at bounding box center [845, 276] width 55 height 14
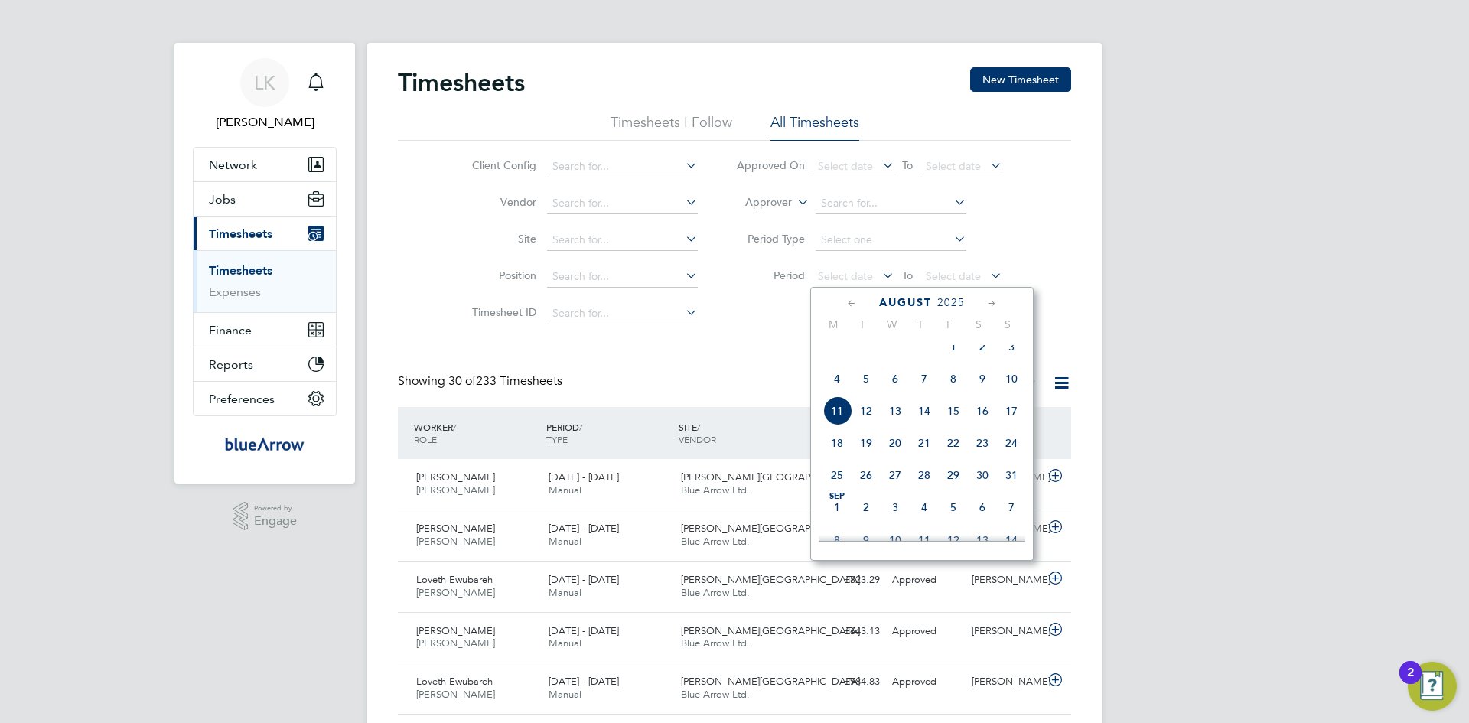
click at [841, 392] on span "4" at bounding box center [837, 378] width 29 height 29
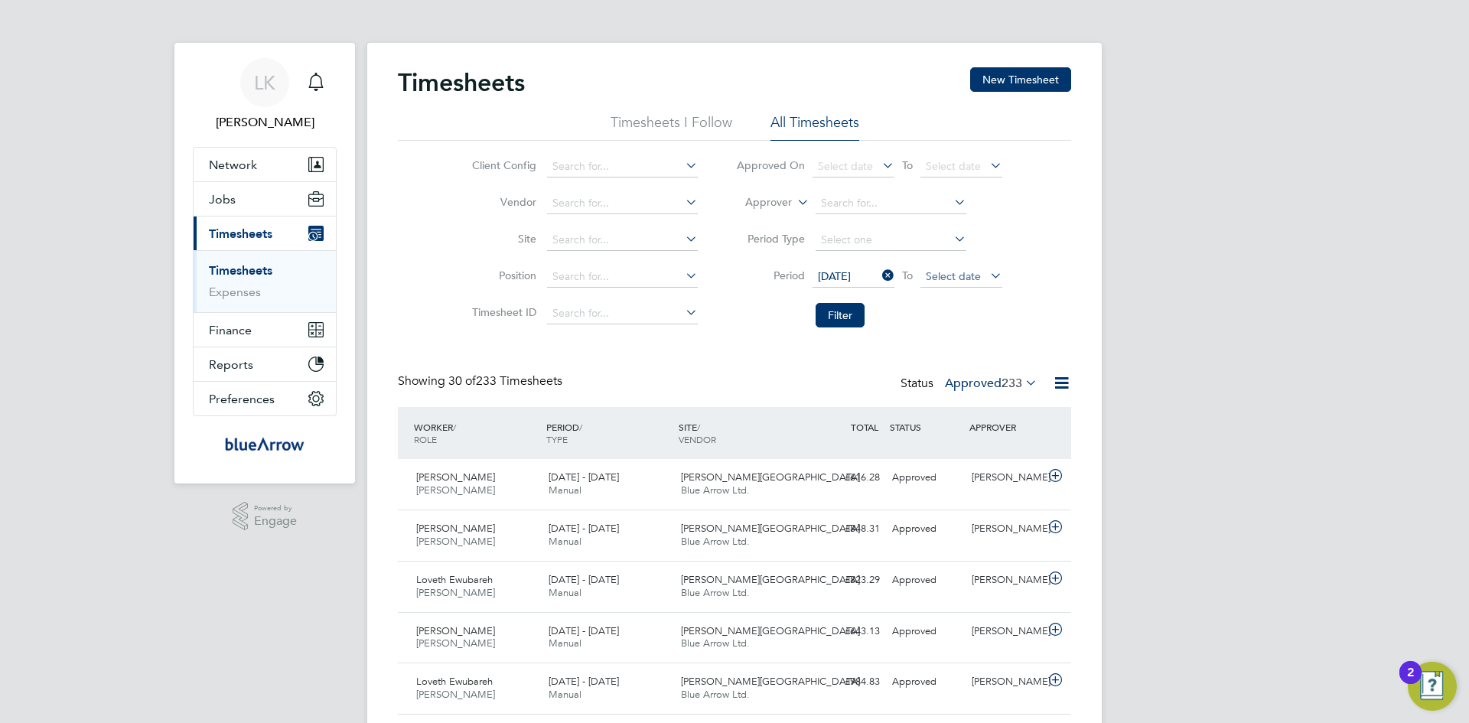
click at [948, 279] on span "Select date" at bounding box center [953, 276] width 55 height 14
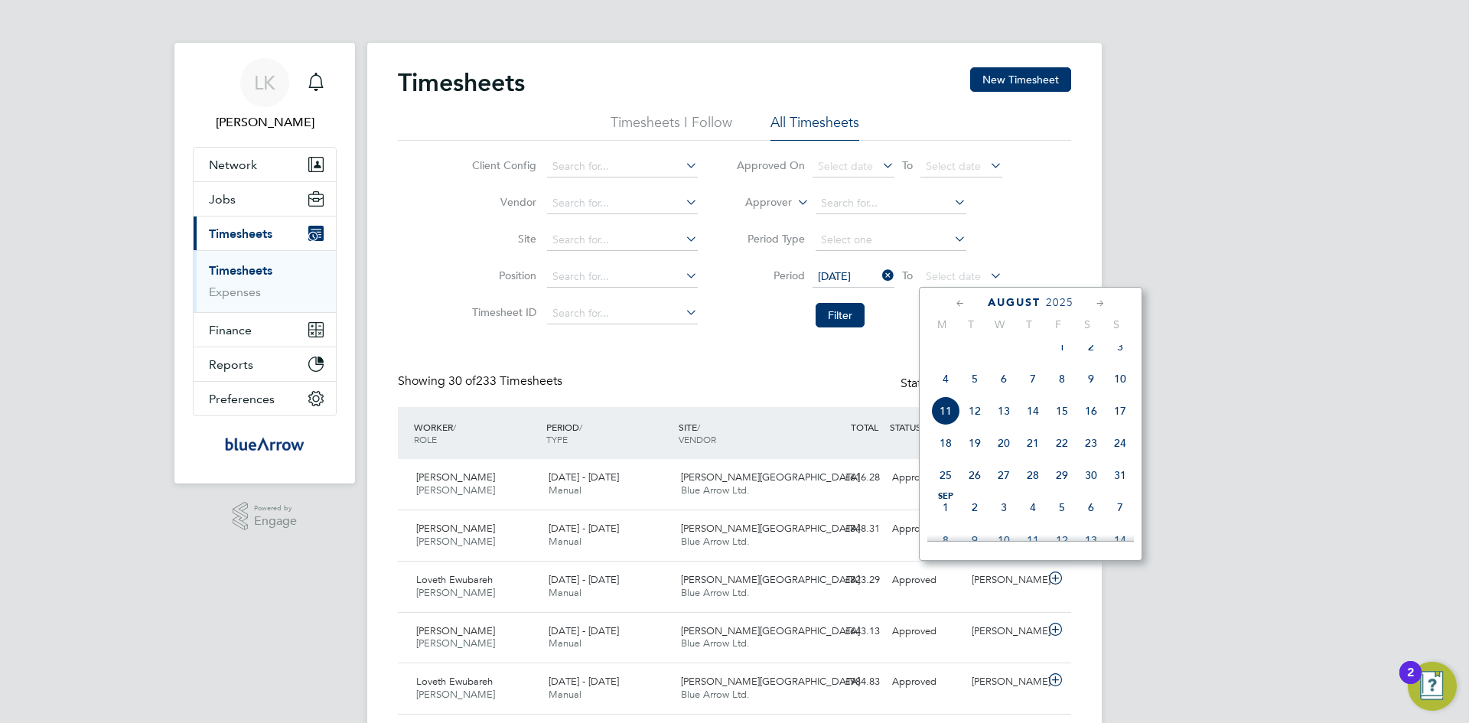
click at [1115, 393] on span "10" at bounding box center [1120, 378] width 29 height 29
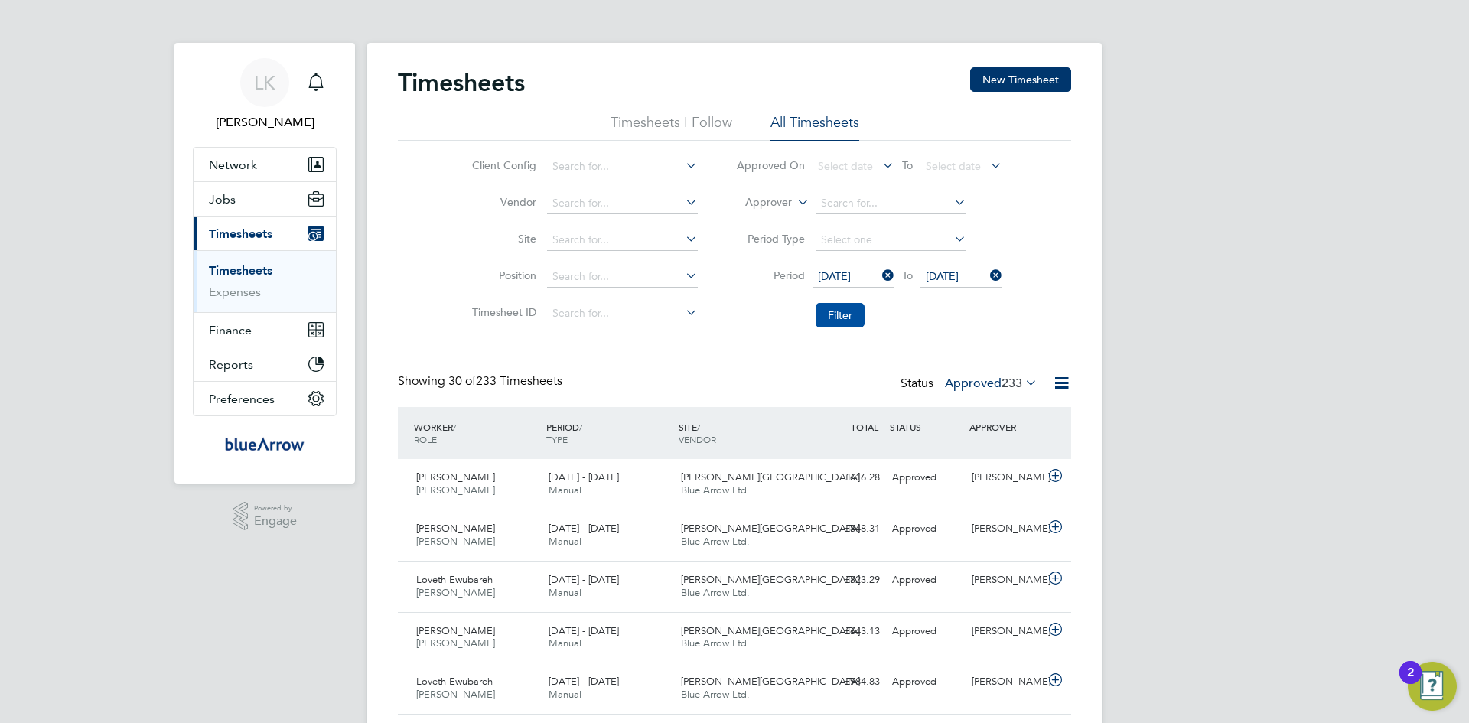
click at [839, 318] on button "Filter" at bounding box center [840, 315] width 49 height 24
click at [1063, 381] on icon at bounding box center [1061, 382] width 19 height 19
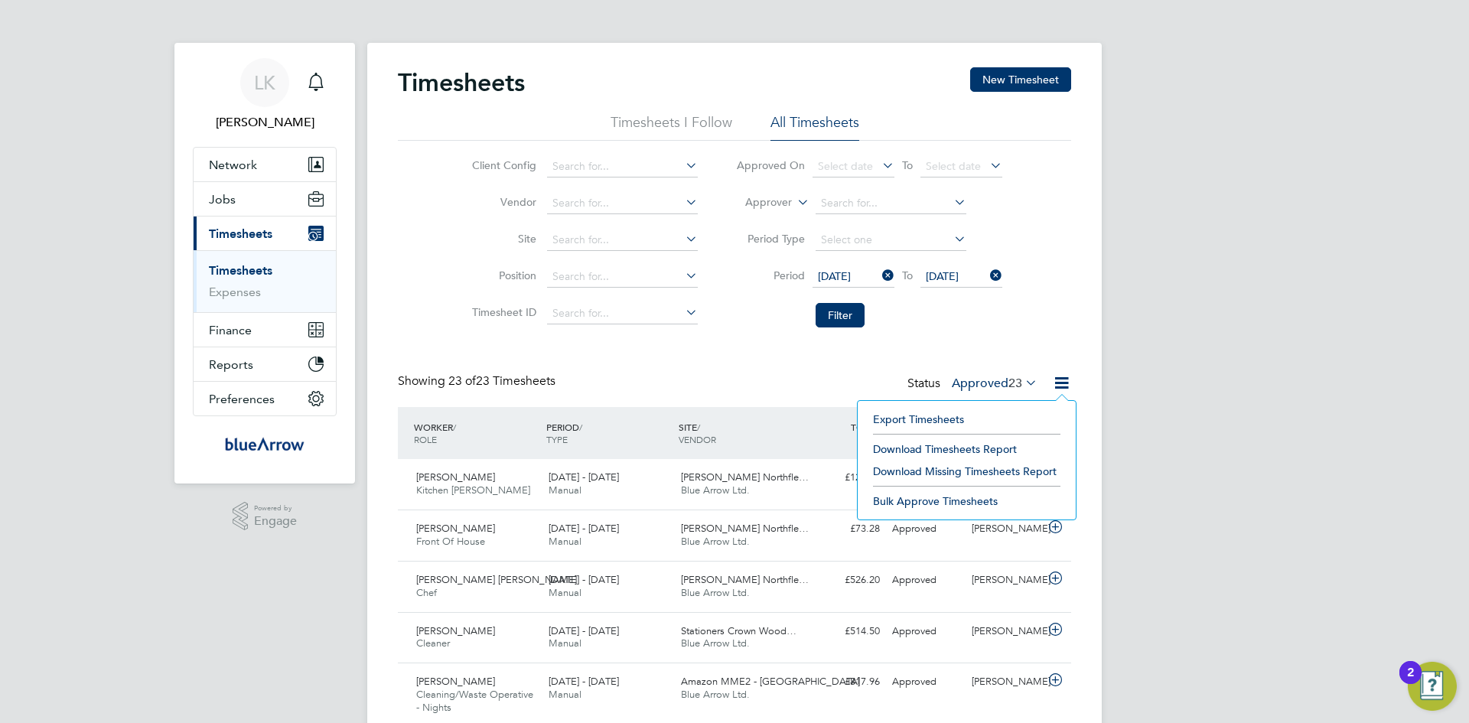
click at [936, 451] on li "Download Timesheets Report" at bounding box center [966, 448] width 203 height 21
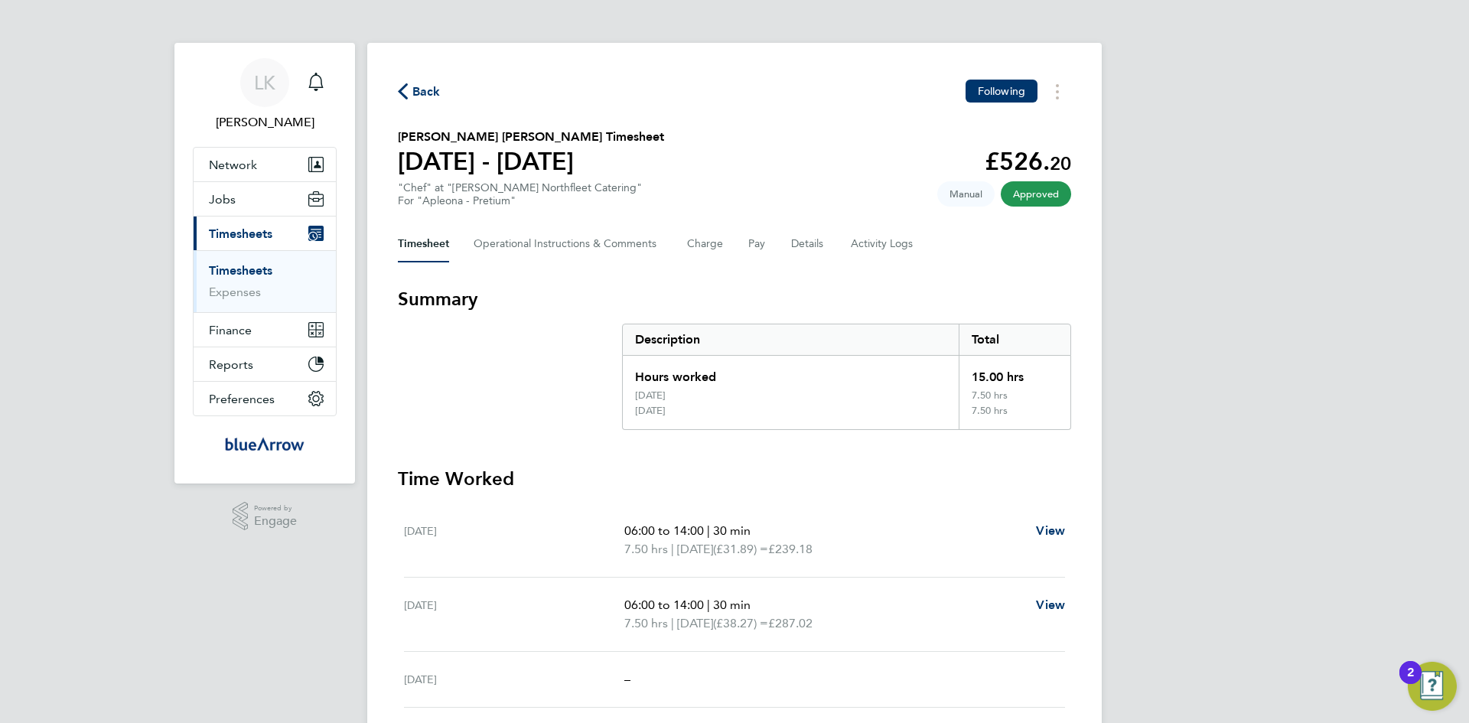
click at [419, 90] on span "Back" at bounding box center [426, 92] width 28 height 18
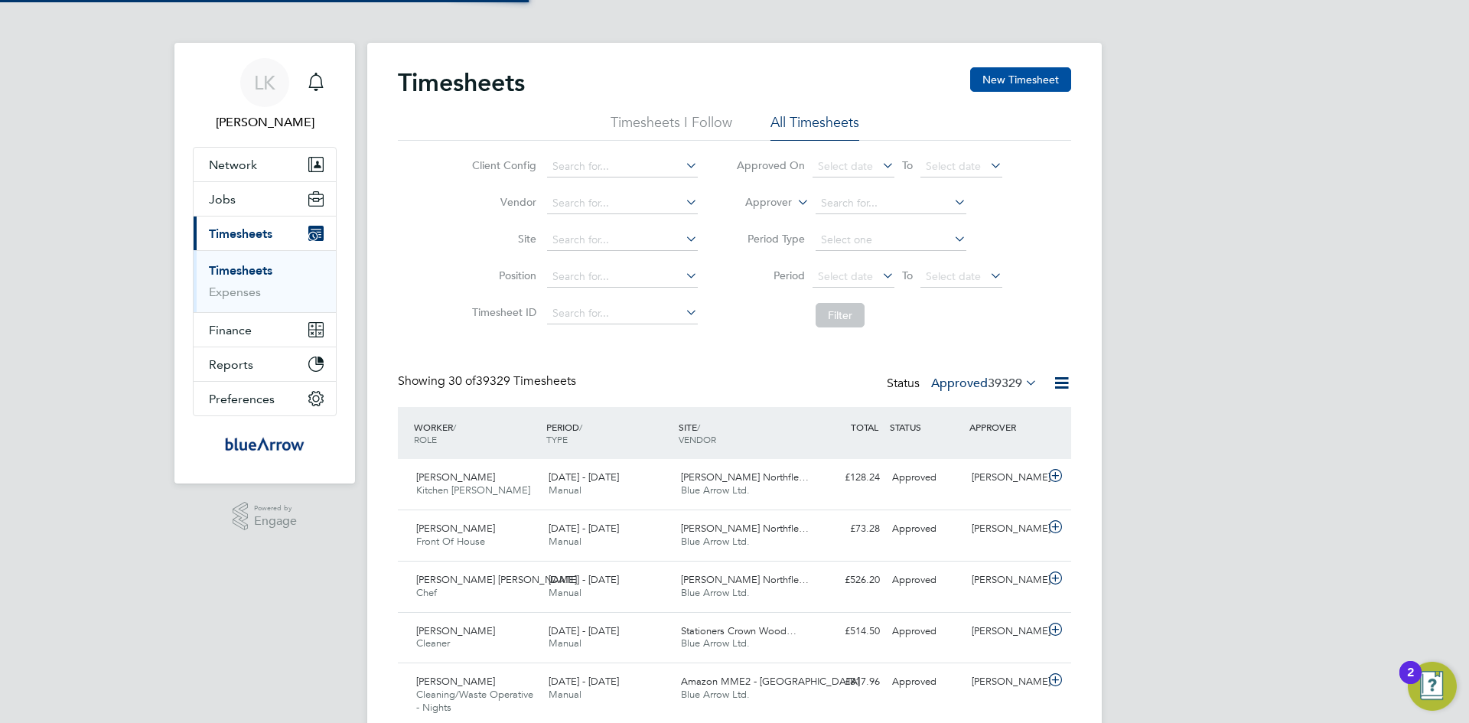
click at [999, 81] on button "New Timesheet" at bounding box center [1020, 79] width 101 height 24
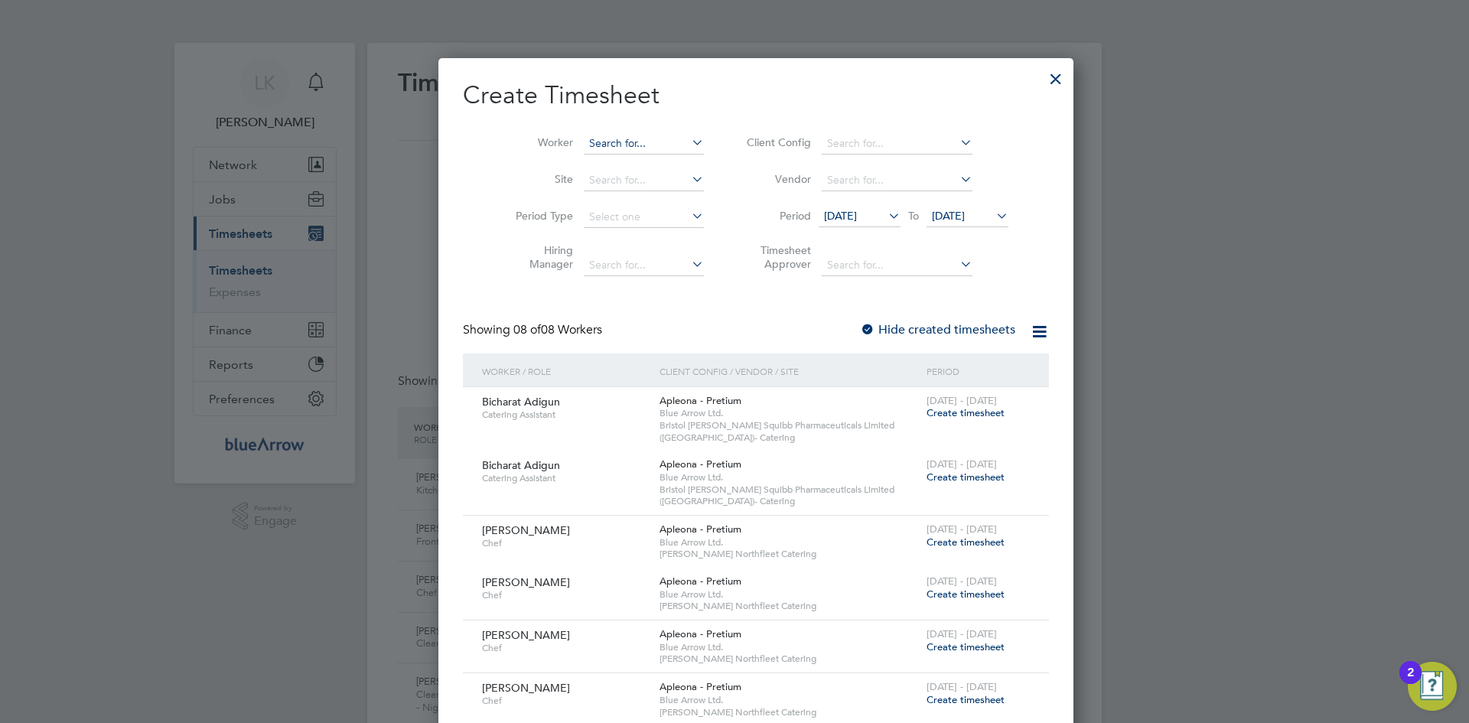
click at [591, 134] on input at bounding box center [644, 143] width 120 height 21
paste input "[PERSON_NAME]"
type input "[PERSON_NAME]"
click at [601, 158] on b "Amaka" at bounding box center [584, 164] width 35 height 13
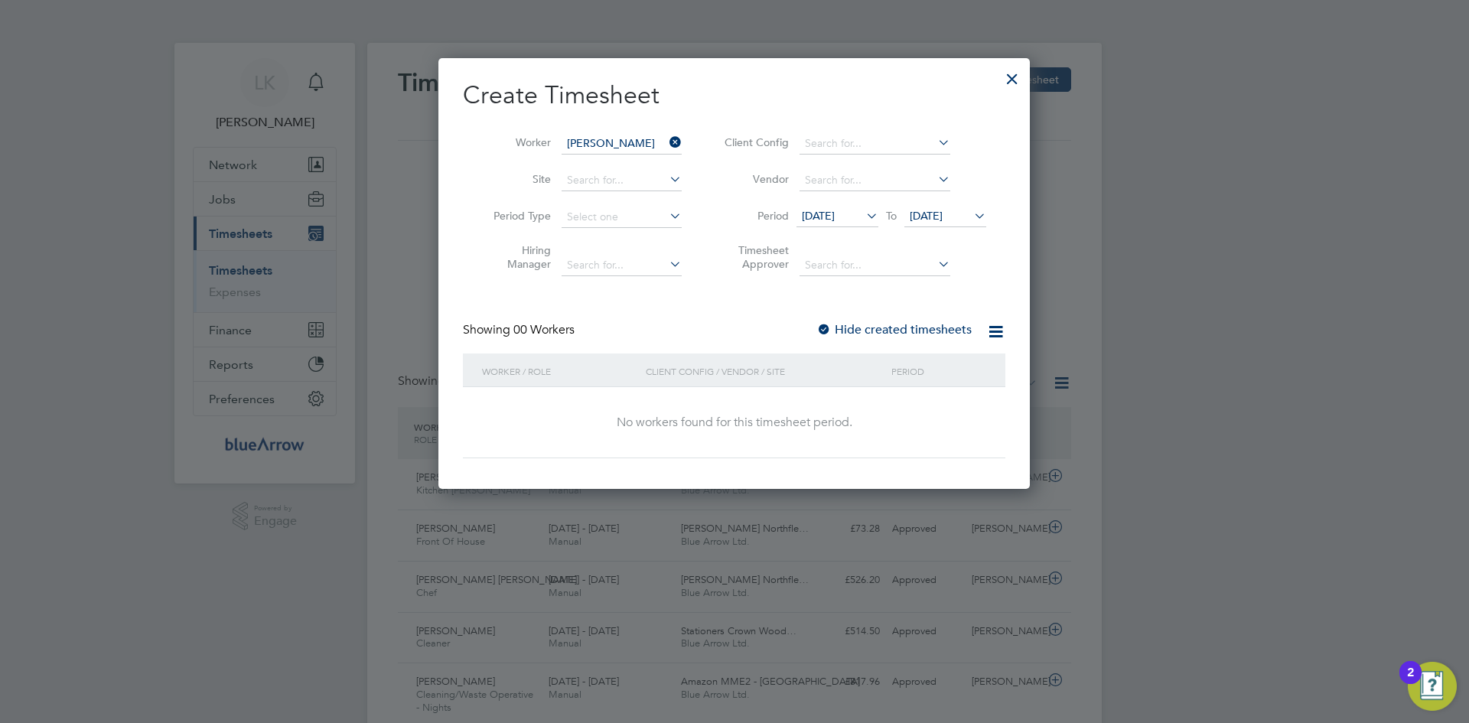
click at [848, 330] on label "Hide created timesheets" at bounding box center [893, 329] width 155 height 15
click at [821, 213] on span "[DATE]" at bounding box center [818, 216] width 33 height 14
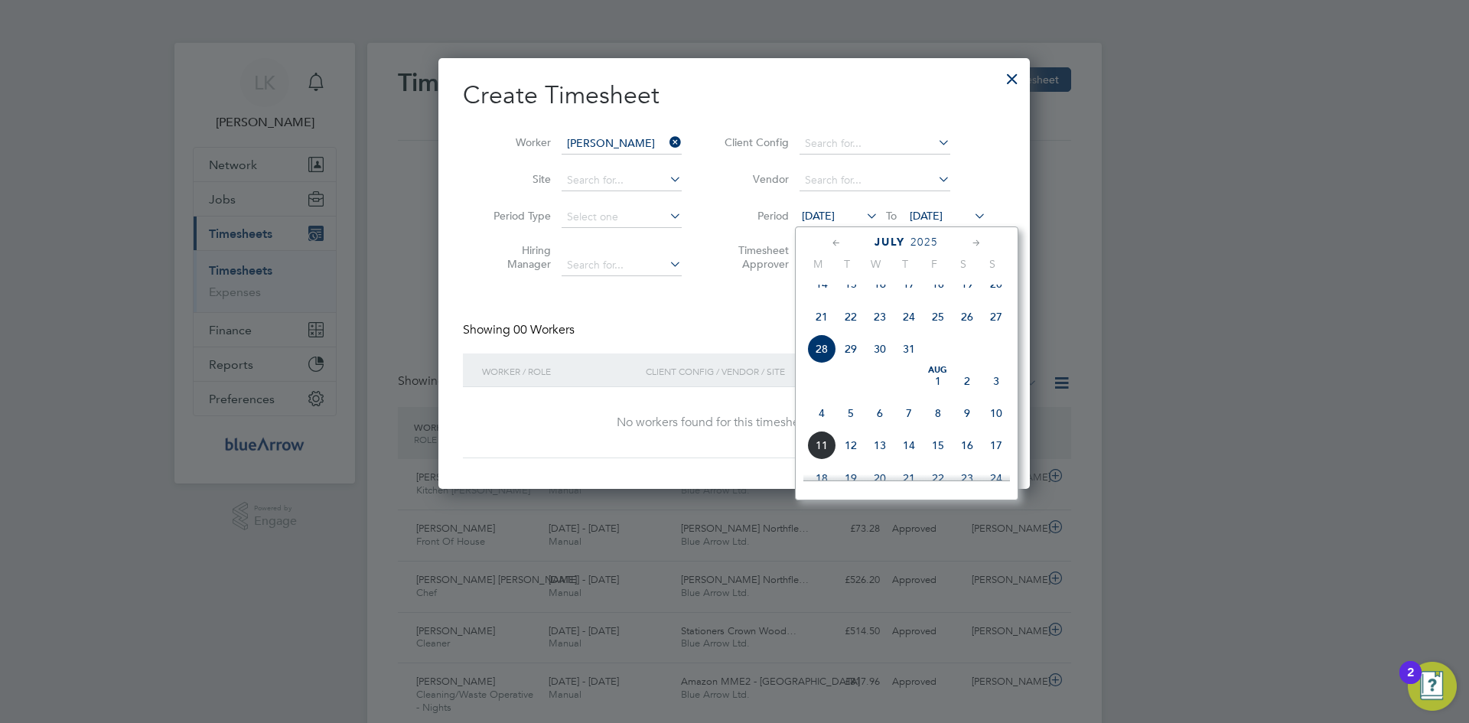
click at [827, 428] on span "4" at bounding box center [821, 413] width 29 height 29
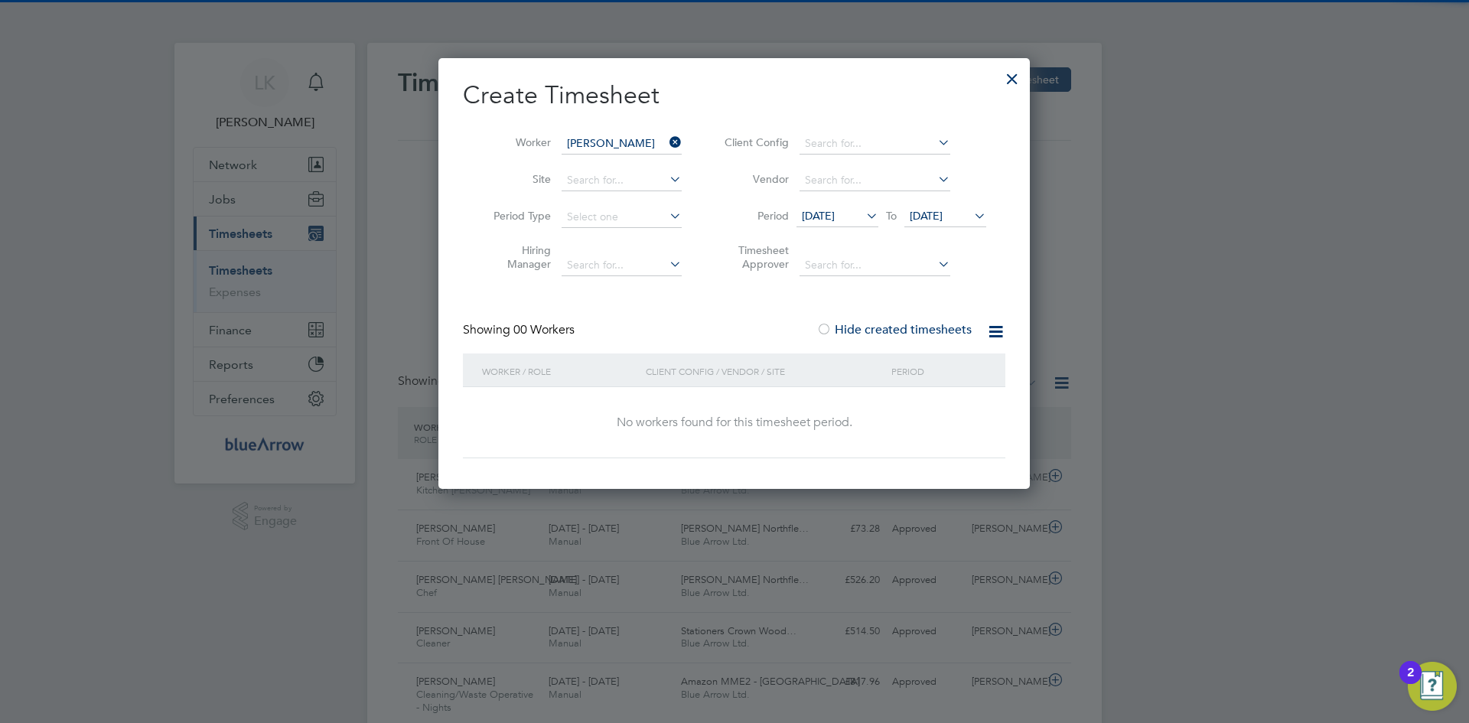
click at [918, 211] on span "[DATE]" at bounding box center [926, 216] width 33 height 14
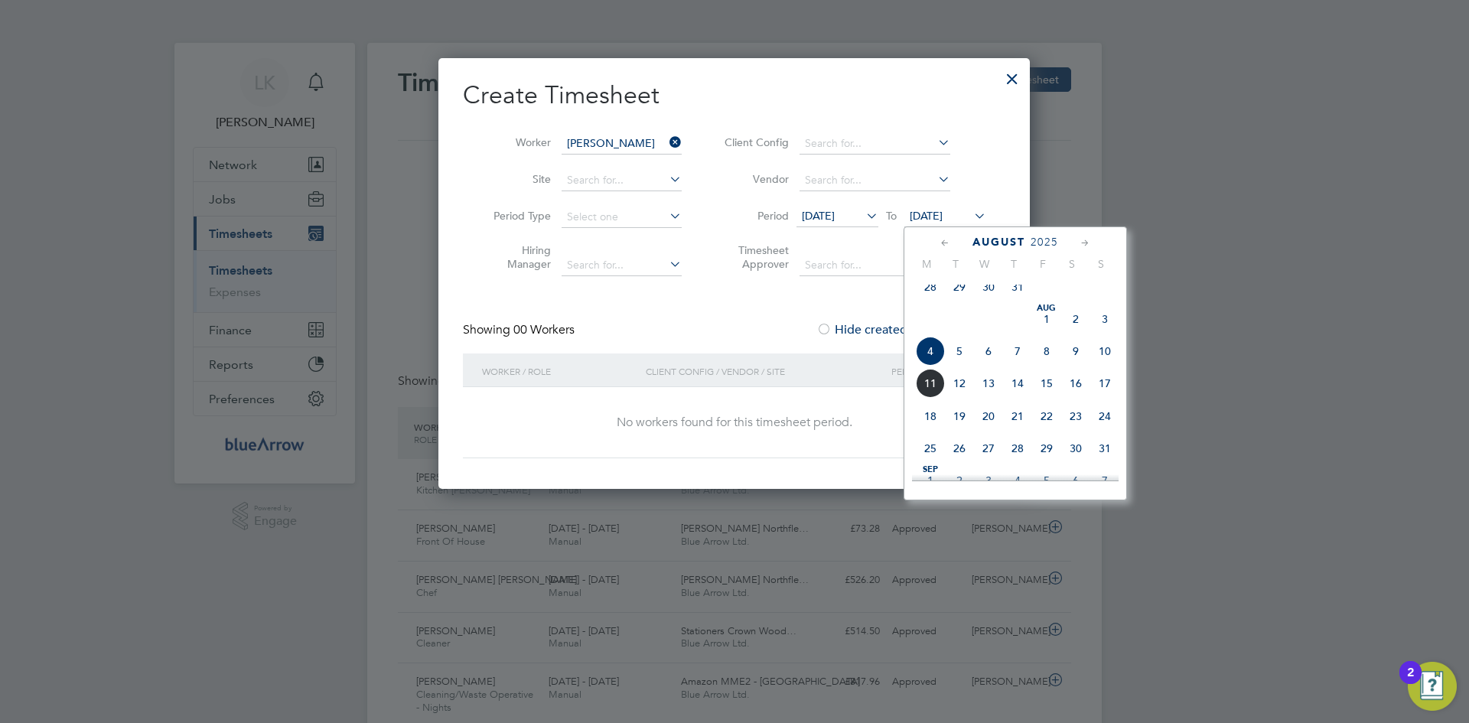
click at [1098, 362] on span "10" at bounding box center [1104, 351] width 29 height 29
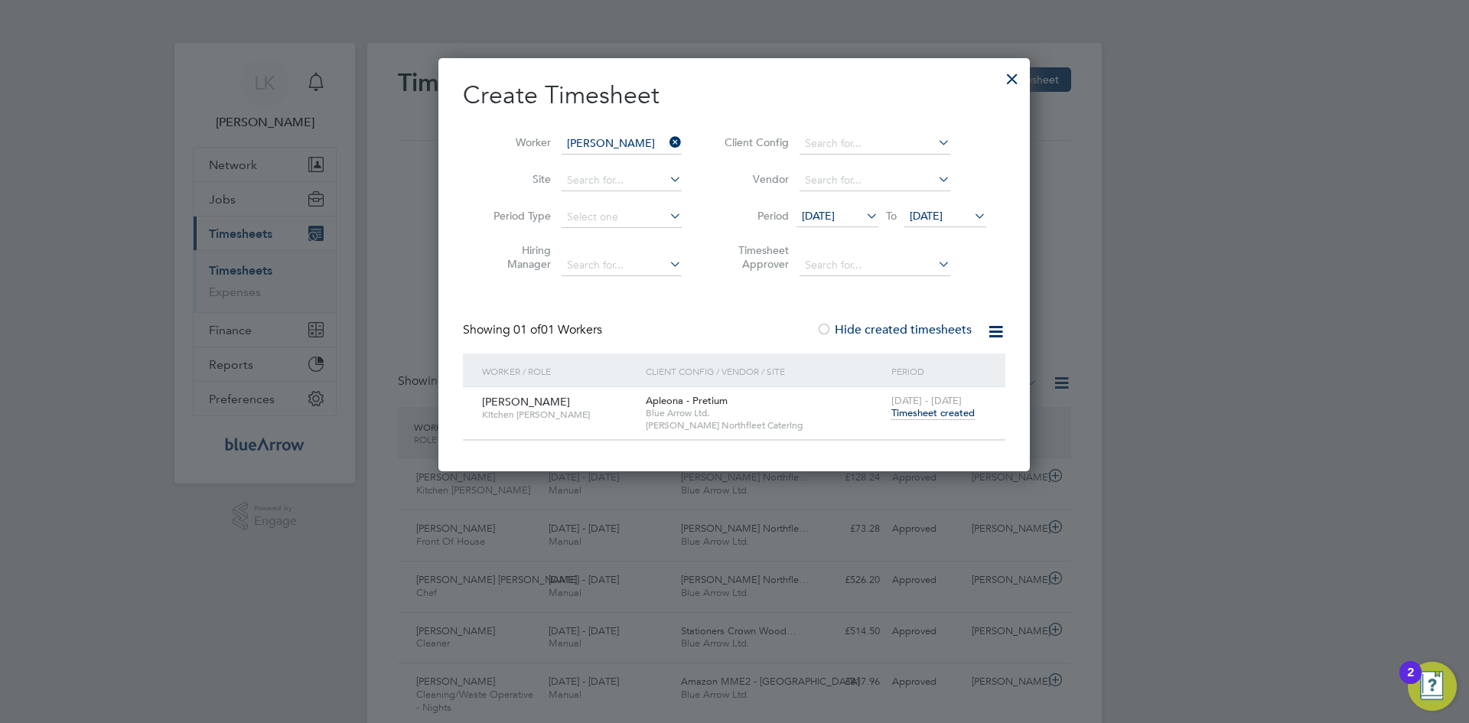
click at [921, 414] on span "Timesheet created" at bounding box center [932, 413] width 83 height 14
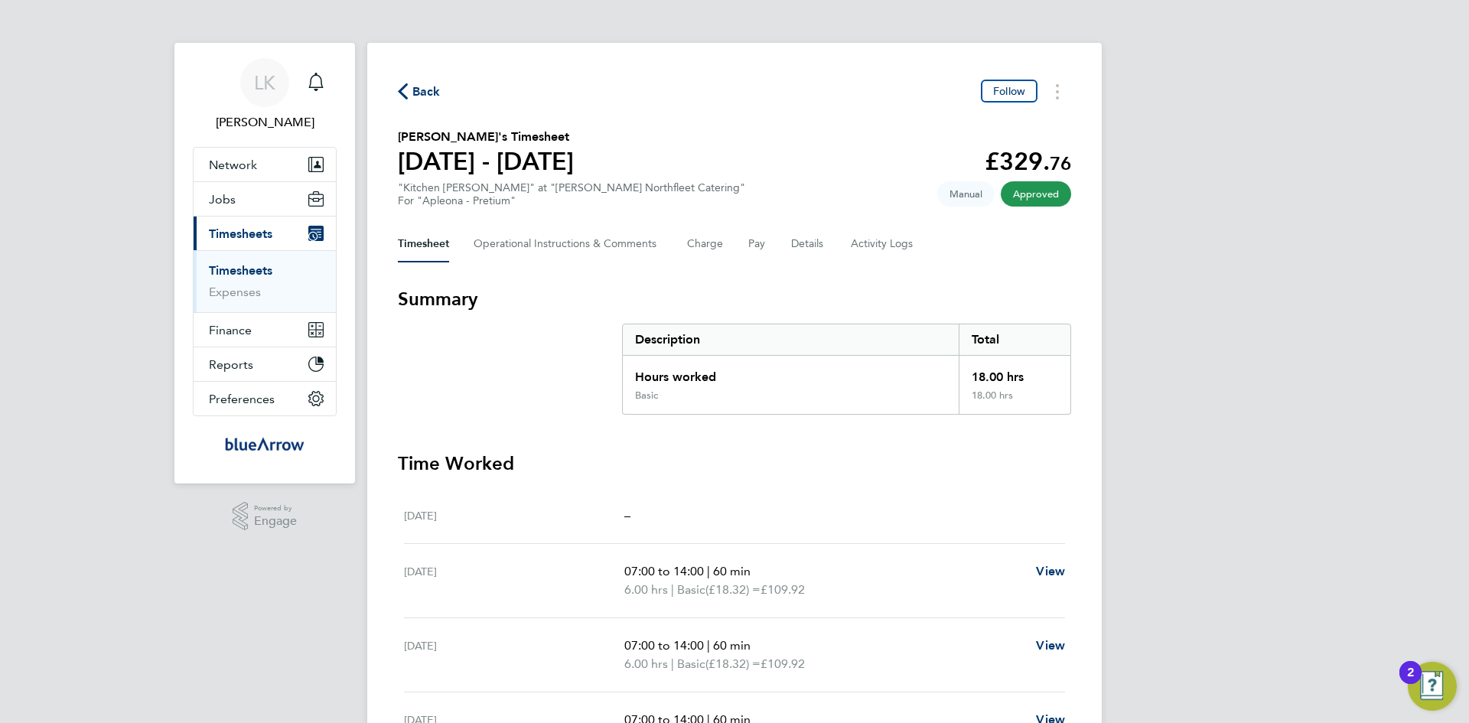
click at [430, 86] on span "Back" at bounding box center [426, 92] width 28 height 18
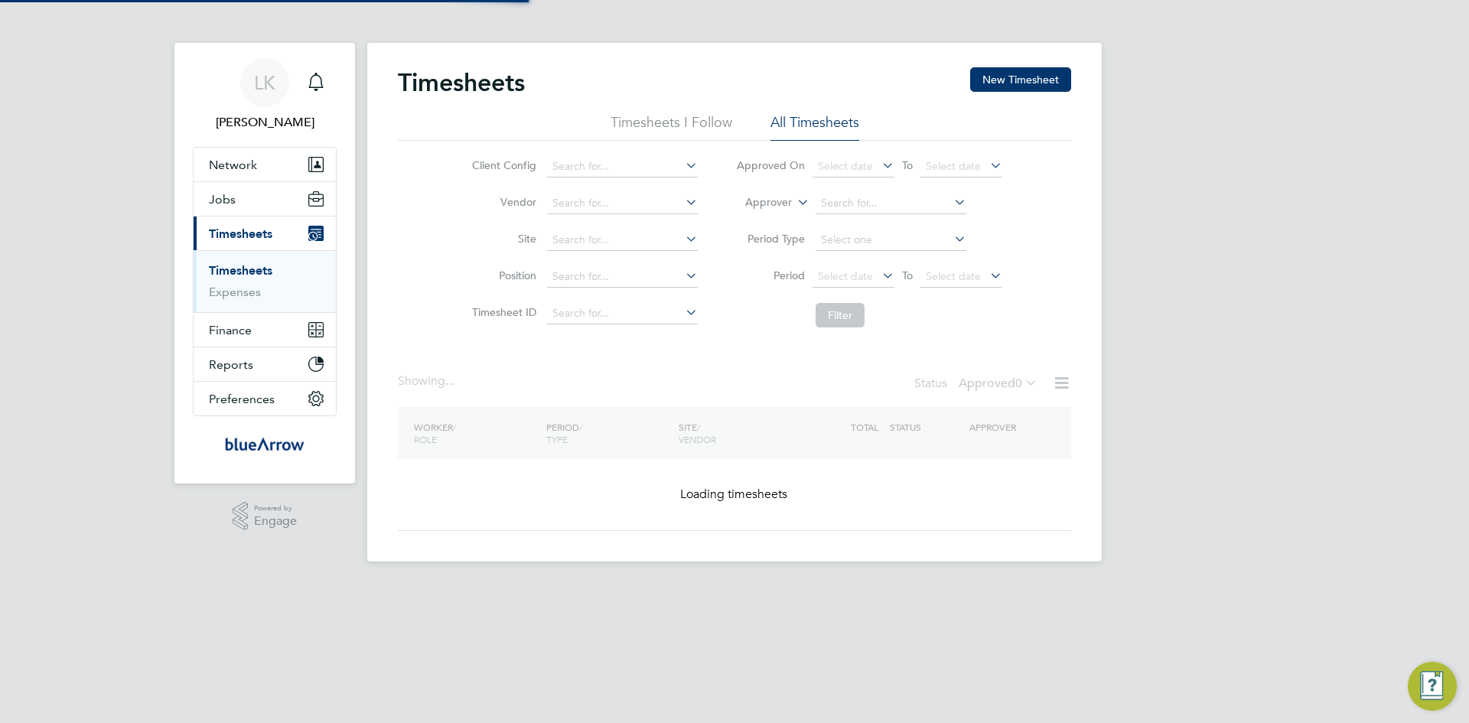
click at [1004, 80] on button "New Timesheet" at bounding box center [1020, 79] width 101 height 24
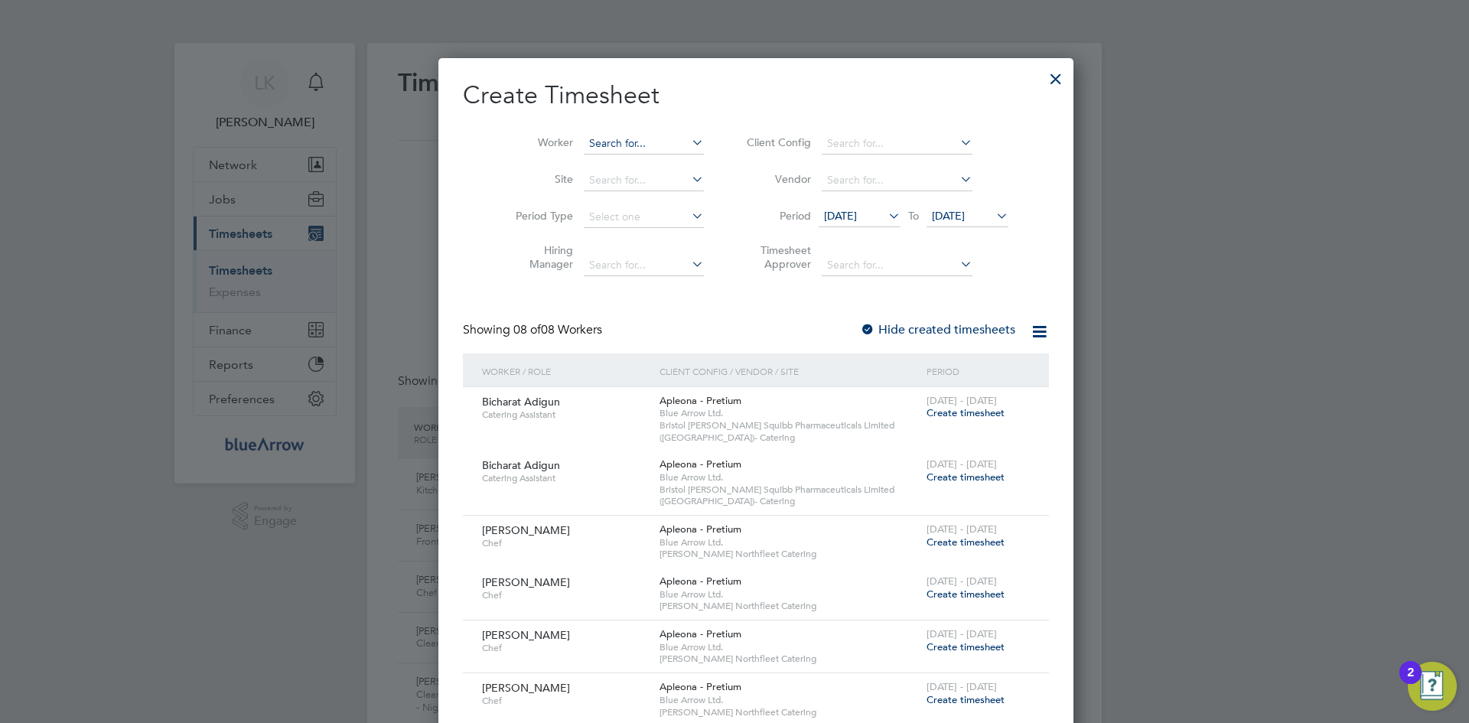
click at [587, 137] on input at bounding box center [644, 143] width 120 height 21
paste input "[PERSON_NAME] [PERSON_NAME]"
drag, startPoint x: 636, startPoint y: 145, endPoint x: 814, endPoint y: 157, distance: 178.7
click at [814, 157] on div "Worker Guida Ferrufino De Boyne Site Period Type Hiring Manager Client Config V…" at bounding box center [756, 201] width 586 height 166
click at [666, 162] on li "Guida Ferrufino De Boyne" at bounding box center [652, 164] width 182 height 21
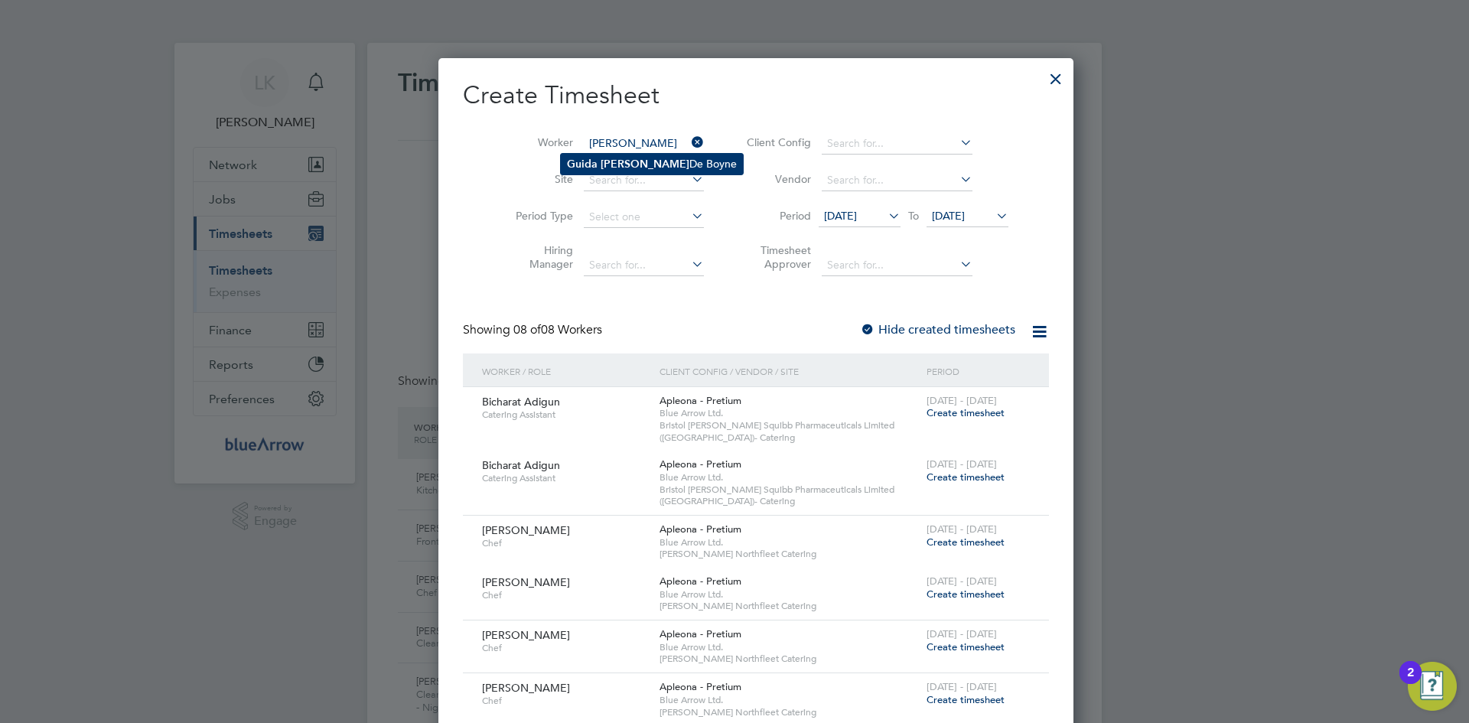
type input "[PERSON_NAME] [PERSON_NAME]"
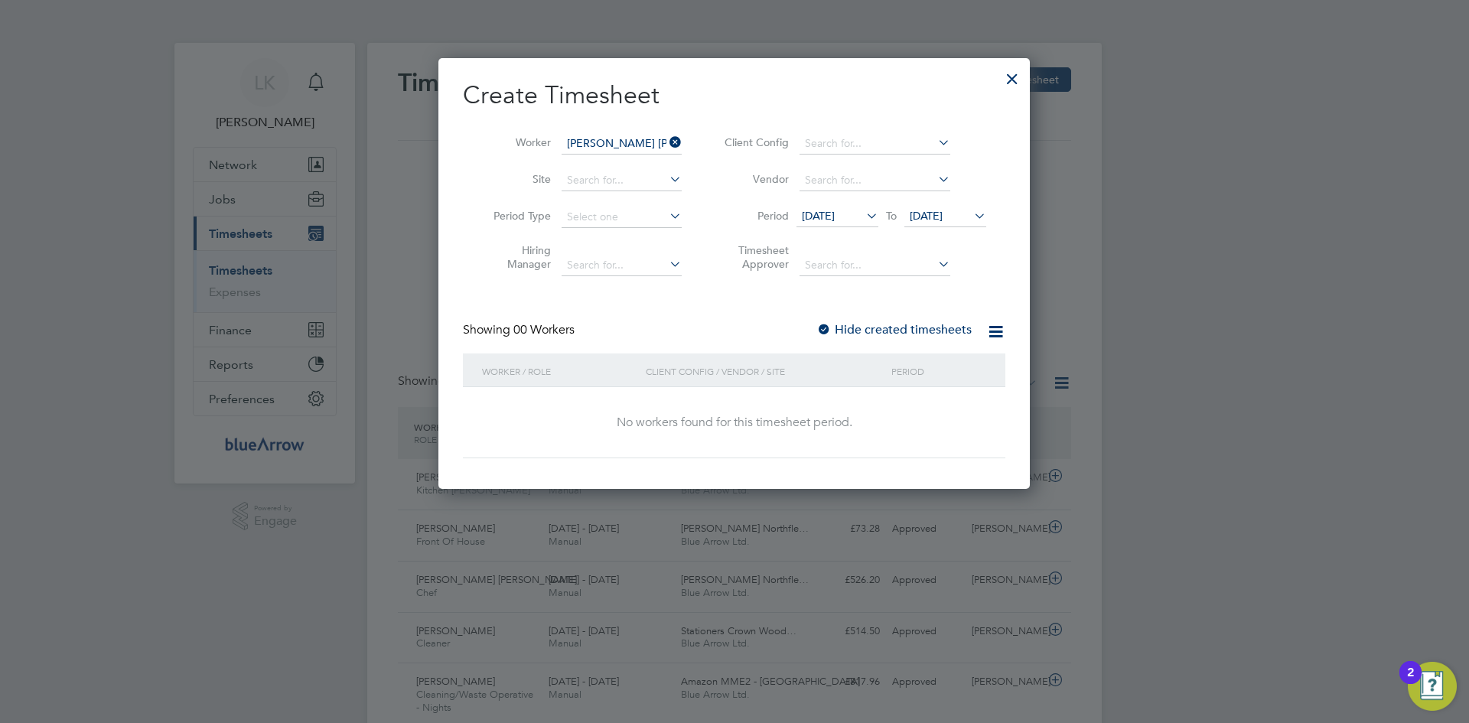
click at [823, 209] on span "[DATE]" at bounding box center [818, 216] width 33 height 14
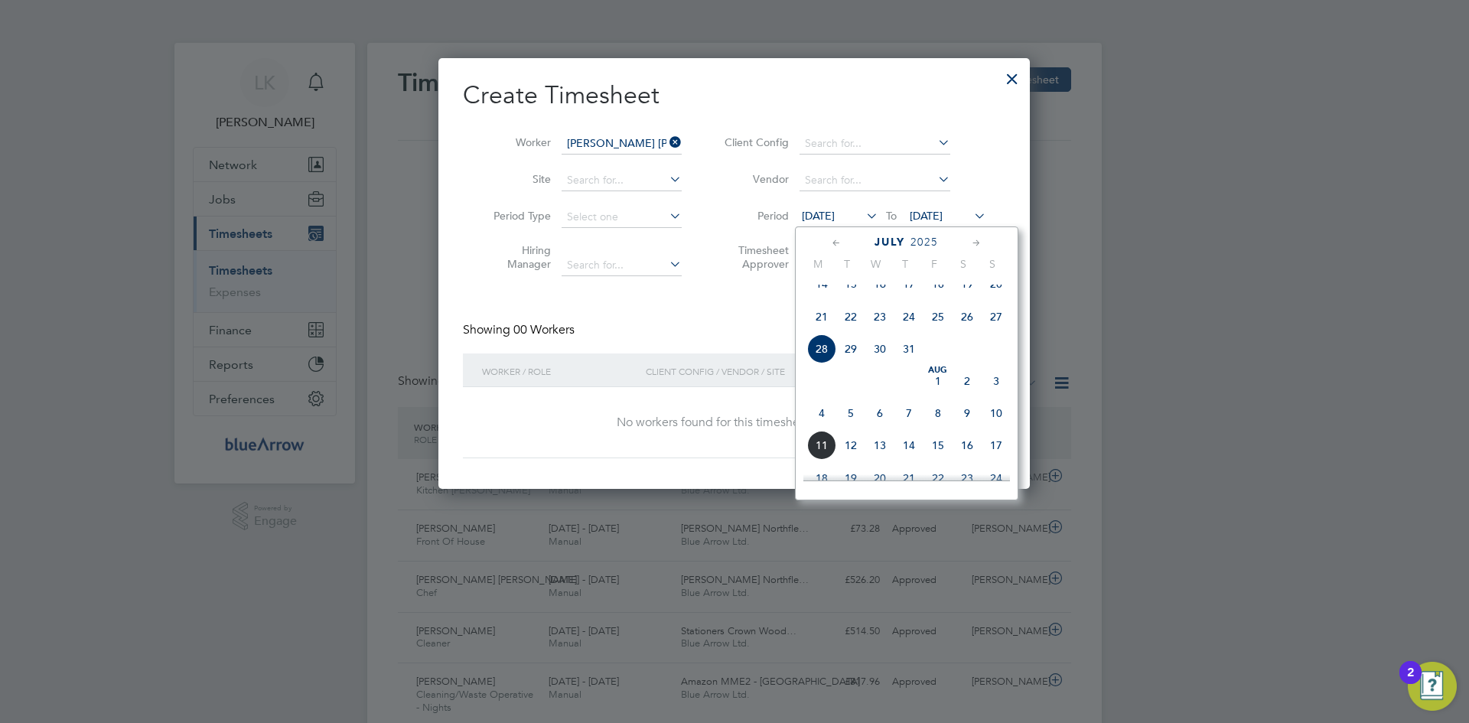
click at [828, 428] on span "4" at bounding box center [821, 413] width 29 height 29
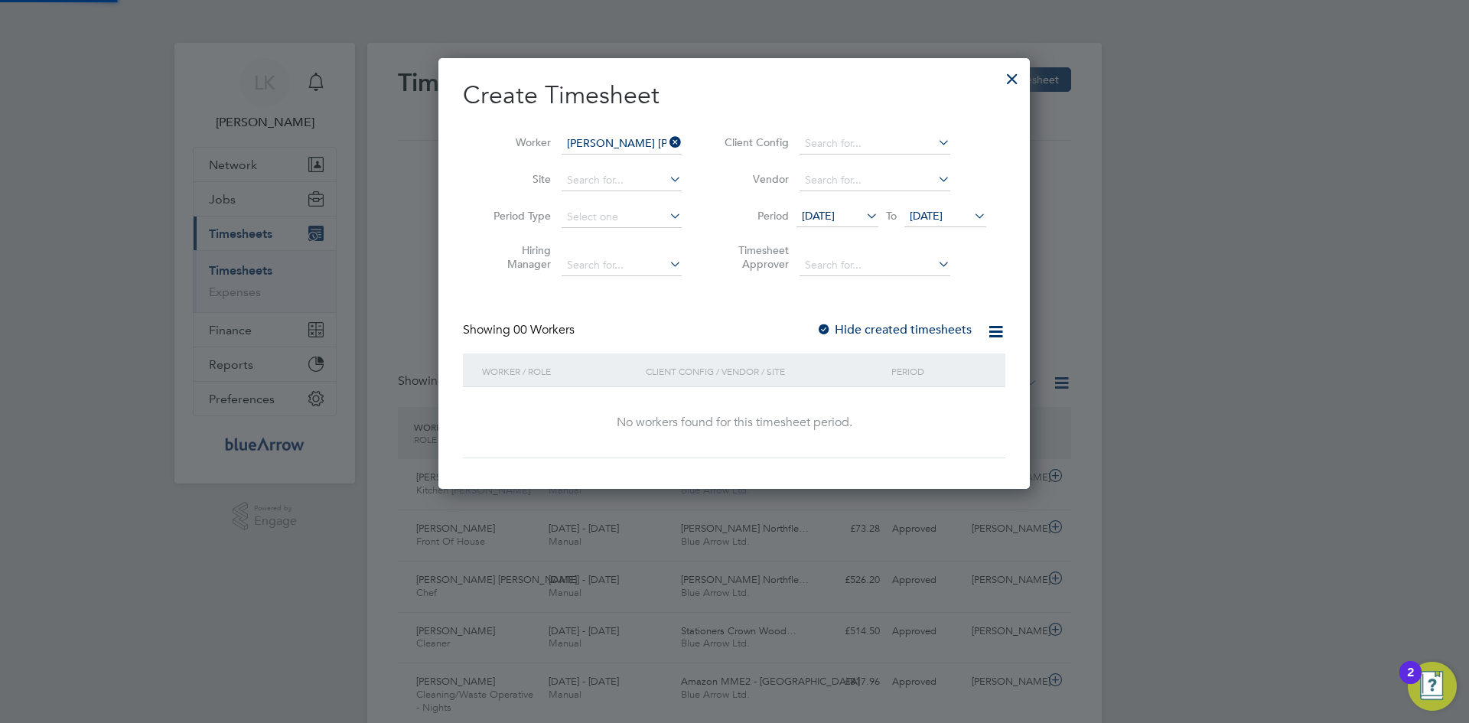
click at [940, 207] on div "04 Aug 2025 To 04 Aug 2025" at bounding box center [892, 217] width 190 height 21
click at [943, 215] on span "[DATE]" at bounding box center [926, 216] width 33 height 14
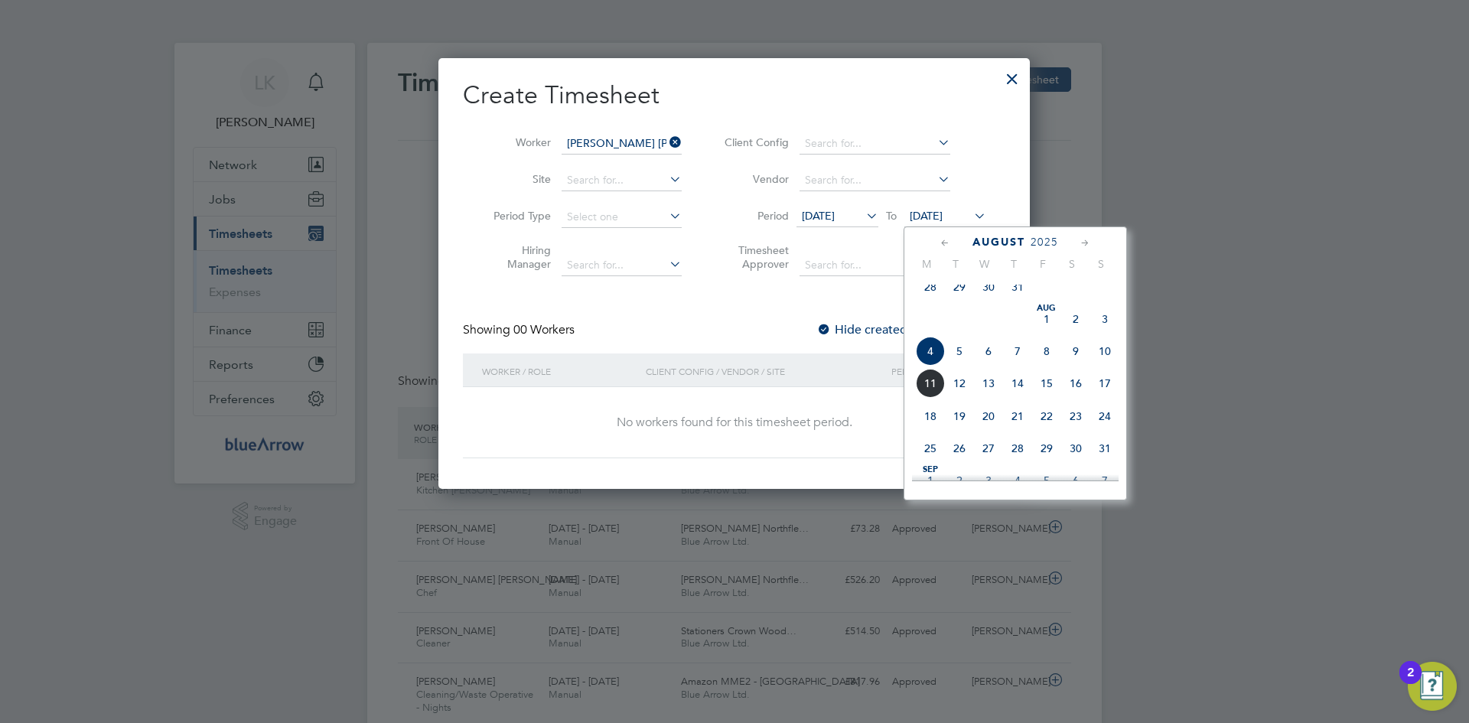
click at [1105, 359] on span "10" at bounding box center [1104, 351] width 29 height 29
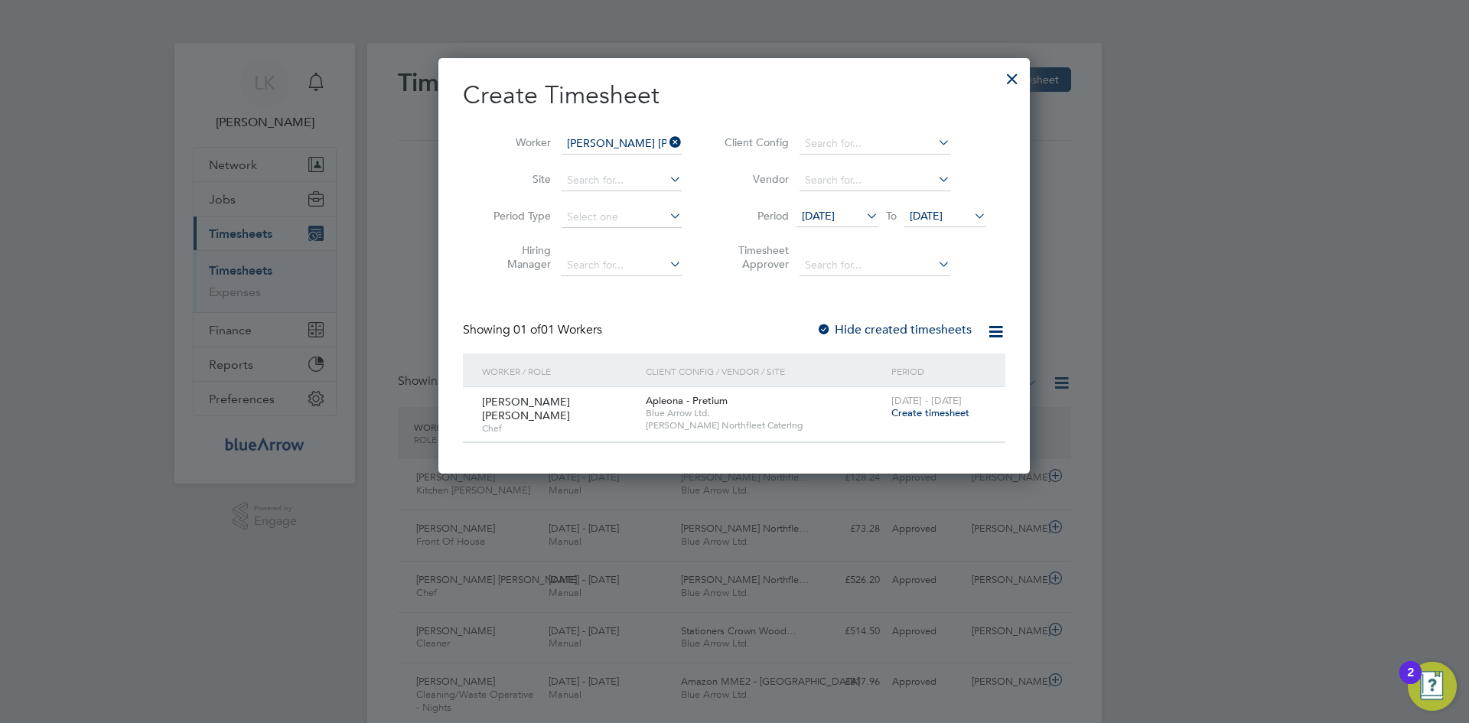
click at [822, 328] on div at bounding box center [823, 330] width 15 height 15
click at [861, 329] on label "Hide created timesheets" at bounding box center [893, 329] width 155 height 15
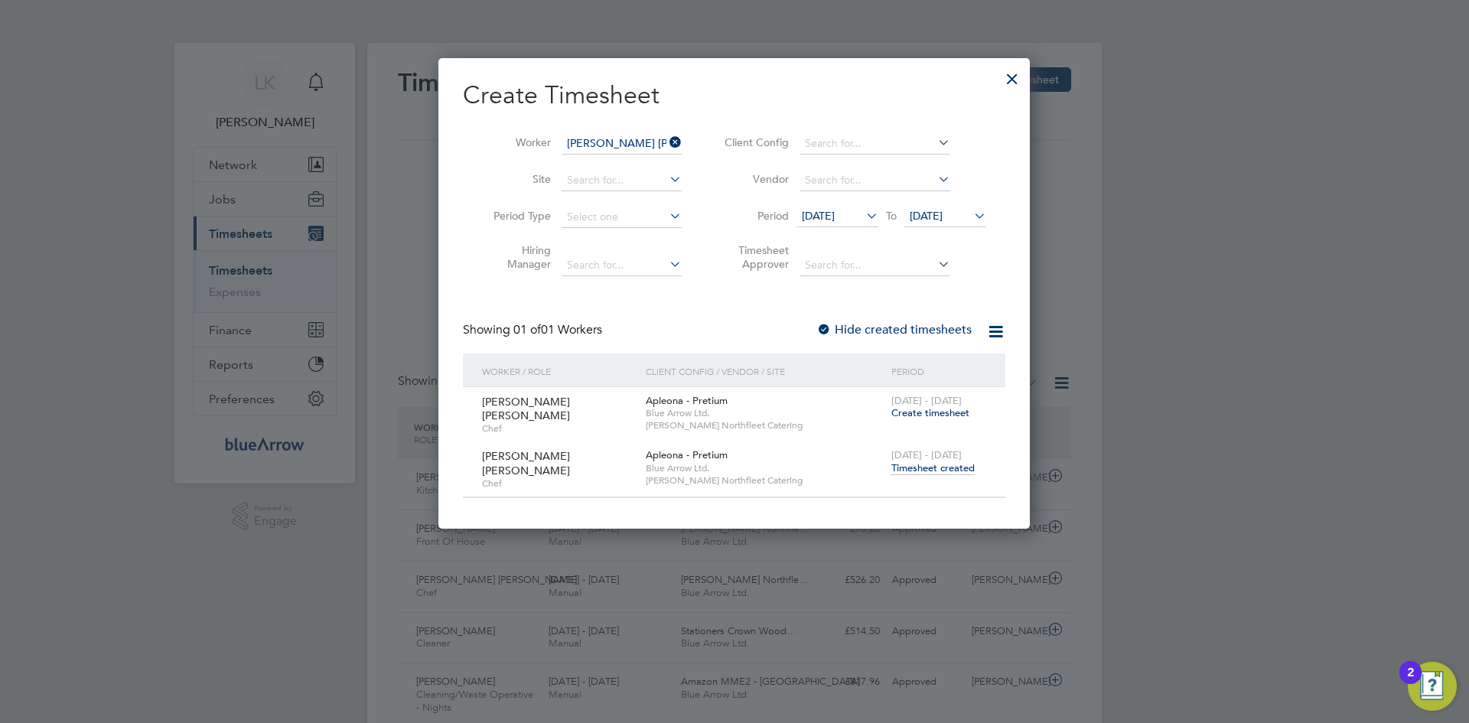
click at [918, 463] on span "Timesheet created" at bounding box center [932, 468] width 83 height 14
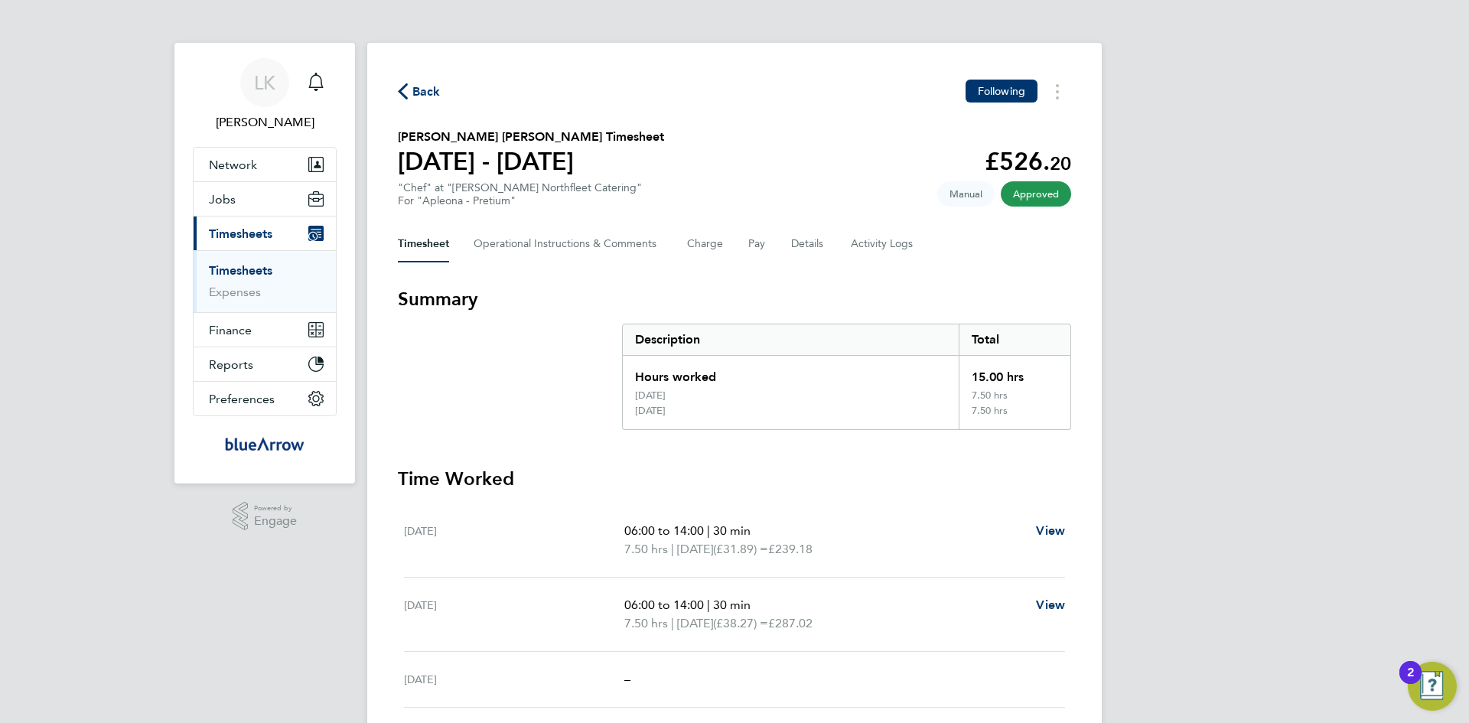
click at [425, 96] on span "Back" at bounding box center [426, 92] width 28 height 18
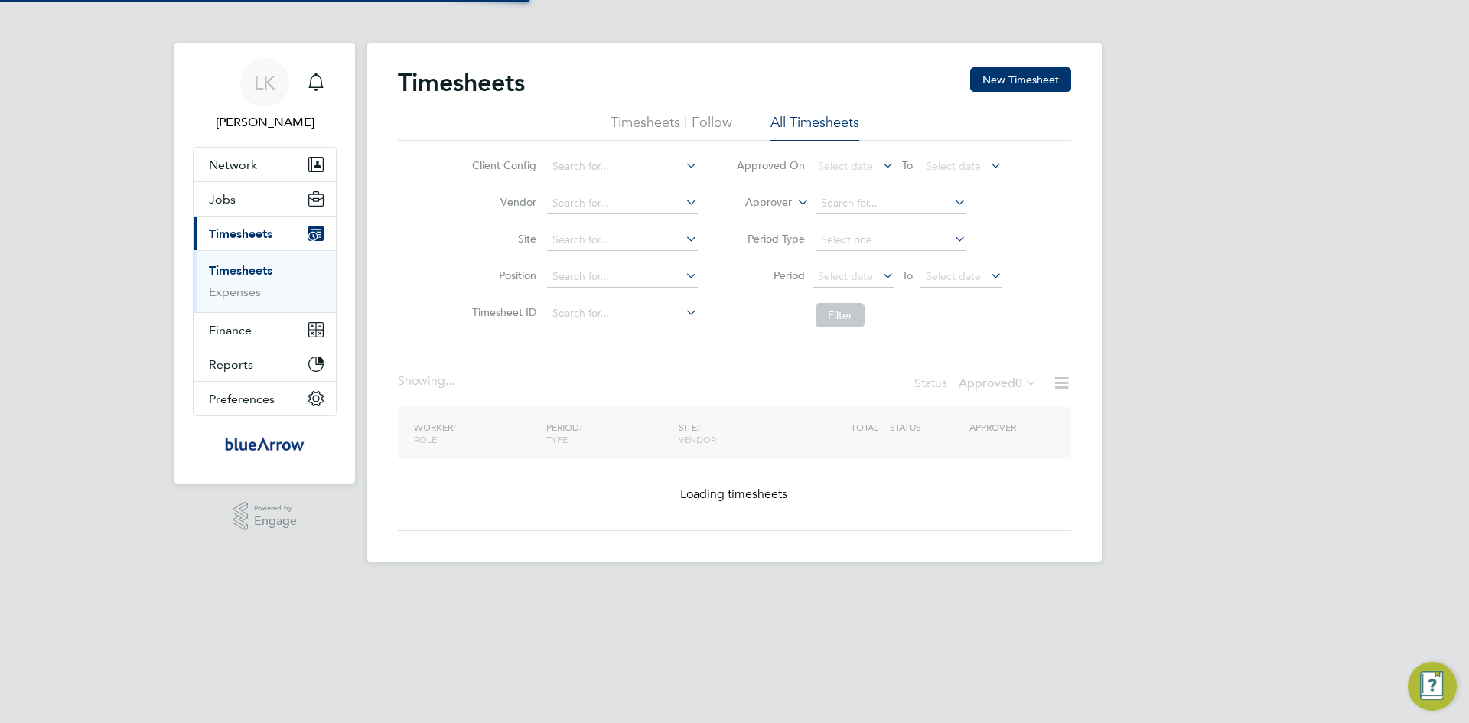
click at [1018, 86] on button "New Timesheet" at bounding box center [1020, 79] width 101 height 24
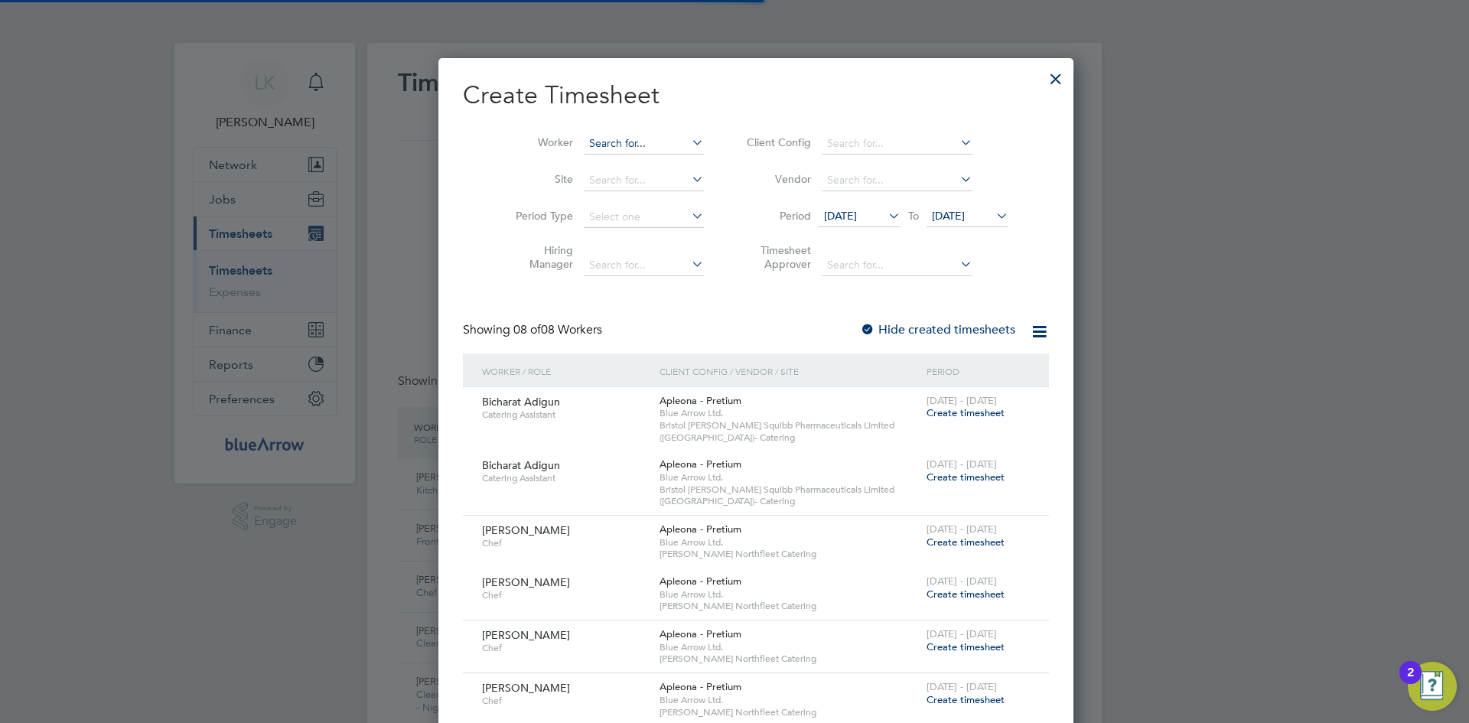
click at [584, 142] on input at bounding box center [644, 143] width 120 height 21
paste input "[PERSON_NAME]"
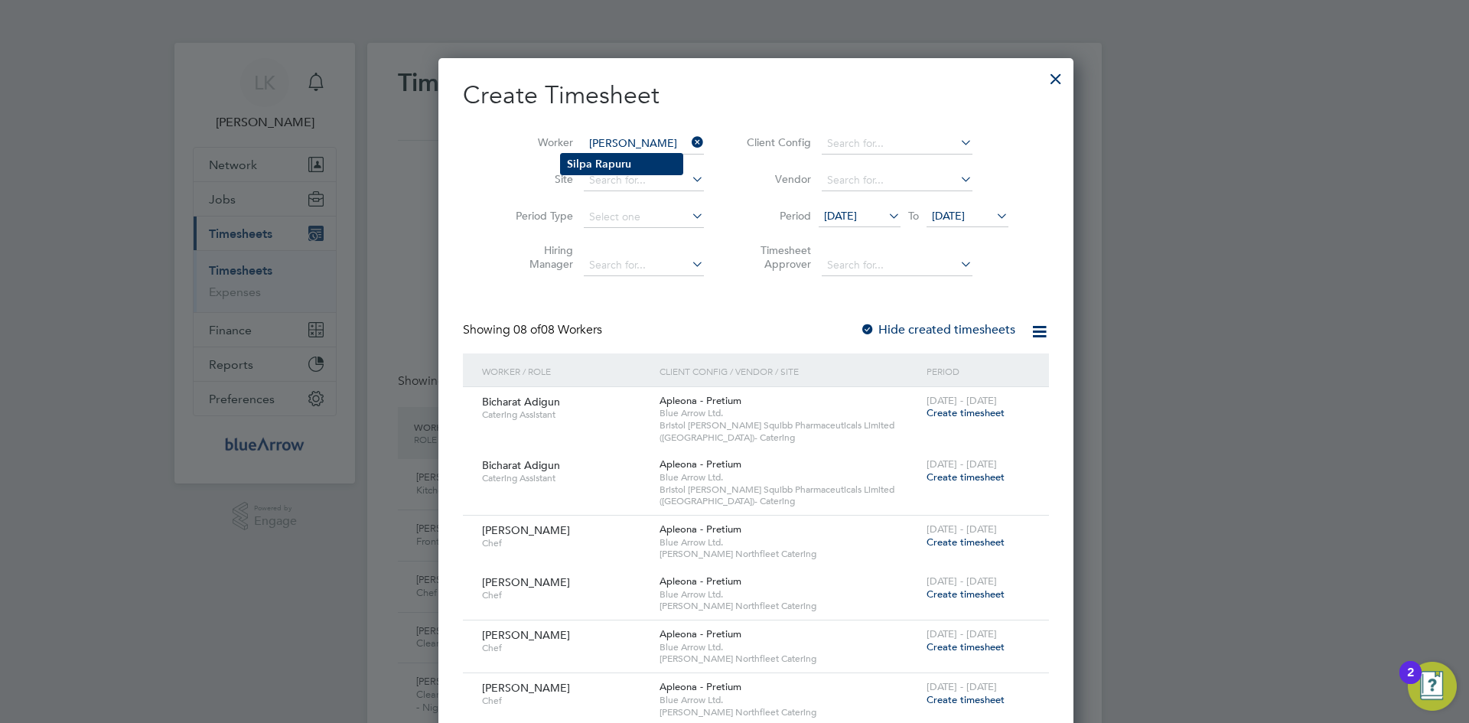
type input "[PERSON_NAME]"
click at [608, 158] on b "Rapuru" at bounding box center [613, 164] width 36 height 13
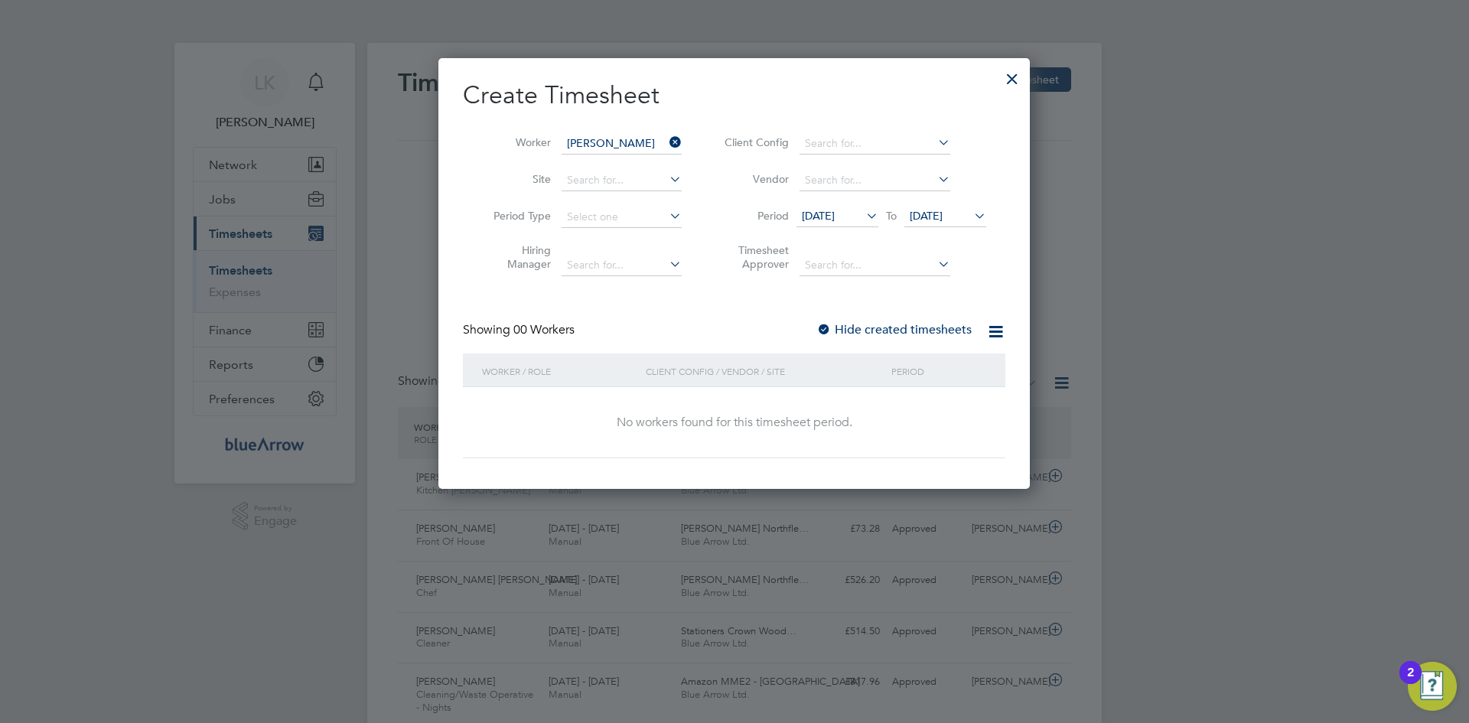
click at [824, 330] on div at bounding box center [823, 330] width 15 height 15
click at [927, 209] on span "[DATE]" at bounding box center [926, 216] width 33 height 14
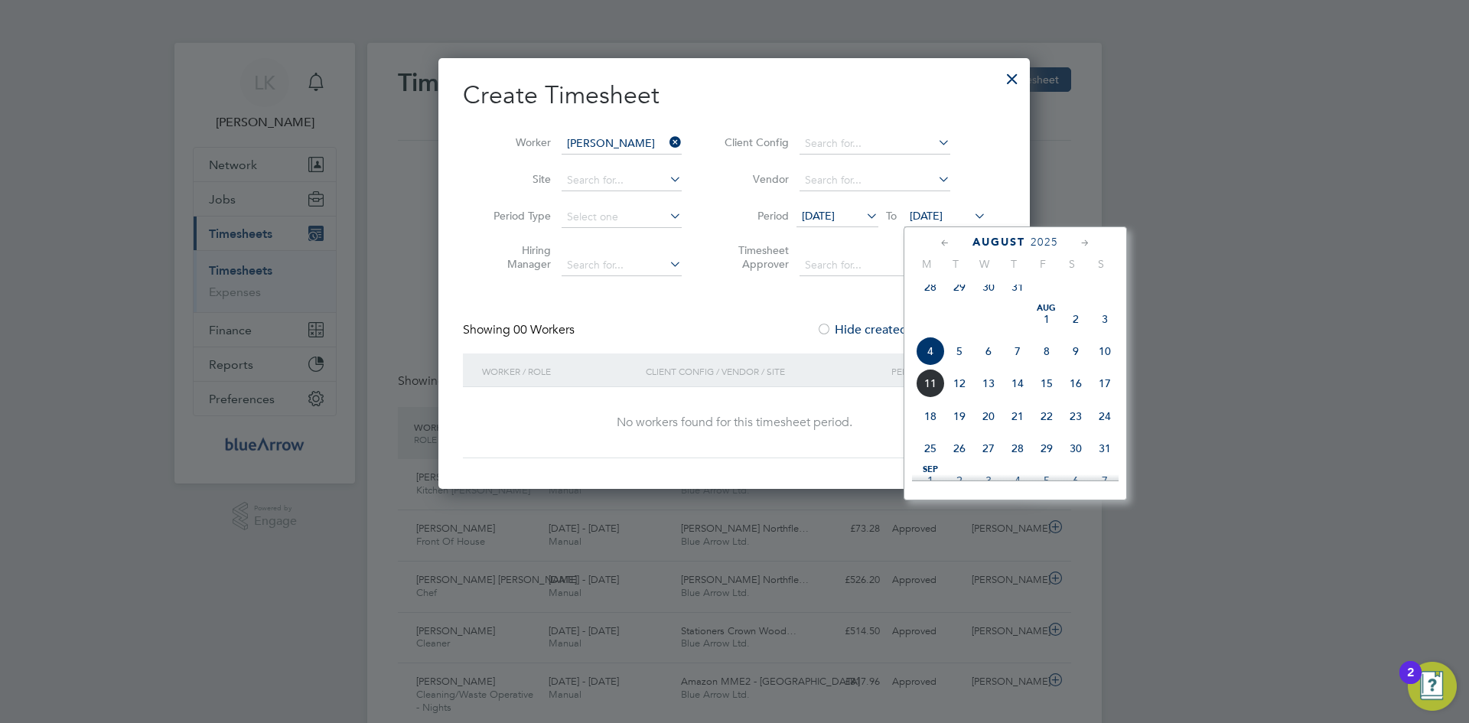
click at [1107, 365] on span "10" at bounding box center [1104, 351] width 29 height 29
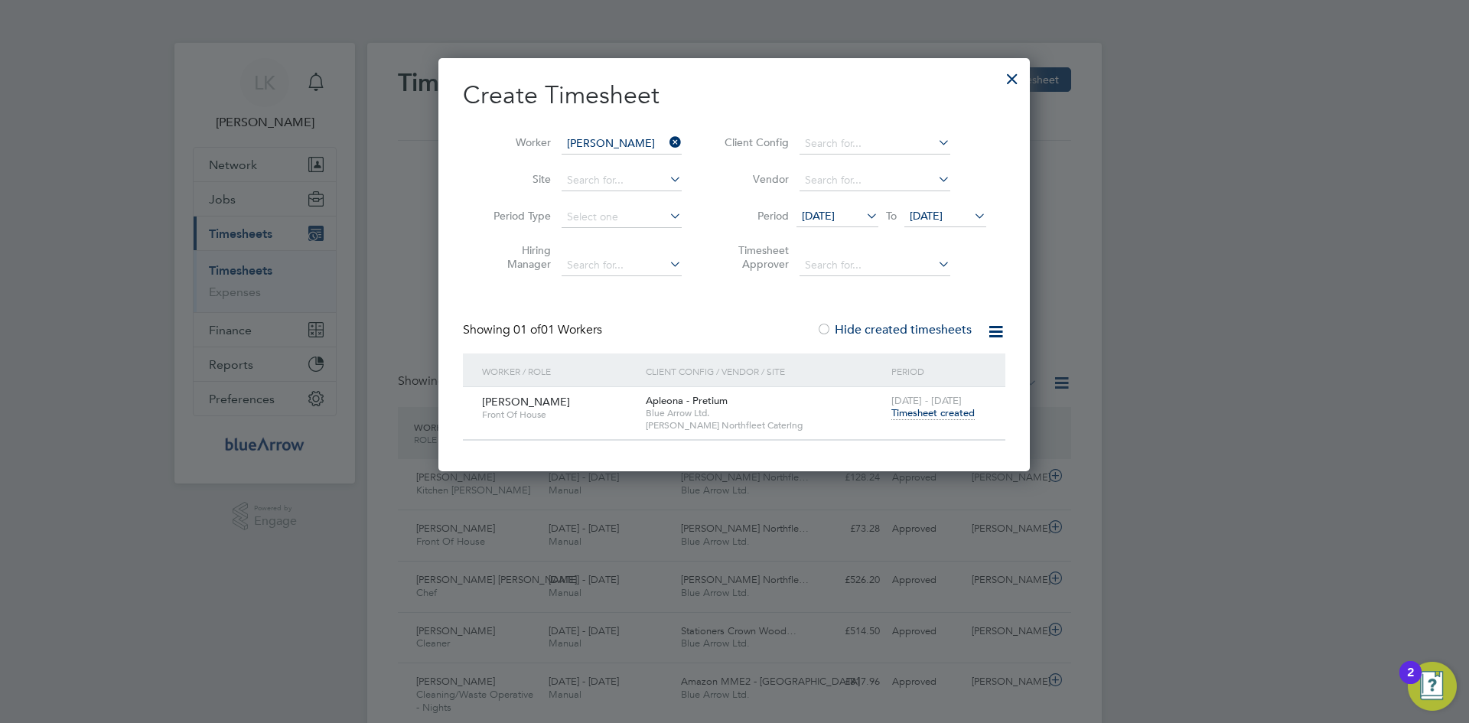
click at [911, 415] on span "Timesheet created" at bounding box center [932, 413] width 83 height 14
